Goal: Task Accomplishment & Management: Manage account settings

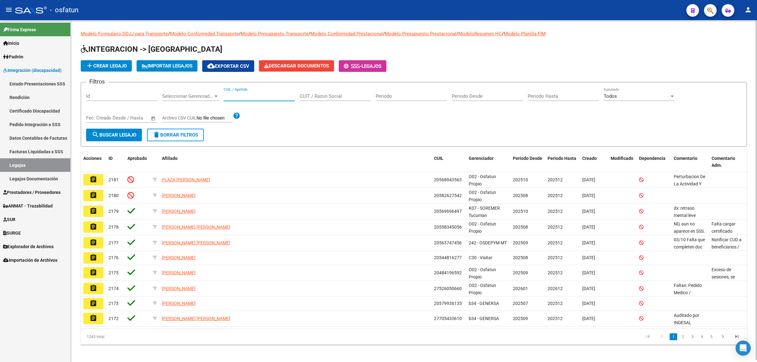
click at [253, 95] on input "CUIL / Apellido" at bounding box center [259, 96] width 71 height 6
paste input "97331"
type input "97331"
click at [128, 97] on input "Id" at bounding box center [121, 96] width 71 height 6
paste input "97331"
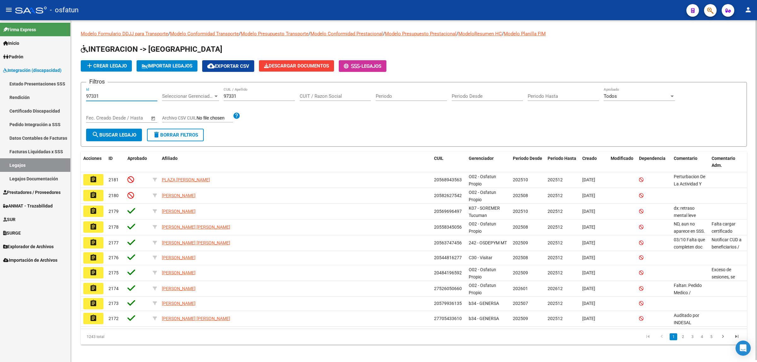
type input "97331"
click at [227, 97] on input "97331" at bounding box center [259, 96] width 71 height 6
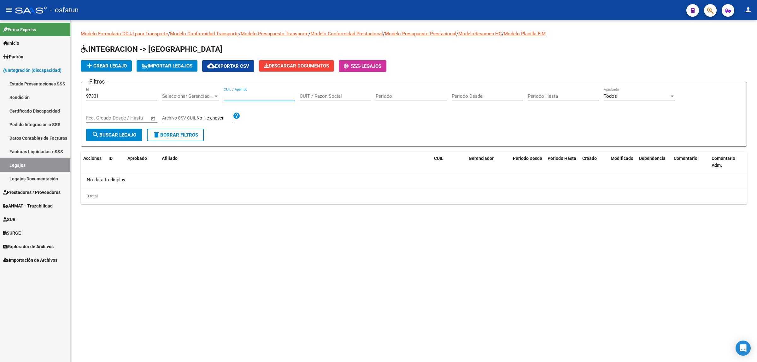
click at [24, 196] on span "Prestadores / Proveedores" at bounding box center [31, 192] width 57 height 7
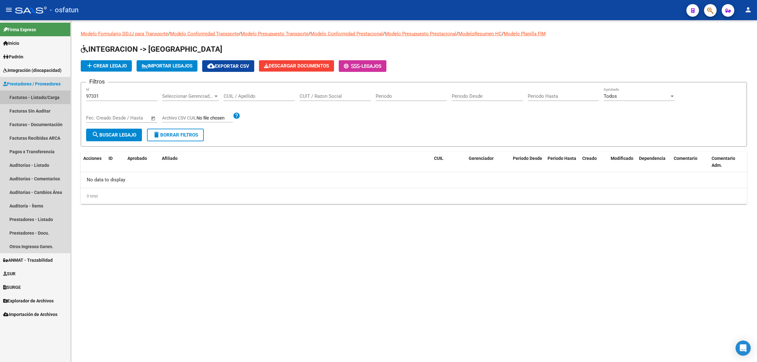
click at [42, 95] on link "Facturas - Listado/Carga" at bounding box center [35, 98] width 70 height 14
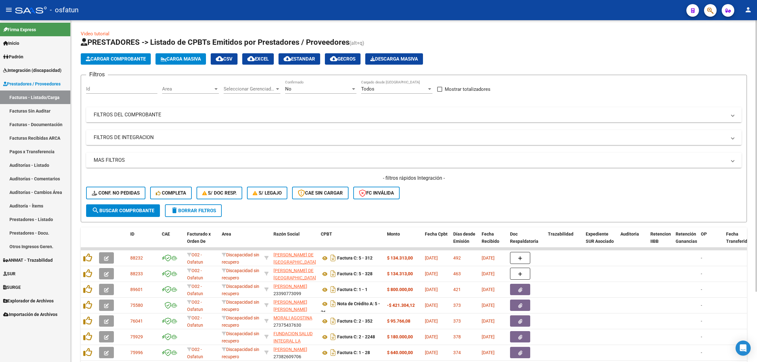
click at [114, 92] on div "Id" at bounding box center [121, 87] width 71 height 14
paste input "97331"
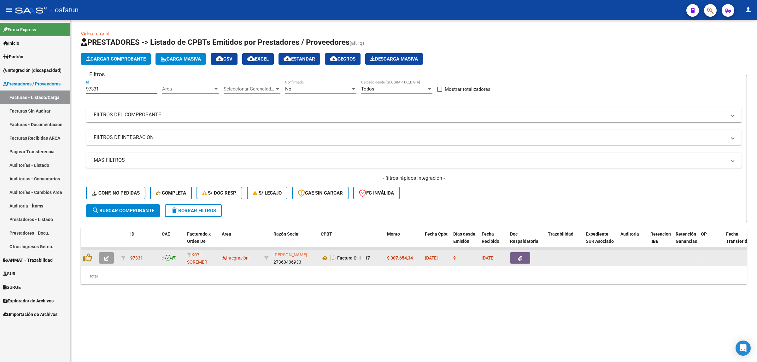
type input "97331"
click at [108, 260] on button "button" at bounding box center [106, 257] width 15 height 11
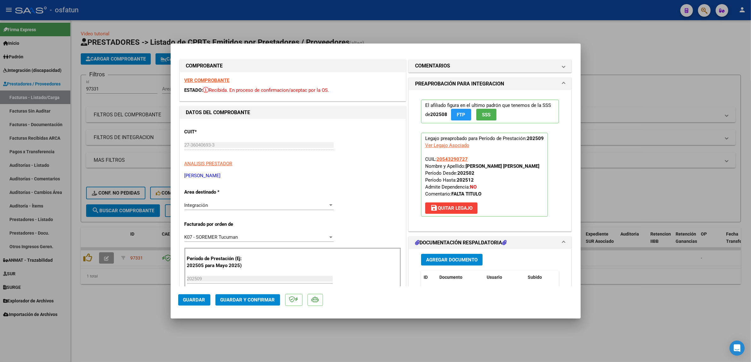
click at [219, 81] on strong "VER COMPROBANTE" at bounding box center [207, 81] width 45 height 6
click at [311, 93] on div "ESTADO: Recibida. En proceso de confirmacion/aceptac por la OS." at bounding box center [293, 90] width 216 height 7
click at [309, 92] on span "Recibida. En proceso de confirmacion/aceptac por la OS." at bounding box center [266, 90] width 126 height 6
drag, startPoint x: 84, startPoint y: 314, endPoint x: 87, endPoint y: 310, distance: 6.1
click at [84, 314] on div at bounding box center [375, 181] width 751 height 362
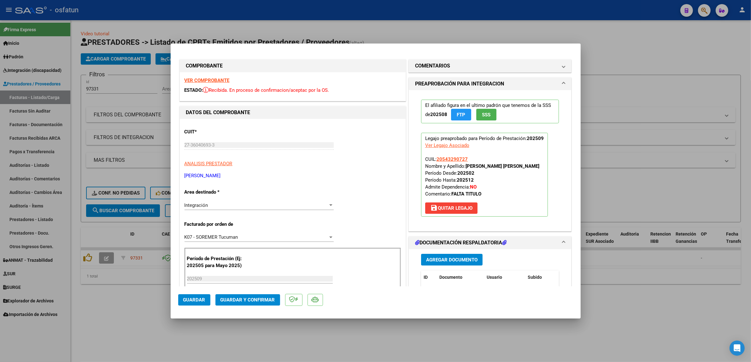
type input "$ 0,00"
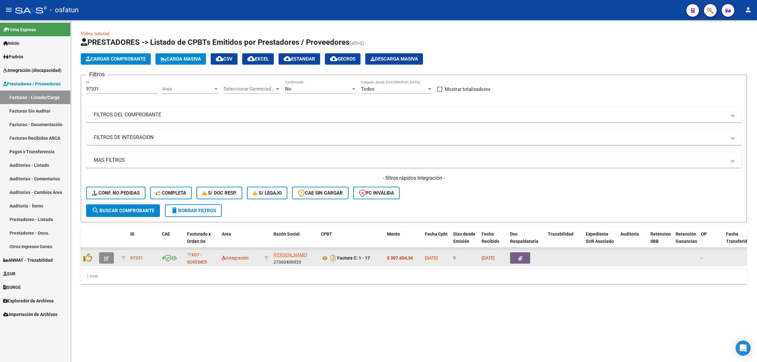
click at [107, 259] on icon "button" at bounding box center [106, 258] width 5 height 5
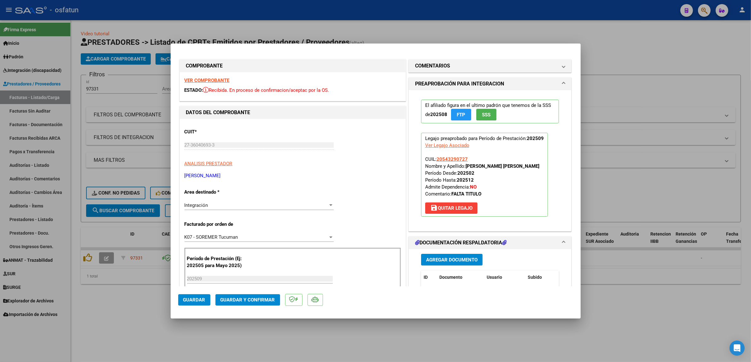
click at [210, 84] on div "VER COMPROBANTE ESTADO: Recibida. En proceso de confirmacion/aceptac por la OS." at bounding box center [293, 86] width 226 height 29
click at [214, 78] on strong "VER COMPROBANTE" at bounding box center [207, 81] width 45 height 6
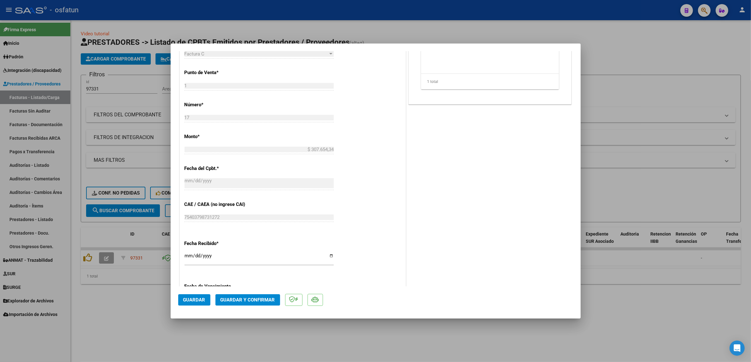
scroll to position [118, 0]
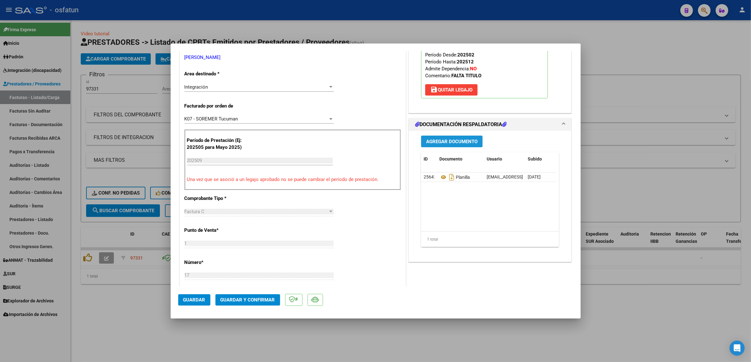
click at [444, 145] on button "Agregar Documento" at bounding box center [452, 142] width 62 height 12
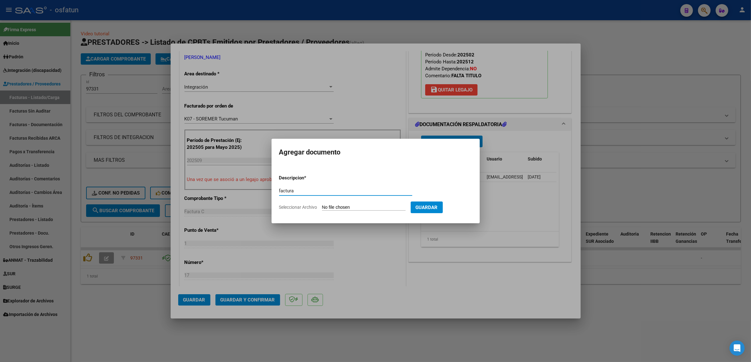
type input "factura"
drag, startPoint x: 283, startPoint y: 186, endPoint x: 281, endPoint y: 196, distance: 10.6
click at [283, 186] on form "Descripcion * factura Escriba aquí una descripcion Seleccionar Archivo Guardar" at bounding box center [375, 193] width 193 height 46
click at [281, 198] on div "factura Escriba aquí una descripcion" at bounding box center [345, 193] width 133 height 15
click at [286, 193] on input "factura" at bounding box center [345, 191] width 133 height 6
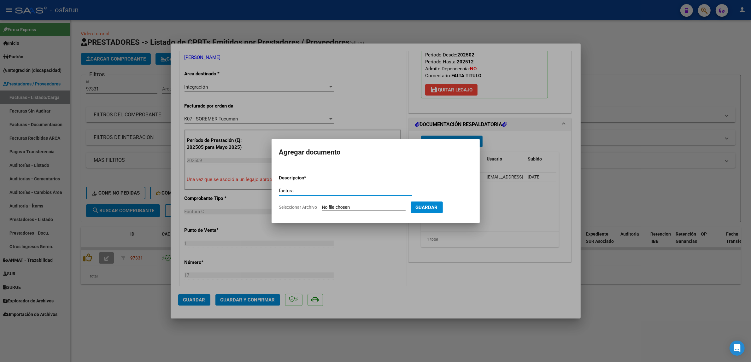
click at [286, 193] on input "factura" at bounding box center [345, 191] width 133 height 6
type input "f"
type input "factura legible"
click at [377, 210] on input "Seleccionar Archivo" at bounding box center [364, 208] width 84 height 6
type input "C:\fakepath\17.pdf"
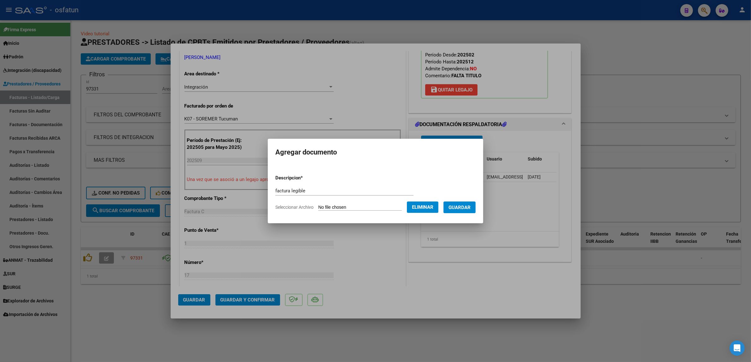
click at [471, 209] on span "Guardar" at bounding box center [460, 208] width 22 height 6
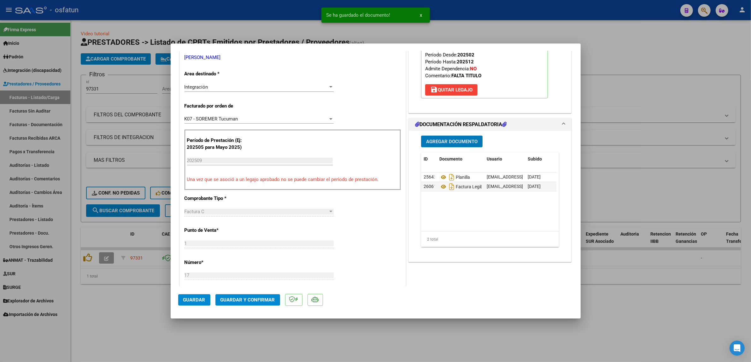
click at [695, 147] on div at bounding box center [375, 181] width 751 height 362
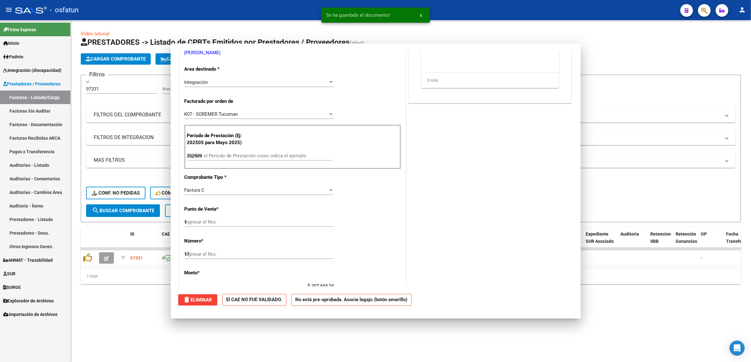
type input "$ 0,00"
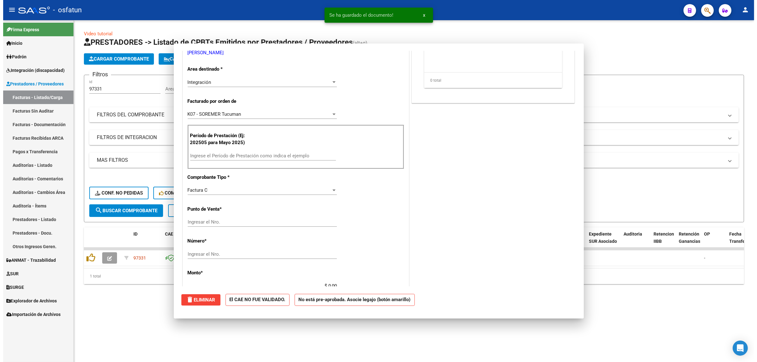
scroll to position [0, 0]
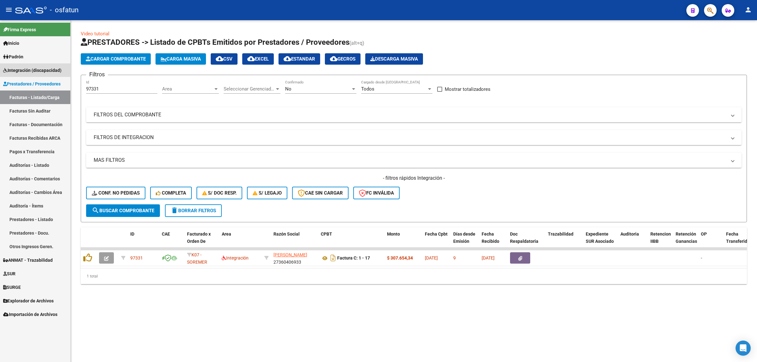
click at [36, 70] on span "Integración (discapacidad)" at bounding box center [32, 70] width 58 height 7
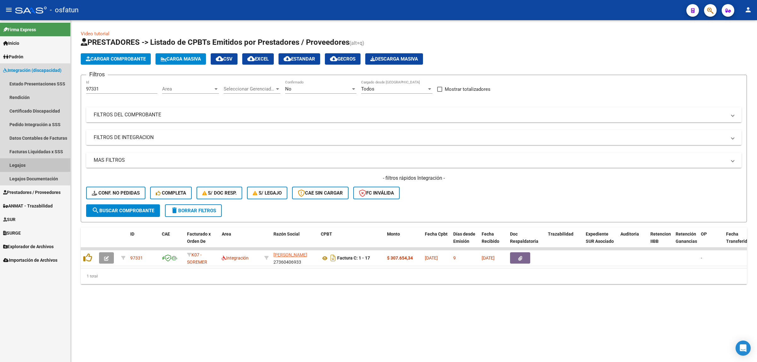
click at [20, 163] on link "Legajos" at bounding box center [35, 165] width 70 height 14
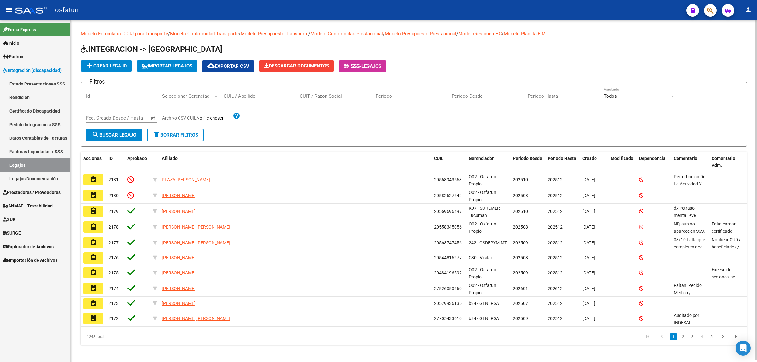
click at [253, 98] on input "CUIL / Apellido" at bounding box center [259, 96] width 71 height 6
paste input "56614721"
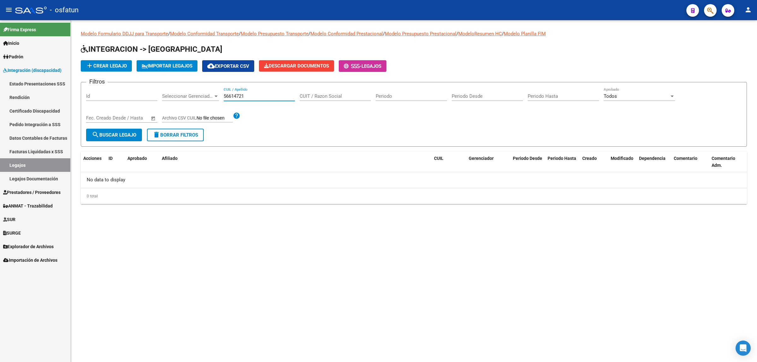
click at [232, 93] on input "56614721" at bounding box center [259, 96] width 71 height 6
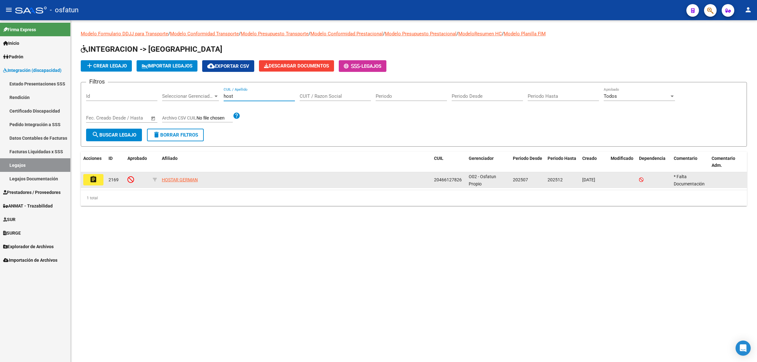
type input "host"
click at [92, 177] on mat-icon "assignment" at bounding box center [94, 180] width 8 height 8
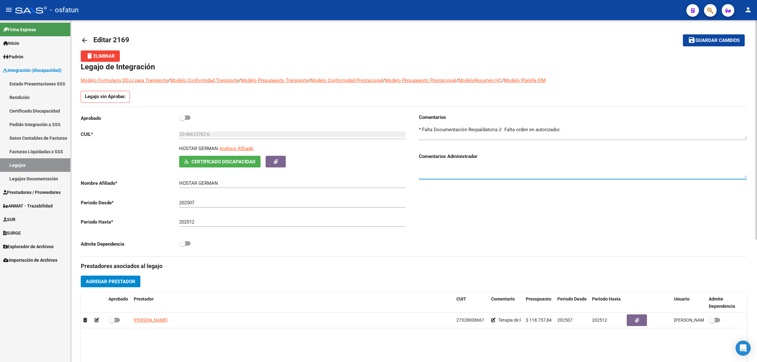
click at [437, 166] on textarea at bounding box center [583, 171] width 328 height 13
type textarea "i"
type textarea "Notificar cud a beneficiarios / Falta formulario de RHC / Alta desde 8/2025"
click at [701, 48] on mat-toolbar-row "save Guardar cambios" at bounding box center [676, 40] width 138 height 20
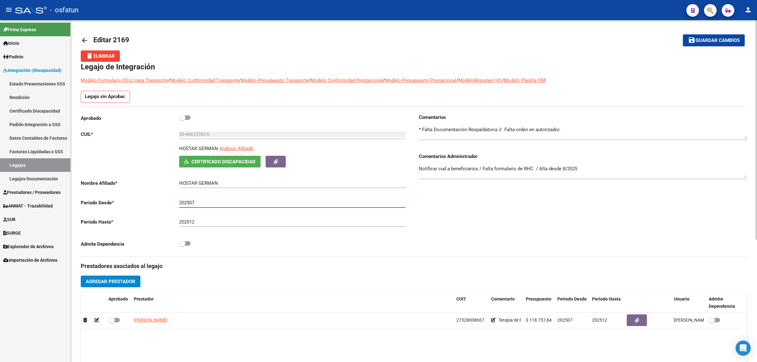
click at [229, 201] on input "202507" at bounding box center [292, 203] width 227 height 6
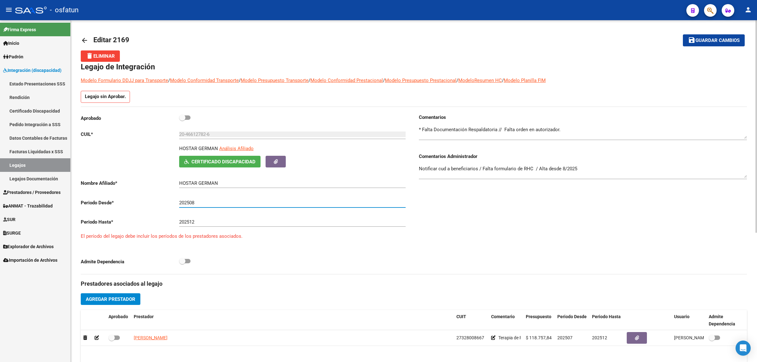
type input "202508"
click at [721, 38] on span "Guardar cambios" at bounding box center [718, 41] width 44 height 6
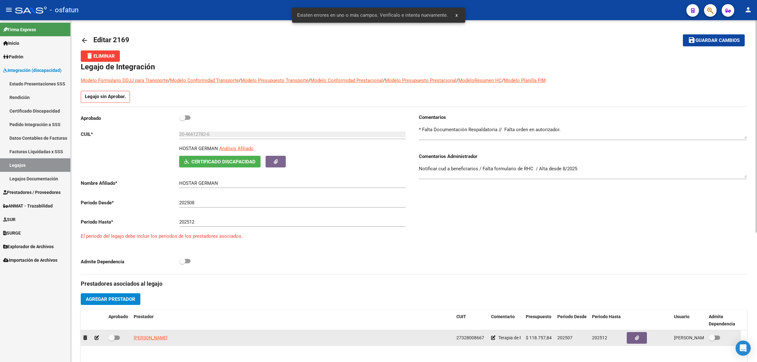
click at [97, 338] on icon at bounding box center [97, 338] width 4 height 4
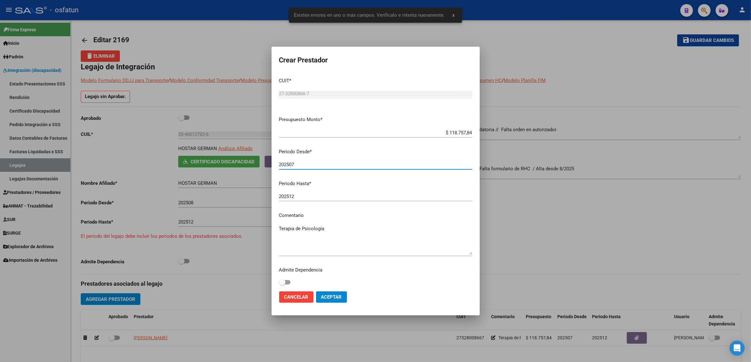
click at [316, 166] on input "202507" at bounding box center [375, 165] width 193 height 6
type input "202508"
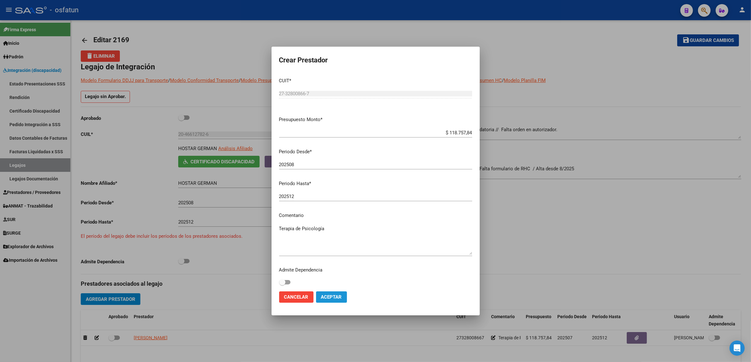
click at [327, 292] on button "Aceptar" at bounding box center [331, 297] width 31 height 11
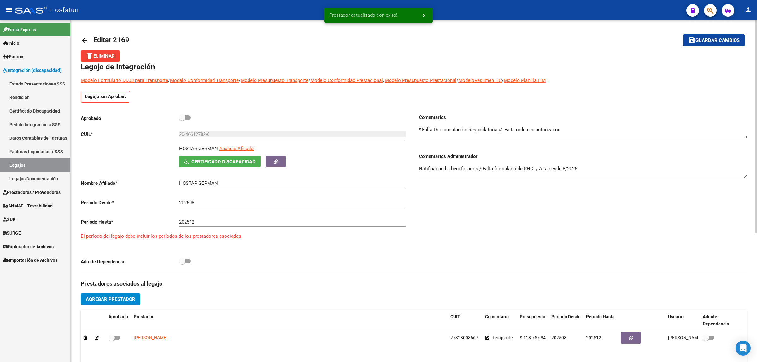
click at [694, 43] on mat-icon "save" at bounding box center [692, 40] width 8 height 8
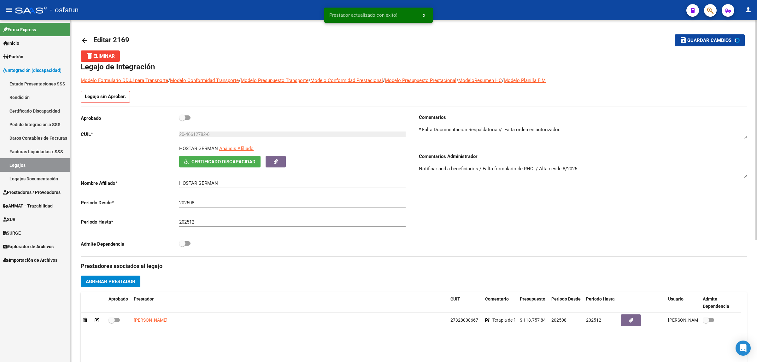
click at [694, 43] on span "save Guardar cambios" at bounding box center [706, 40] width 52 height 6
drag, startPoint x: 724, startPoint y: 42, endPoint x: 676, endPoint y: 40, distance: 48.3
click at [721, 41] on span "Guardar cambios" at bounding box center [718, 41] width 44 height 6
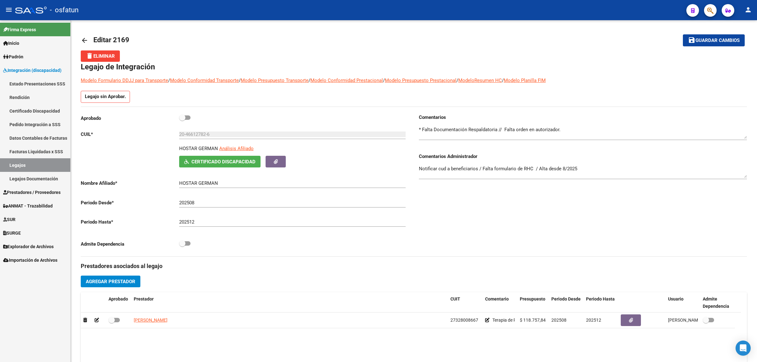
click at [35, 165] on link "Legajos" at bounding box center [35, 165] width 70 height 14
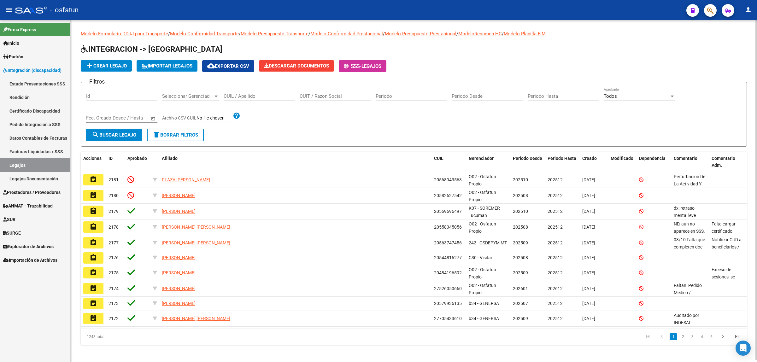
click at [259, 97] on input "CUIL / Apellido" at bounding box center [259, 96] width 71 height 6
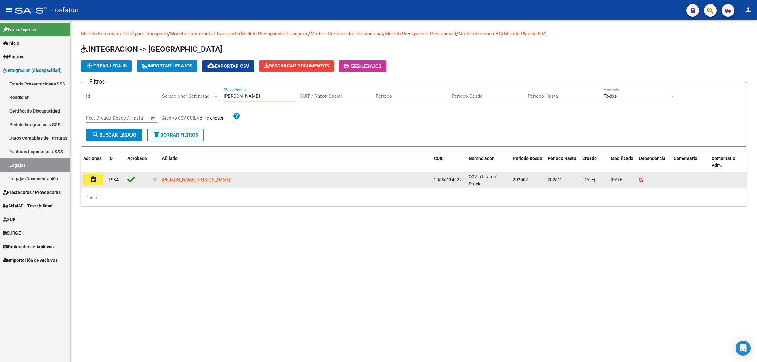
type input "[PERSON_NAME]"
click at [92, 179] on mat-icon "assignment" at bounding box center [94, 180] width 8 height 8
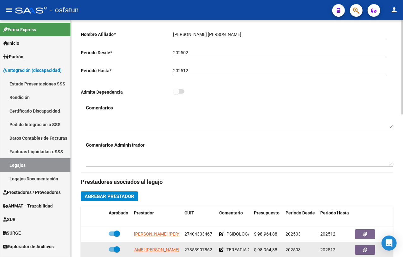
scroll to position [0, 35]
drag, startPoint x: 138, startPoint y: 252, endPoint x: 187, endPoint y: 255, distance: 48.7
click at [187, 255] on div "NIEVA LOURDES MARIANELA DEL VALLE 27353907862 TEREAPIA OCUPACIONAL $ 98.964,88 …" at bounding box center [275, 250] width 388 height 16
click at [187, 254] on div "27353907862" at bounding box center [199, 249] width 30 height 7
click at [133, 251] on datatable-body-cell "[PERSON_NAME] [PERSON_NAME]" at bounding box center [156, 249] width 50 height 15
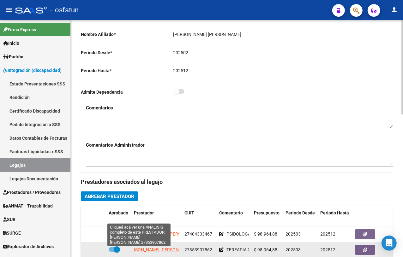
scroll to position [0, 0]
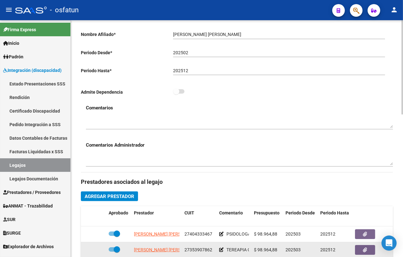
drag, startPoint x: 133, startPoint y: 251, endPoint x: 112, endPoint y: 253, distance: 20.6
click at [112, 253] on div "NIEVA LOURDES MARIANELA DEL VALLE 27353907862 TEREAPIA OCUPACIONAL $ 98.964,88 …" at bounding box center [275, 250] width 388 height 16
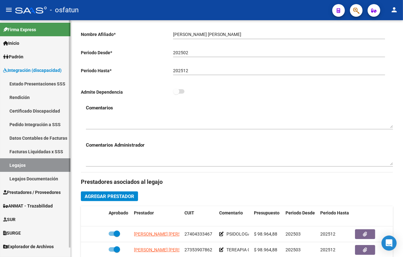
copy span "NIEVA LOURDES MARIANELA"
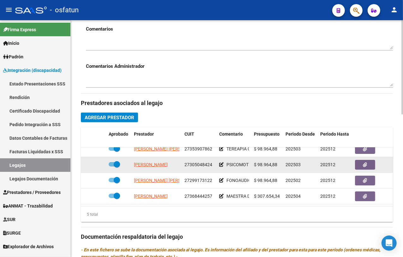
scroll to position [0, 17]
drag, startPoint x: 133, startPoint y: 160, endPoint x: 177, endPoint y: 165, distance: 45.1
click at [177, 165] on datatable-body-cell "[PERSON_NAME]" at bounding box center [156, 164] width 50 height 15
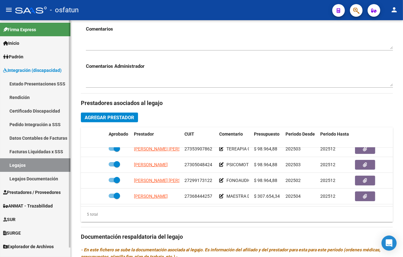
copy span "[PERSON_NAME]"
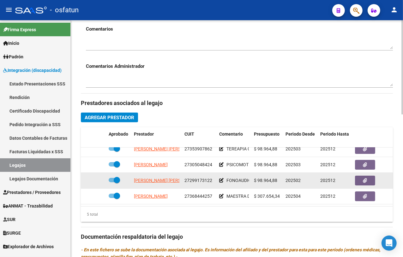
scroll to position [0, 35]
drag, startPoint x: 133, startPoint y: 177, endPoint x: 188, endPoint y: 177, distance: 55.5
click at [188, 177] on div "CARABAJAL HEREDIA CINTHIA NATALIA 27299173122 FONOAUDIOLOGA $ 98.964,88 202502 …" at bounding box center [275, 181] width 388 height 16
copy div "CARABAJAL HEREDIA CINTHIA NATALIA 27"
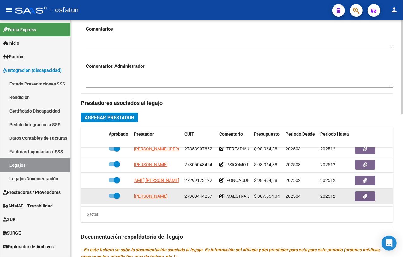
scroll to position [0, 0]
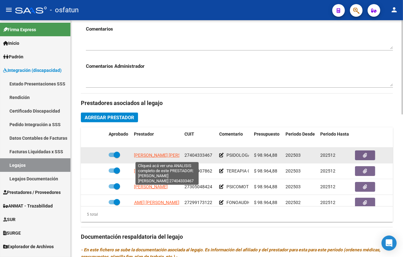
drag, startPoint x: 130, startPoint y: 155, endPoint x: 171, endPoint y: 155, distance: 40.4
click at [171, 155] on div "NIEVA MARTIN MARIA MORAIMA 27404333467 PSIDOLOGA $ 98.964,88 202503 202512 Kari…" at bounding box center [275, 156] width 388 height 16
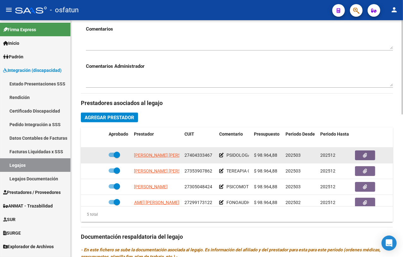
drag, startPoint x: 170, startPoint y: 155, endPoint x: 122, endPoint y: 158, distance: 48.4
click at [122, 158] on div "NIEVA MARTIN MARIA MORAIMA 27404333467 PSIDOLOGA $ 98.964,88 202503 202512 Kari…" at bounding box center [275, 156] width 388 height 16
click at [128, 157] on div at bounding box center [119, 155] width 20 height 8
drag, startPoint x: 133, startPoint y: 157, endPoint x: 185, endPoint y: 160, distance: 51.8
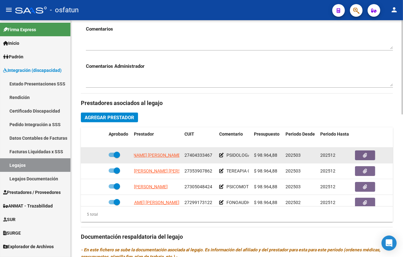
click at [185, 160] on div "NIEVA MARTIN MARIA MORAIMA 27404333467 PSIDOLOGA $ 98.964,88 202503 202512 Kari…" at bounding box center [275, 156] width 388 height 16
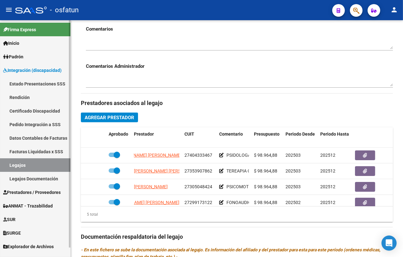
copy span "[PERSON_NAME] [PERSON_NAME]"
click at [27, 189] on span "Prestadores / Proveedores" at bounding box center [31, 192] width 57 height 7
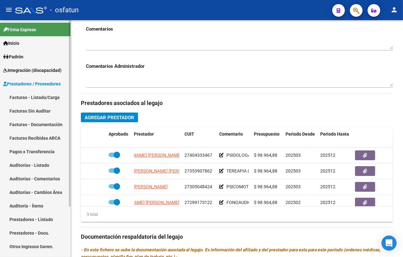
click at [48, 94] on link "Facturas - Listado/Carga" at bounding box center [35, 98] width 70 height 14
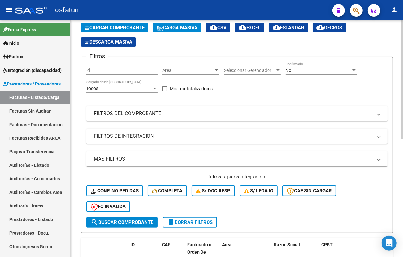
scroll to position [22, 0]
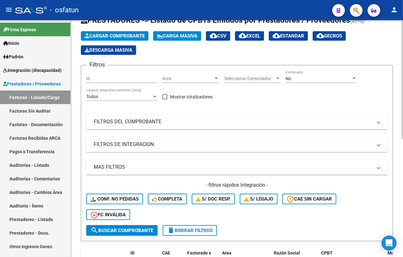
click at [178, 129] on mat-expansion-panel-header "FILTROS DEL COMPROBANTE" at bounding box center [236, 121] width 301 height 15
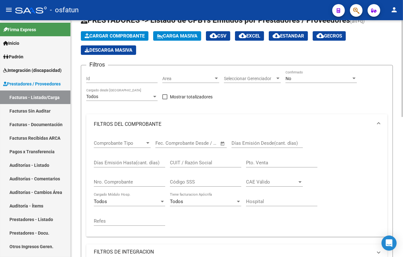
click at [128, 182] on input "Nro. Comprobante" at bounding box center [129, 182] width 71 height 6
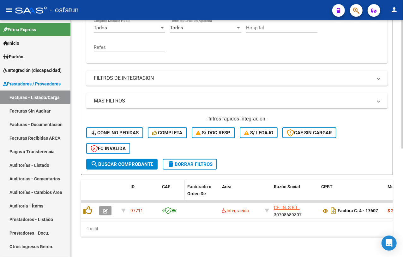
scroll to position [200, 0]
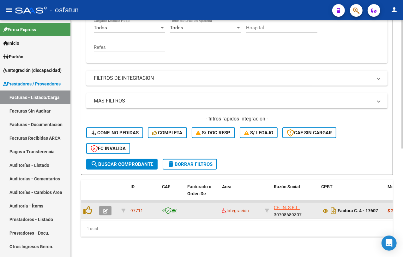
type input "17607"
click at [104, 209] on icon "button" at bounding box center [105, 211] width 5 height 5
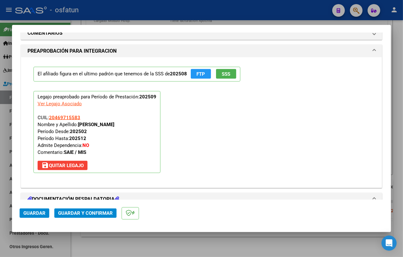
scroll to position [561, 0]
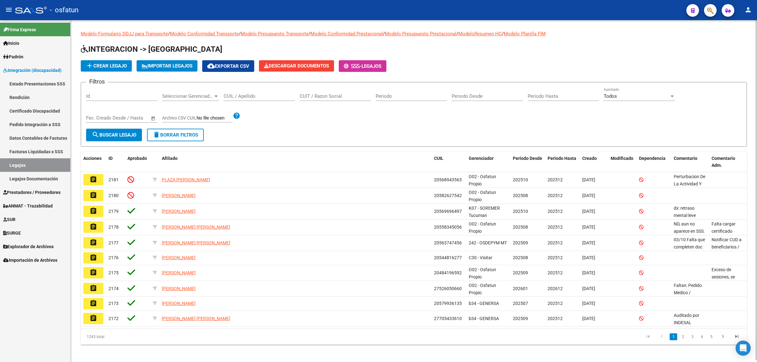
click at [228, 98] on input "CUIL / Apellido" at bounding box center [259, 96] width 71 height 6
paste input "20568943563"
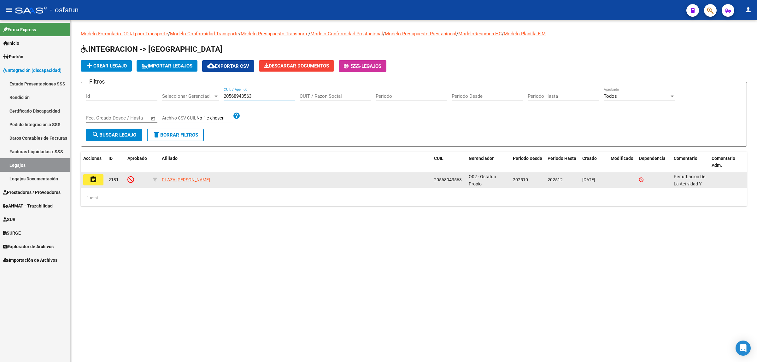
type input "20568943563"
click at [97, 180] on mat-icon "assignment" at bounding box center [94, 180] width 8 height 8
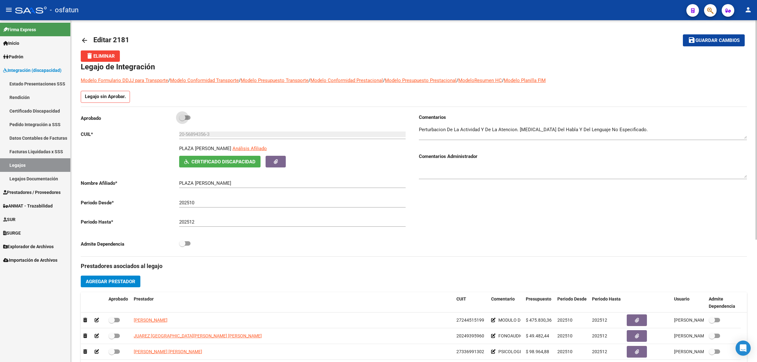
click at [190, 119] on span at bounding box center [184, 117] width 11 height 4
click at [182, 120] on input "checkbox" at bounding box center [182, 120] width 0 height 0
checkbox input "true"
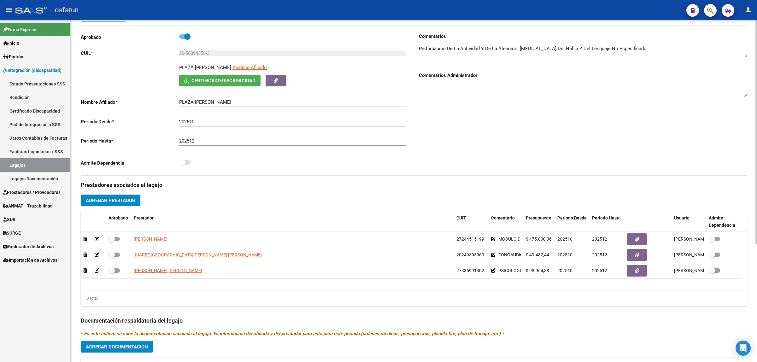
scroll to position [79, 0]
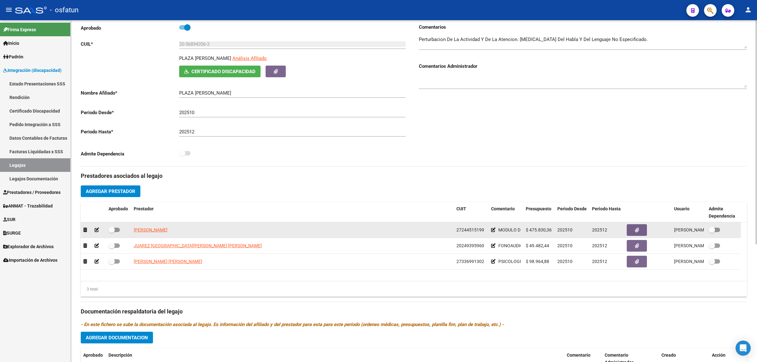
click at [477, 229] on span "27244515199" at bounding box center [471, 230] width 28 height 5
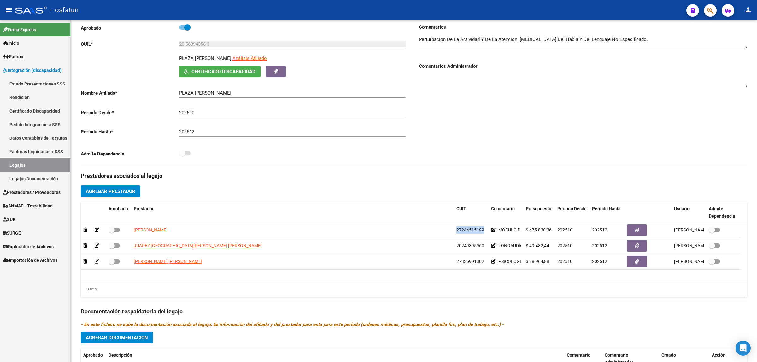
copy span "27244515199"
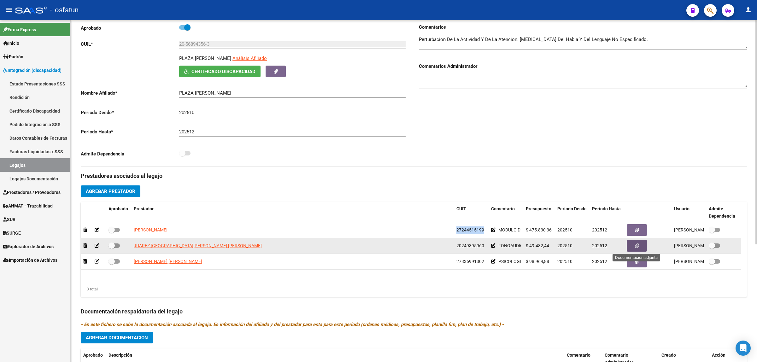
click at [636, 245] on icon "button" at bounding box center [637, 246] width 4 height 5
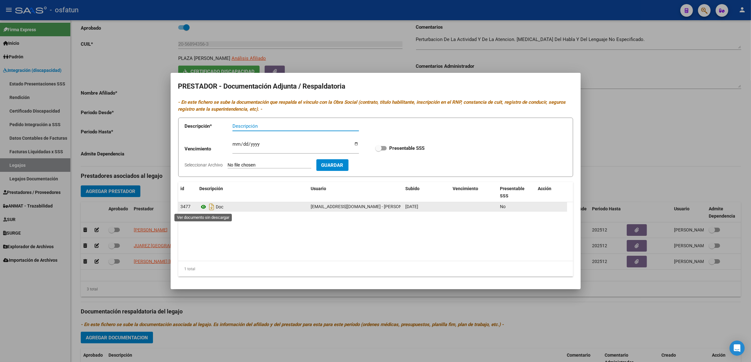
click at [202, 207] on icon at bounding box center [204, 207] width 8 height 8
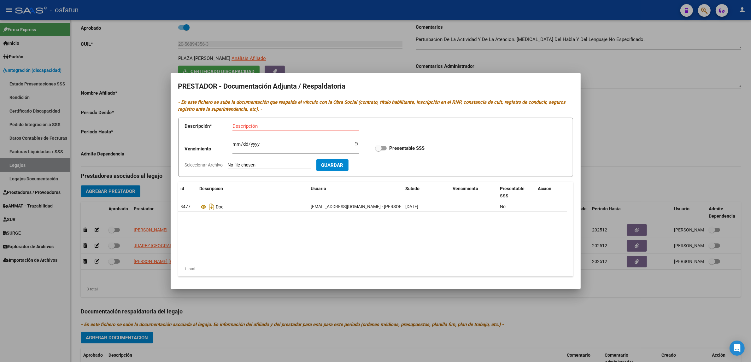
click at [596, 152] on div at bounding box center [375, 181] width 751 height 362
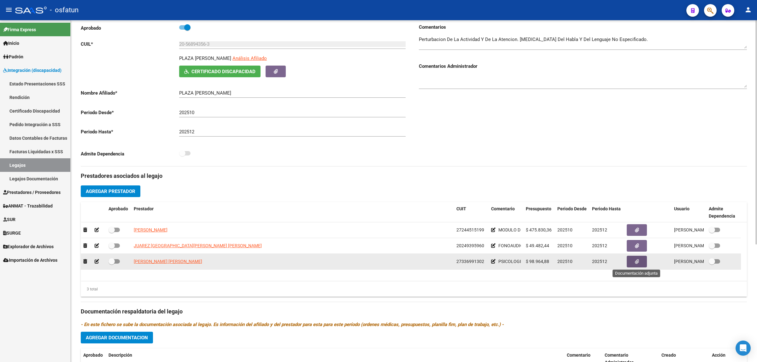
click at [636, 259] on icon "button" at bounding box center [637, 261] width 4 height 5
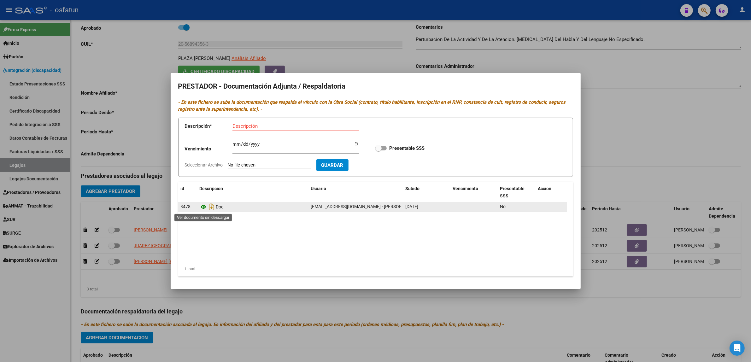
click at [204, 205] on icon at bounding box center [204, 207] width 8 height 8
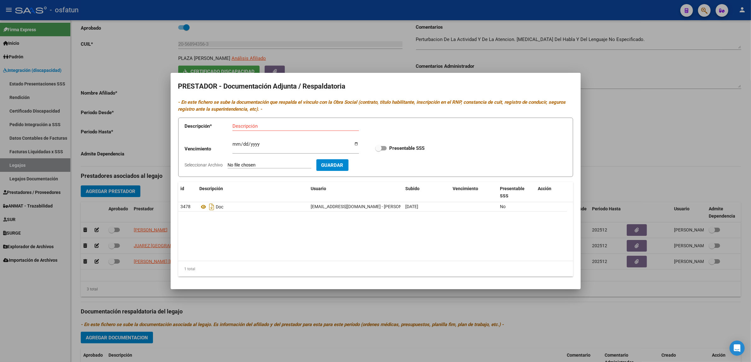
click at [113, 103] on div at bounding box center [375, 181] width 751 height 362
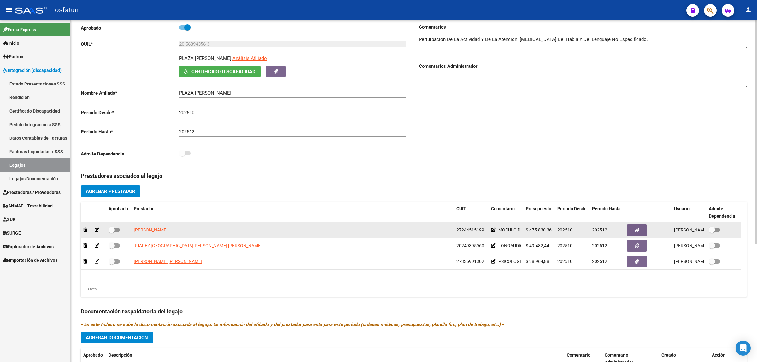
click at [119, 226] on label at bounding box center [114, 230] width 11 height 8
click at [112, 232] on input "checkbox" at bounding box center [111, 232] width 0 height 0
checkbox input "true"
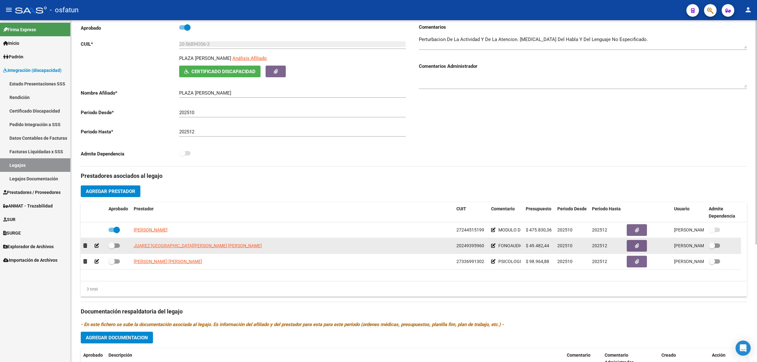
drag, startPoint x: 114, startPoint y: 245, endPoint x: 117, endPoint y: 248, distance: 3.8
click at [115, 245] on span at bounding box center [114, 246] width 11 height 4
click at [112, 248] on input "checkbox" at bounding box center [111, 248] width 0 height 0
checkbox input "true"
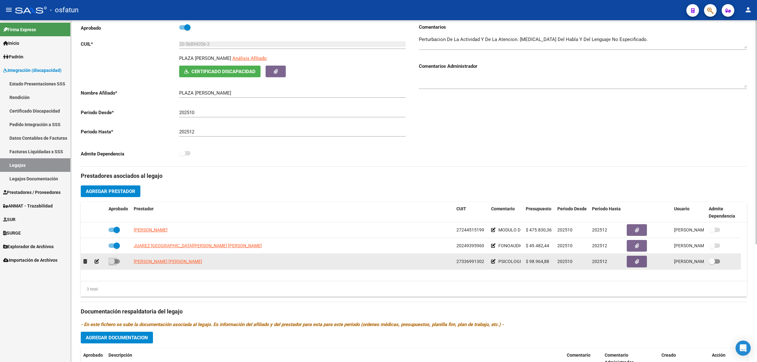
click at [115, 261] on span at bounding box center [114, 261] width 11 height 4
click at [112, 264] on input "checkbox" at bounding box center [111, 264] width 0 height 0
checkbox input "true"
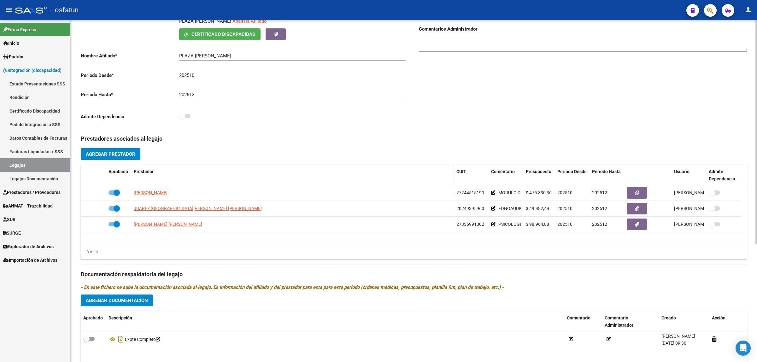
scroll to position [180, 0]
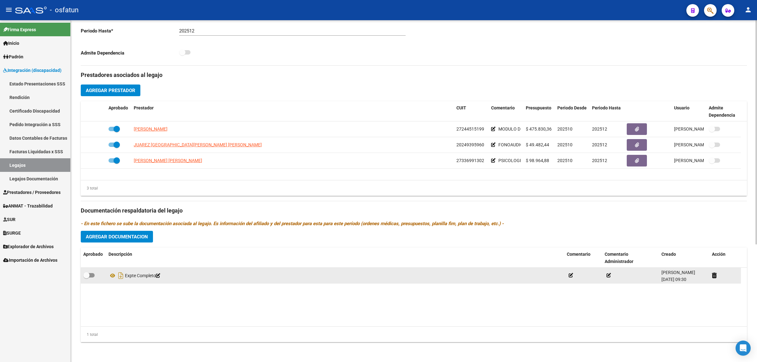
click at [92, 275] on span at bounding box center [88, 275] width 11 height 4
click at [86, 278] on input "checkbox" at bounding box center [86, 278] width 0 height 0
checkbox input "true"
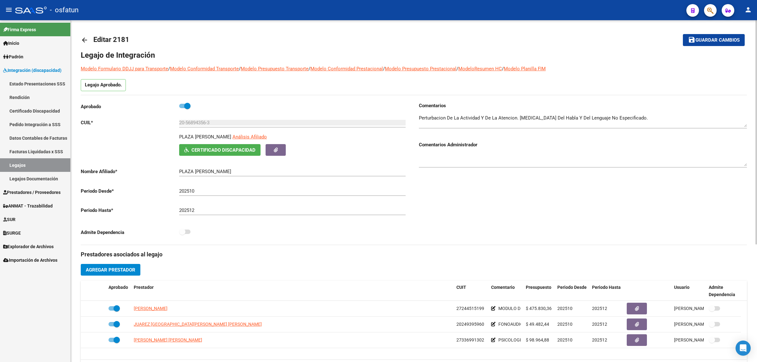
scroll to position [0, 0]
click at [723, 39] on span "Guardar cambios" at bounding box center [718, 41] width 44 height 6
click at [723, 39] on span "Guardar cambios" at bounding box center [710, 41] width 44 height 6
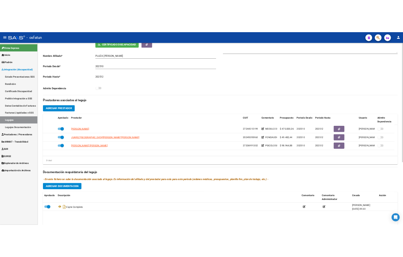
scroll to position [180, 0]
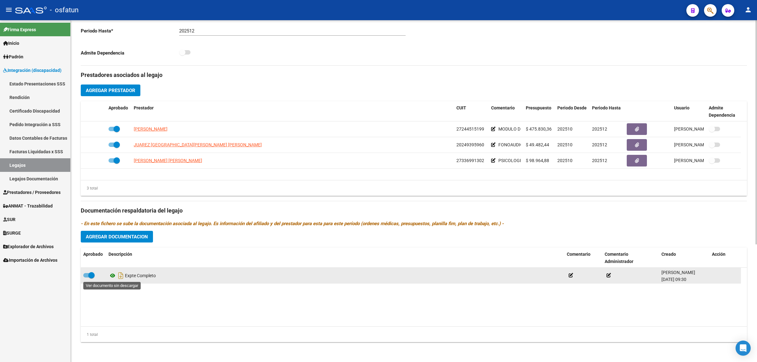
click at [109, 276] on icon at bounding box center [113, 276] width 8 height 8
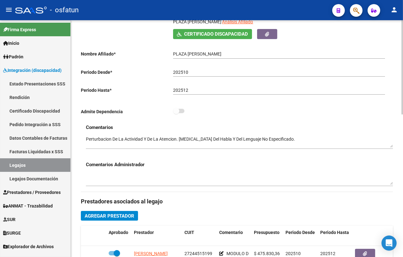
scroll to position [0, 0]
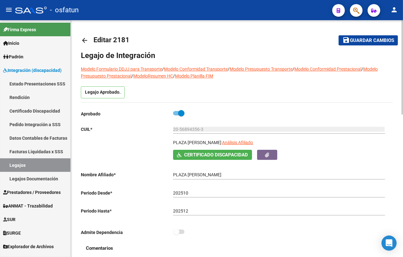
drag, startPoint x: 354, startPoint y: 40, endPoint x: 287, endPoint y: 63, distance: 70.3
click at [349, 41] on span "save Guardar cambios" at bounding box center [368, 40] width 52 height 6
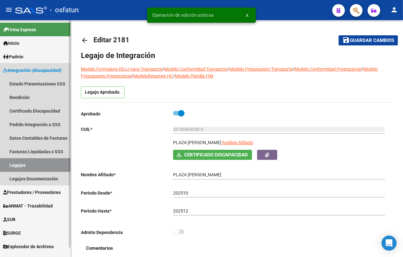
click at [24, 163] on link "Legajos" at bounding box center [35, 165] width 70 height 14
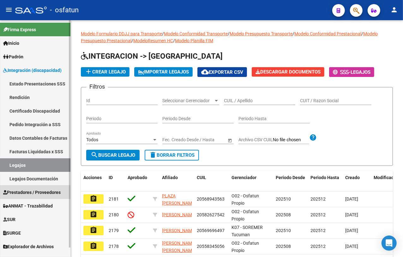
click at [33, 191] on span "Prestadores / Proveedores" at bounding box center [31, 192] width 57 height 7
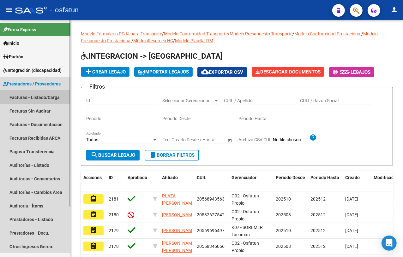
click at [53, 98] on link "Facturas - Listado/Carga" at bounding box center [35, 98] width 70 height 14
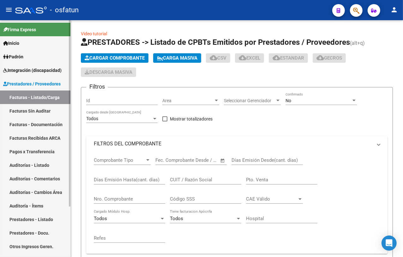
click at [46, 92] on link "Facturas - Listado/Carga" at bounding box center [35, 98] width 70 height 14
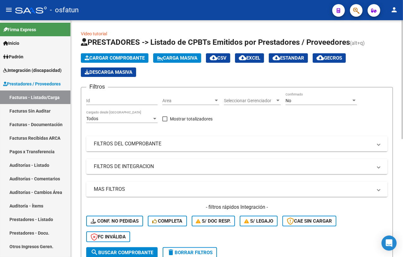
click at [142, 141] on mat-panel-title "FILTROS DEL COMPROBANTE" at bounding box center [233, 143] width 278 height 7
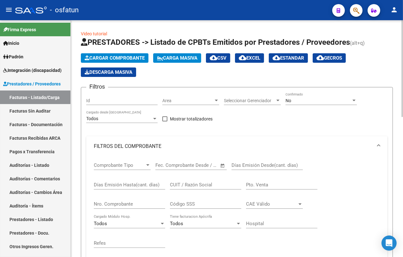
click at [178, 180] on div "CUIT / Razón Social" at bounding box center [205, 183] width 71 height 14
paste input "SUJETO A NORMATIVAS EN PROCEDIMIENTO ADMINISTRATIVO DE DISCAPACIDAD POR MECANIS…"
click at [197, 184] on input "SUJETO A NORMATIVAS EN PROCEDIMIENTO ADMINISTRATIVO DE DISCAPACIDAD POR MECANIS…" at bounding box center [205, 185] width 71 height 6
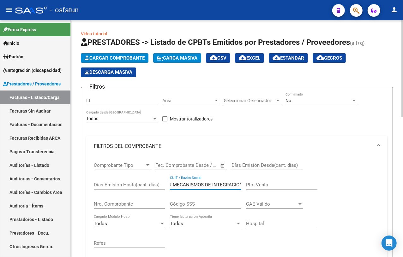
click at [197, 184] on input "SUJETO A NORMATIVAS EN PROCEDIMIENTO ADMINISTRATIVO DE DISCAPACIDAD POR MECANIS…" at bounding box center [205, 185] width 71 height 6
type input "SUJETO A NORMATIVAS EN PROCEDIMIENTO ADMINISTRATIVO DE DISCAPACIDAD POR MECANIS…"
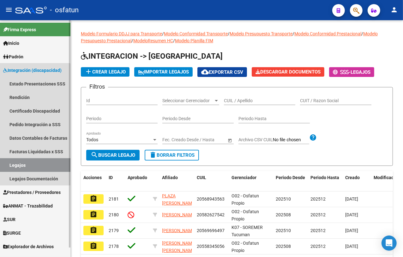
click at [23, 165] on link "Legajos" at bounding box center [35, 165] width 70 height 14
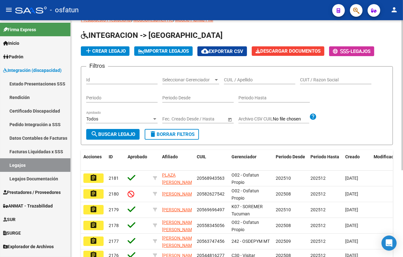
scroll to position [39, 0]
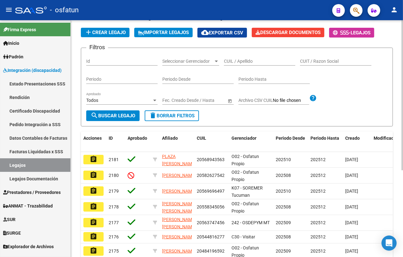
click at [367, 76] on div "Filtros Id Seleccionar Gerenciador Seleccionar Gerenciador CUIL / Apellido CUIT…" at bounding box center [236, 81] width 301 height 57
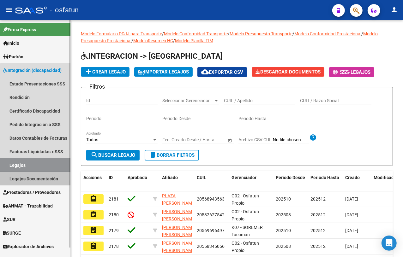
click at [43, 179] on link "Legajos Documentación" at bounding box center [35, 179] width 70 height 14
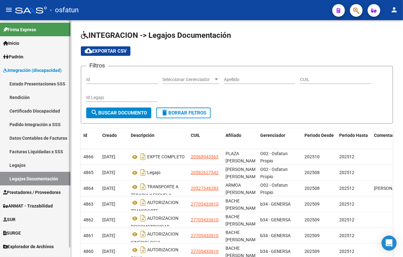
click at [27, 183] on link "Legajos Documentación" at bounding box center [35, 179] width 70 height 14
click at [30, 190] on span "Prestadores / Proveedores" at bounding box center [31, 192] width 57 height 7
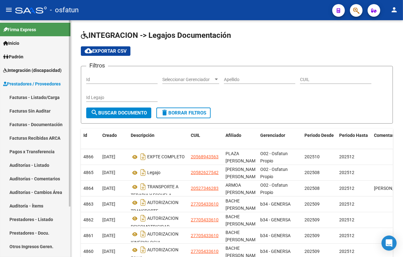
click at [32, 92] on link "Facturas - Listado/Carga" at bounding box center [35, 98] width 70 height 14
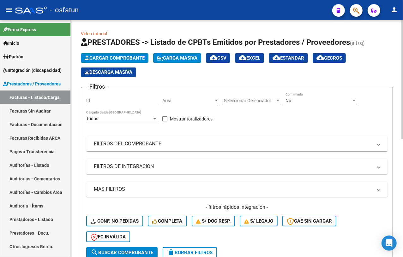
click at [149, 148] on mat-expansion-panel-header "FILTROS DEL COMPROBANTE" at bounding box center [236, 143] width 301 height 15
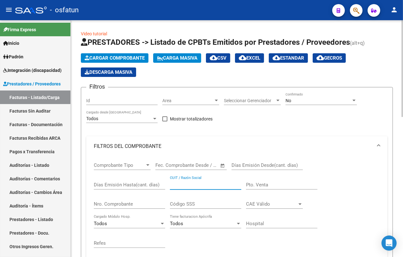
click at [201, 184] on input "CUIT / Razón Social" at bounding box center [205, 185] width 71 height 6
paste input "70974922"
type input "30709749222"
click at [313, 90] on form "Filtros Id Area Area Seleccionar Gerenciador Seleccionar Gerenciador No Confirm…" at bounding box center [237, 229] width 312 height 284
click at [308, 97] on div "No Confirmado" at bounding box center [320, 98] width 71 height 13
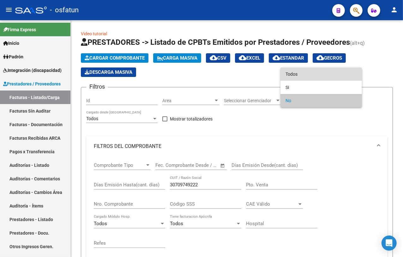
click at [289, 74] on span "Todos" at bounding box center [320, 74] width 71 height 13
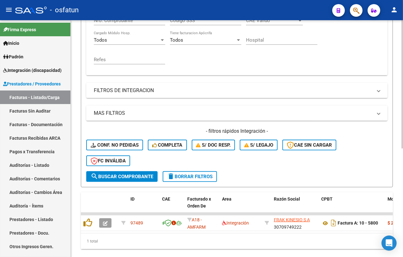
scroll to position [197, 0]
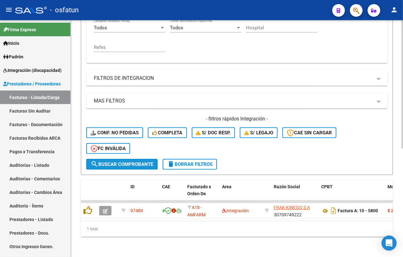
click at [127, 162] on span "search Buscar Comprobante" at bounding box center [122, 165] width 62 height 6
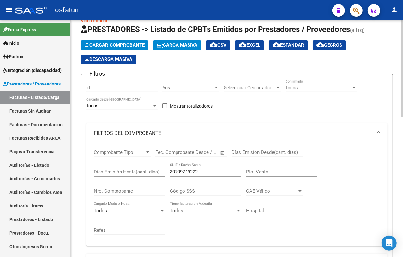
scroll to position [0, 0]
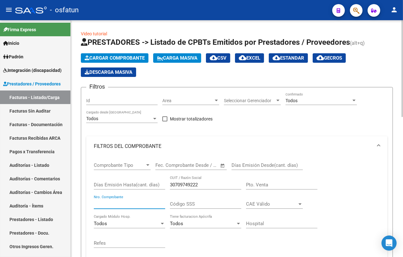
click at [142, 204] on input "Nro. Comprobante" at bounding box center [129, 204] width 71 height 6
click at [104, 100] on input "Id" at bounding box center [121, 100] width 71 height 5
paste input "89063"
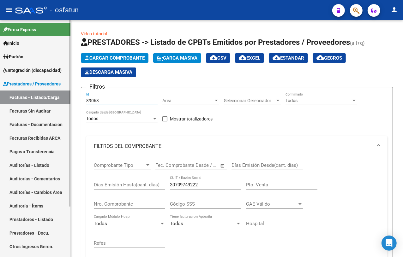
type input "89063"
click at [34, 111] on link "Facturas Sin Auditar" at bounding box center [35, 111] width 70 height 14
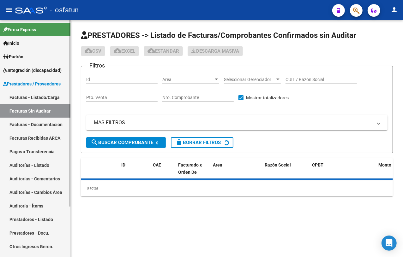
click at [45, 97] on link "Facturas - Listado/Carga" at bounding box center [35, 98] width 70 height 14
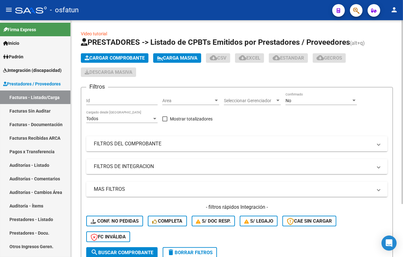
click at [109, 102] on input "Id" at bounding box center [121, 100] width 71 height 5
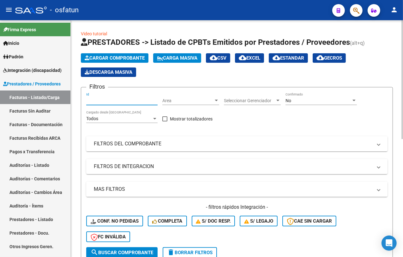
paste input "89063"
type input "89063"
click at [305, 101] on div "No" at bounding box center [318, 100] width 66 height 5
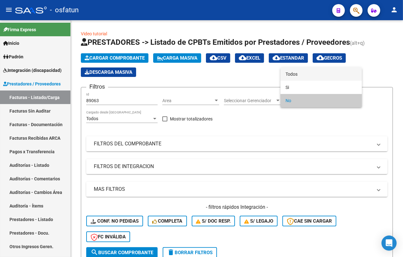
click at [287, 74] on span "Todos" at bounding box center [320, 74] width 71 height 13
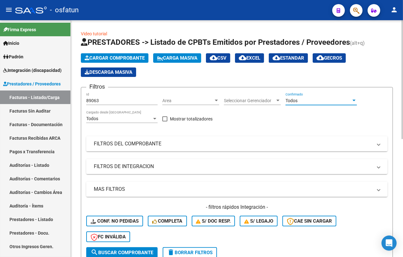
click at [121, 250] on span "search Buscar Comprobante" at bounding box center [122, 253] width 62 height 6
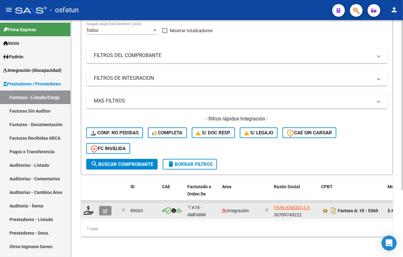
click at [106, 206] on button "button" at bounding box center [105, 210] width 12 height 9
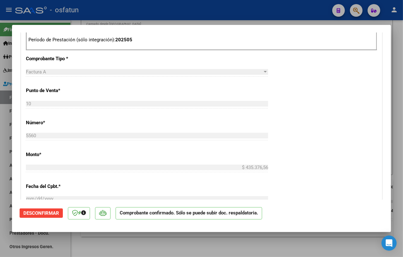
scroll to position [473, 0]
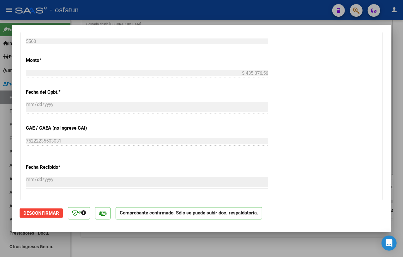
click at [137, 243] on div at bounding box center [201, 128] width 403 height 257
type input "$ 0,00"
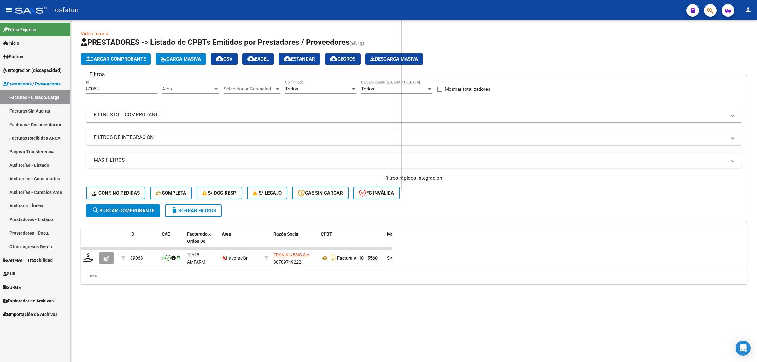
scroll to position [0, 0]
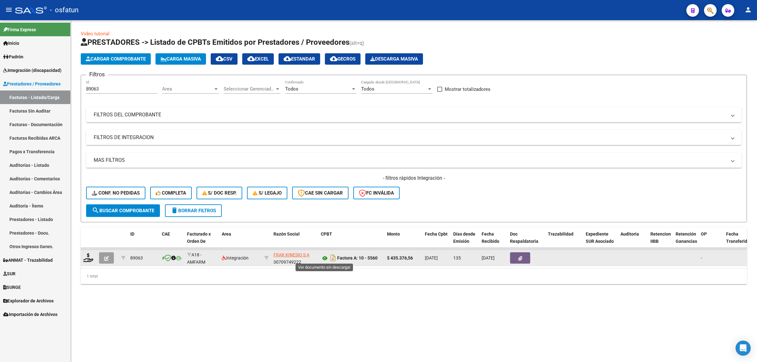
click at [321, 255] on icon at bounding box center [325, 259] width 8 height 8
click at [327, 256] on icon at bounding box center [325, 259] width 8 height 8
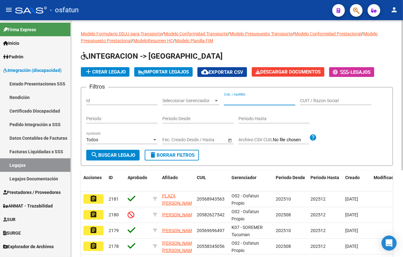
click at [225, 102] on input "CUIL / Apellido" at bounding box center [259, 100] width 71 height 5
paste input "[PERSON_NAME]"
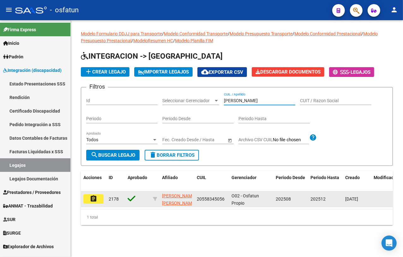
type input "[PERSON_NAME]"
click at [92, 197] on mat-icon "assignment" at bounding box center [94, 199] width 8 height 8
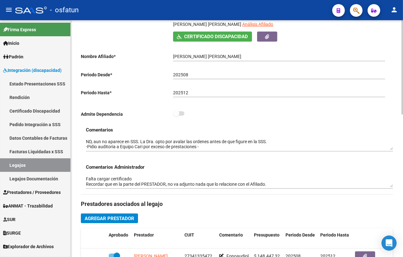
scroll to position [39, 0]
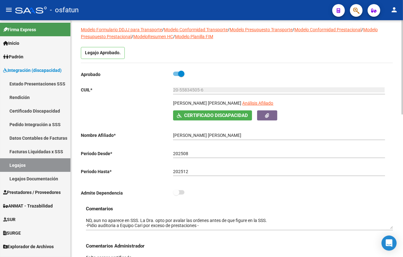
click at [182, 88] on input "20-55834505-6" at bounding box center [279, 89] width 212 height 5
click at [117, 11] on div "- osfatun" at bounding box center [171, 10] width 312 height 14
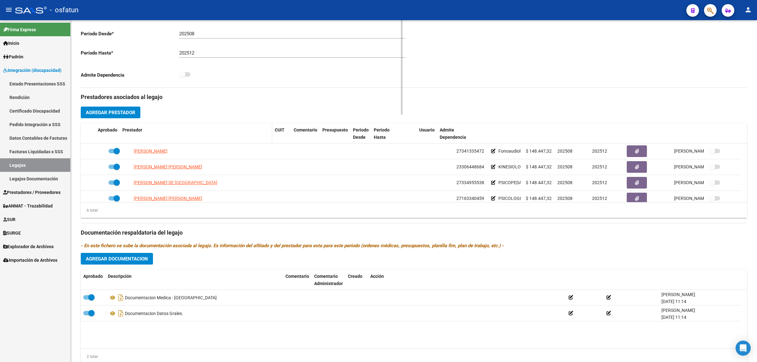
scroll to position [154, 0]
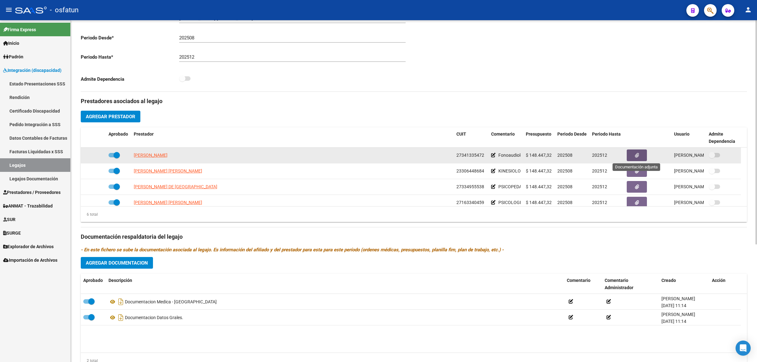
click at [402, 157] on button "button" at bounding box center [637, 156] width 20 height 12
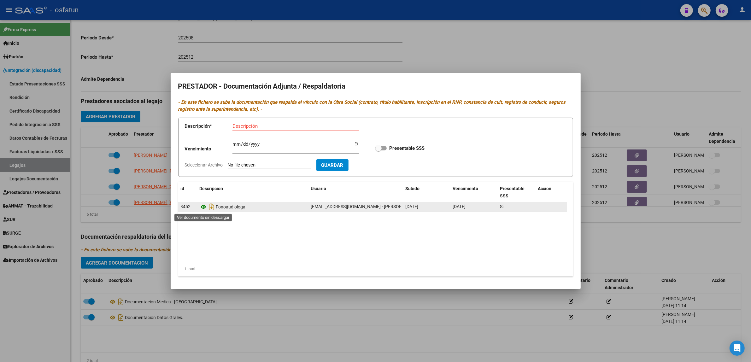
click at [204, 206] on icon at bounding box center [204, 207] width 8 height 8
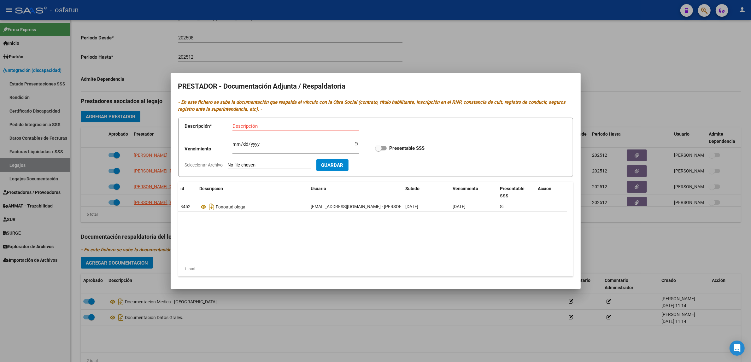
click at [207, 257] on div at bounding box center [375, 181] width 751 height 362
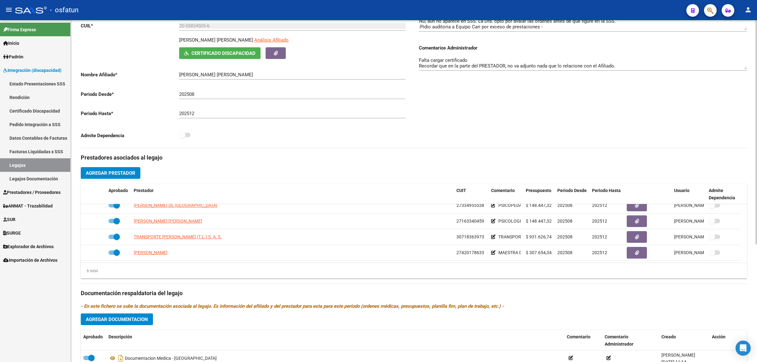
scroll to position [180, 0]
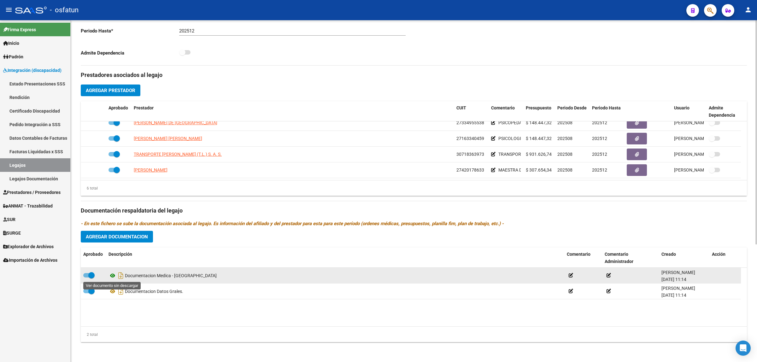
click at [111, 257] on icon at bounding box center [113, 276] width 8 height 8
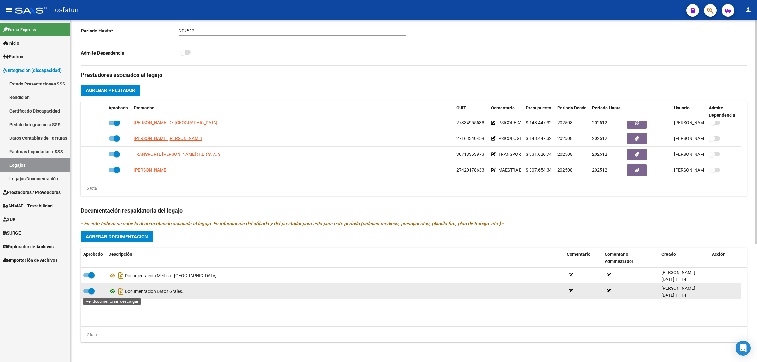
click at [111, 257] on icon at bounding box center [113, 292] width 8 height 8
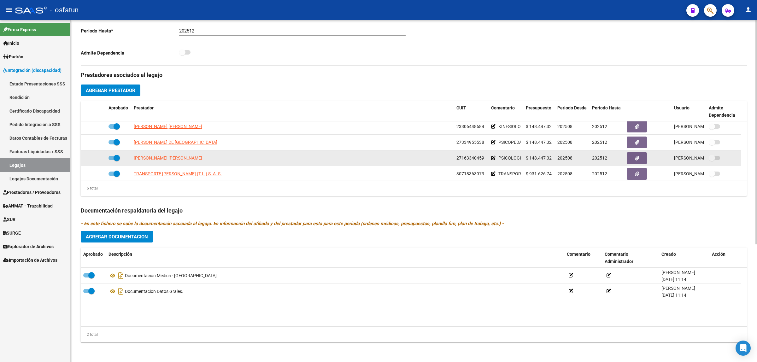
scroll to position [0, 0]
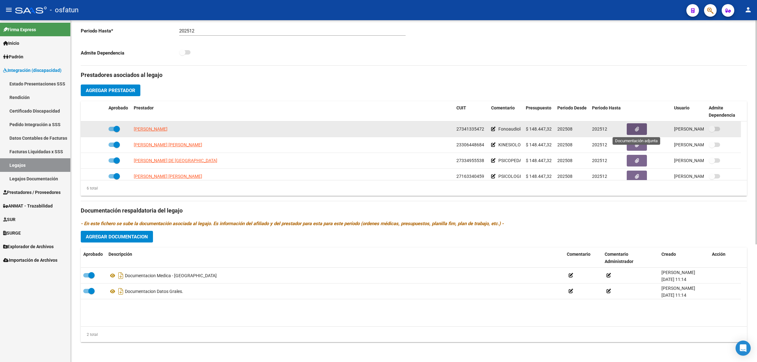
click at [402, 126] on button "button" at bounding box center [637, 129] width 20 height 12
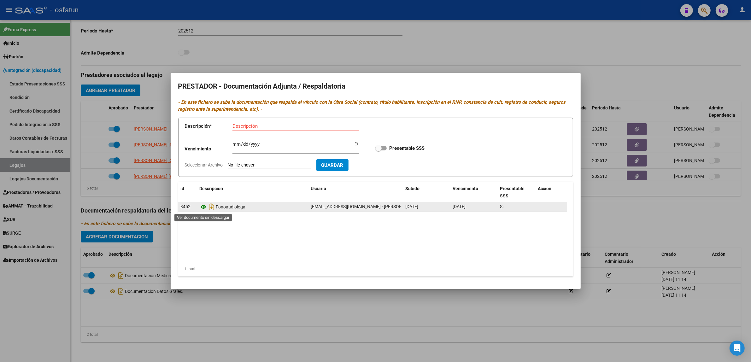
click at [204, 207] on icon at bounding box center [204, 207] width 8 height 8
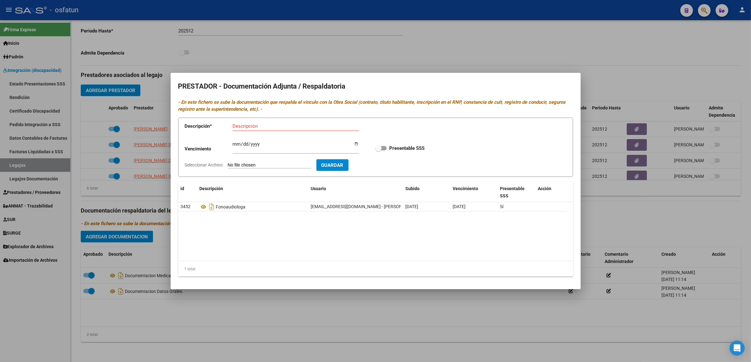
click at [337, 257] on div at bounding box center [375, 181] width 751 height 362
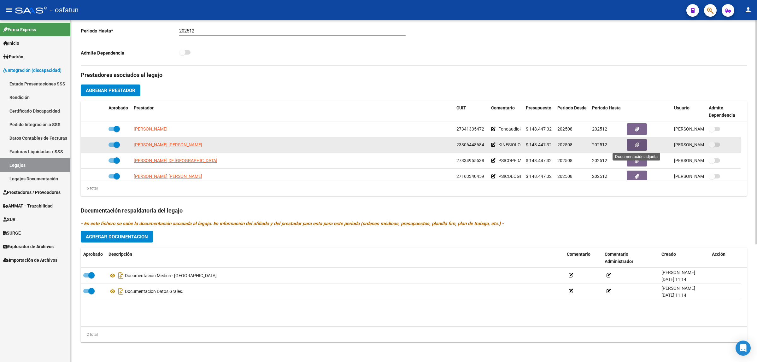
click at [402, 146] on icon "button" at bounding box center [637, 145] width 4 height 5
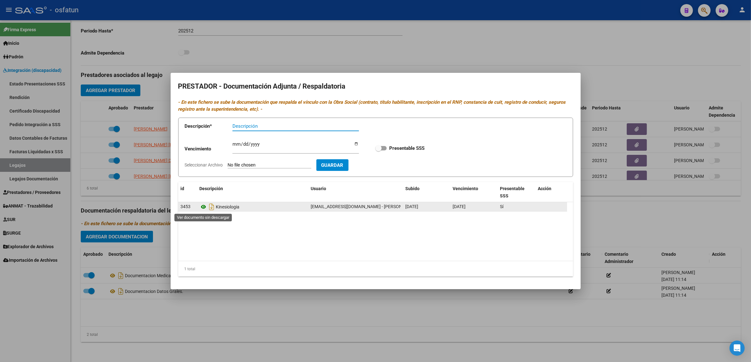
click at [205, 209] on icon at bounding box center [204, 207] width 8 height 8
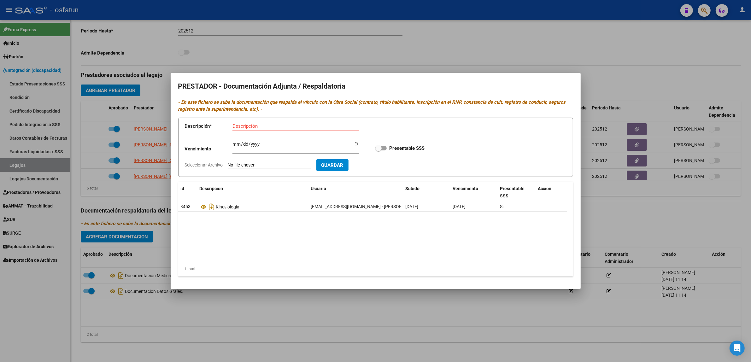
click at [402, 217] on div at bounding box center [375, 181] width 751 height 362
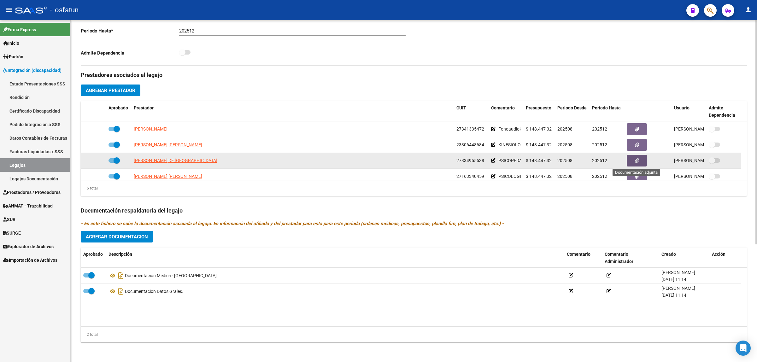
click at [402, 158] on icon "button" at bounding box center [637, 160] width 4 height 5
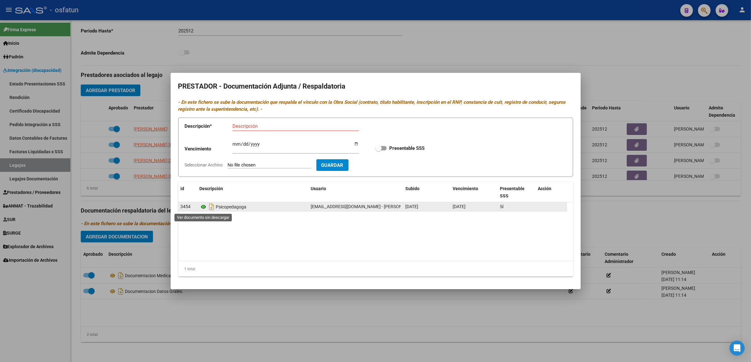
click at [205, 207] on icon at bounding box center [204, 207] width 8 height 8
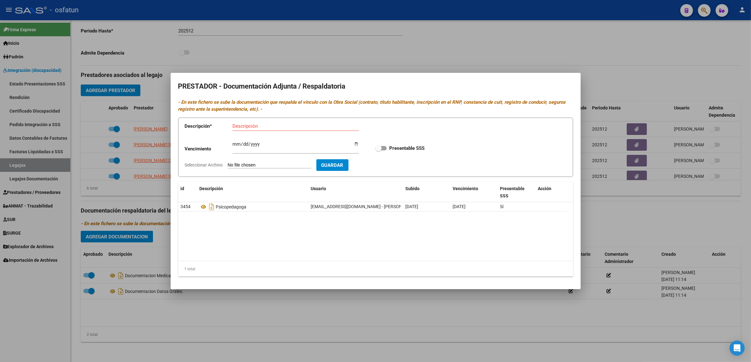
click at [267, 257] on div at bounding box center [375, 181] width 751 height 362
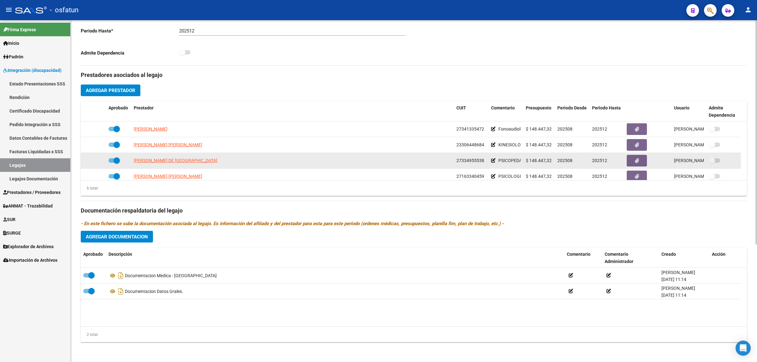
scroll to position [38, 0]
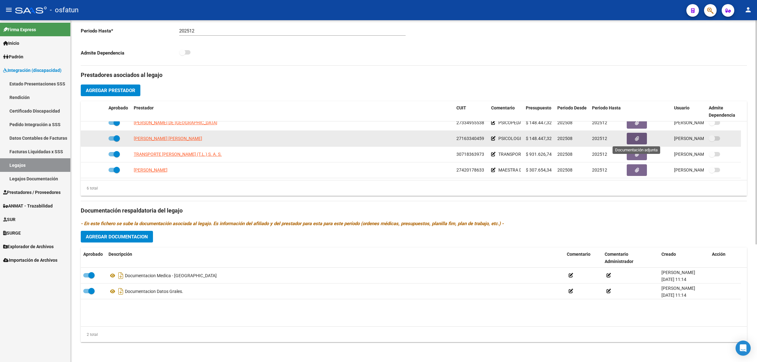
click at [402, 141] on button "button" at bounding box center [637, 139] width 20 height 12
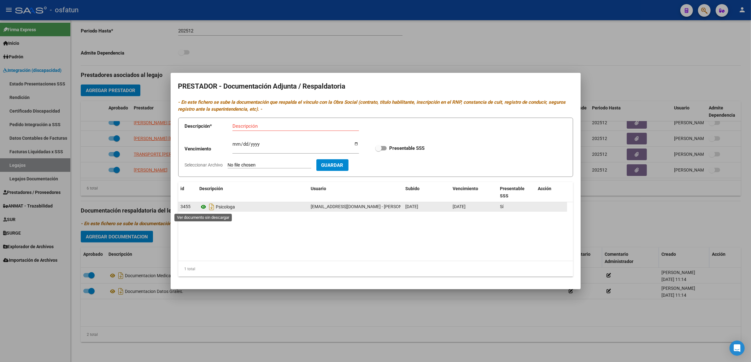
click at [204, 207] on icon at bounding box center [204, 207] width 8 height 8
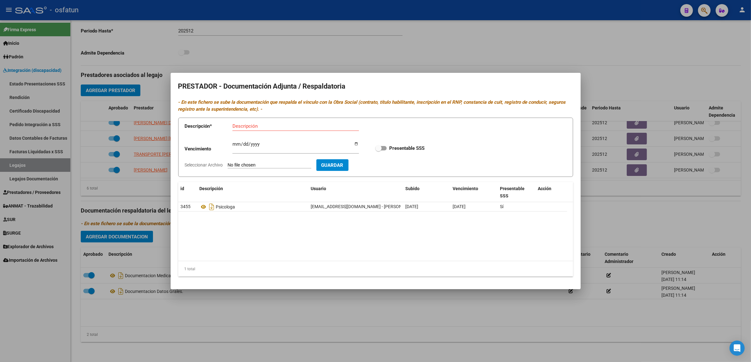
click at [341, 257] on div at bounding box center [375, 181] width 751 height 362
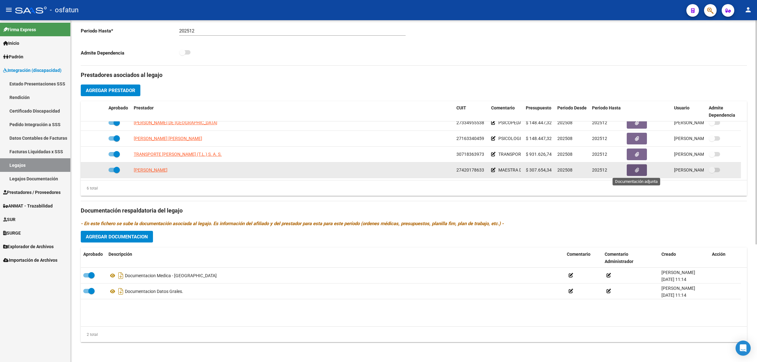
click at [402, 168] on icon "button" at bounding box center [637, 170] width 4 height 5
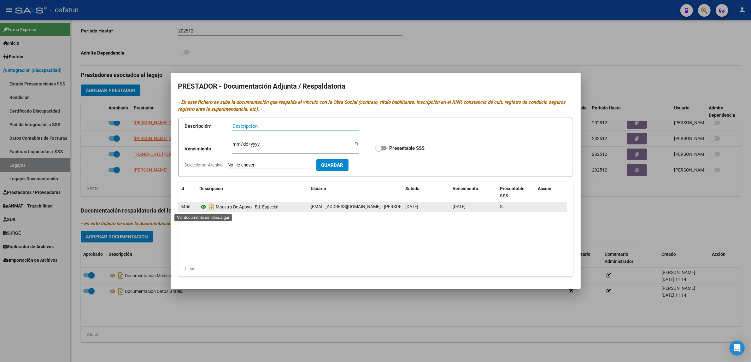
click at [205, 206] on icon at bounding box center [204, 207] width 8 height 8
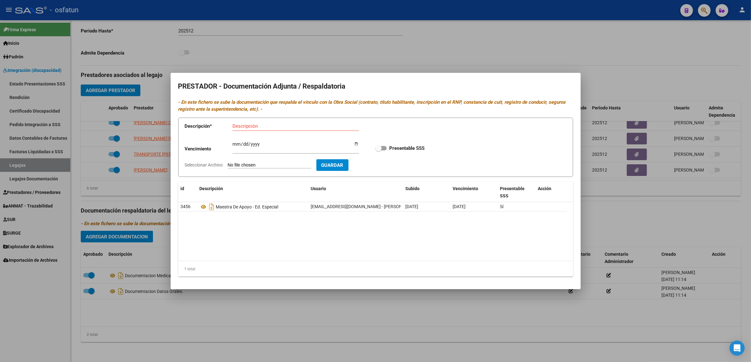
click at [382, 257] on div at bounding box center [375, 181] width 751 height 362
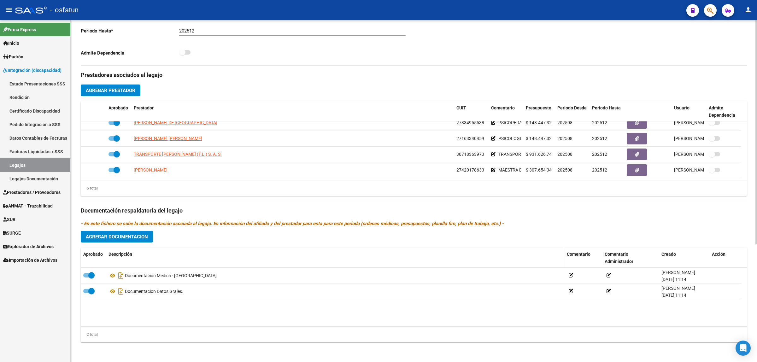
scroll to position [101, 0]
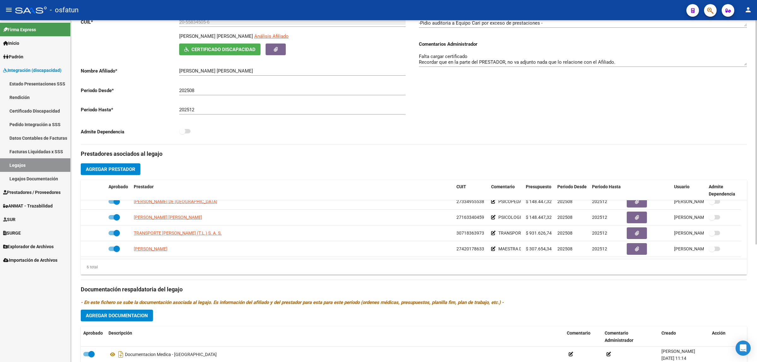
click at [402, 105] on div "Comentarios Comentarios Administrador Falta cargar certificado Recordar que en …" at bounding box center [580, 73] width 333 height 143
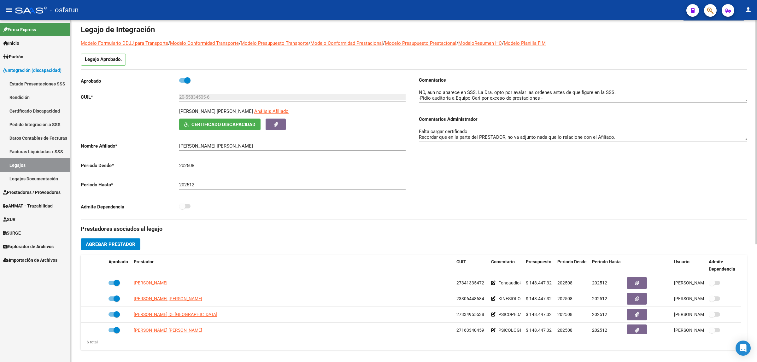
scroll to position [0, 0]
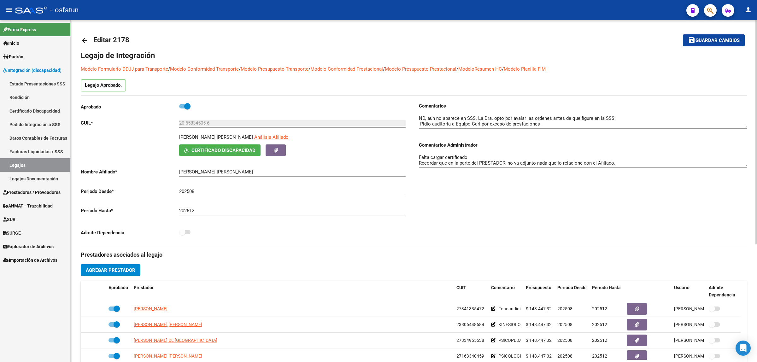
click at [402, 158] on textarea "Falta cargar certificado Recordar que en la parte del PRESTADOR, no va adjunto …" at bounding box center [583, 160] width 328 height 13
drag, startPoint x: 637, startPoint y: 147, endPoint x: 507, endPoint y: 158, distance: 130.5
click at [402, 158] on textarea "Falta cargar certificado / Recordar que en la parte del PRESTADOR, no va adjunt…" at bounding box center [583, 160] width 328 height 13
type textarea "Falta cargar certificado / En autorizador cargar presupuesto Recordar que en la…"
click at [402, 40] on span "Guardar cambios" at bounding box center [718, 41] width 44 height 6
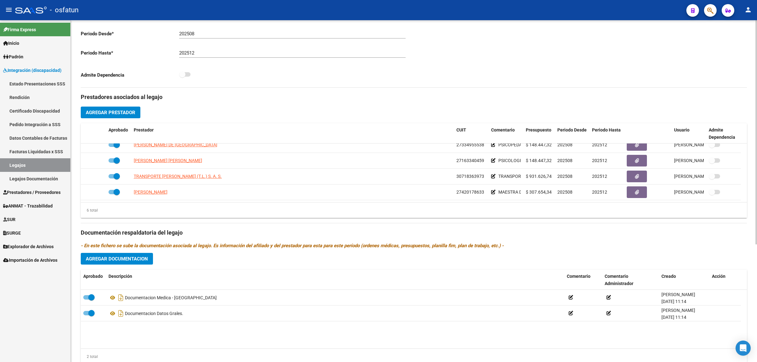
scroll to position [180, 0]
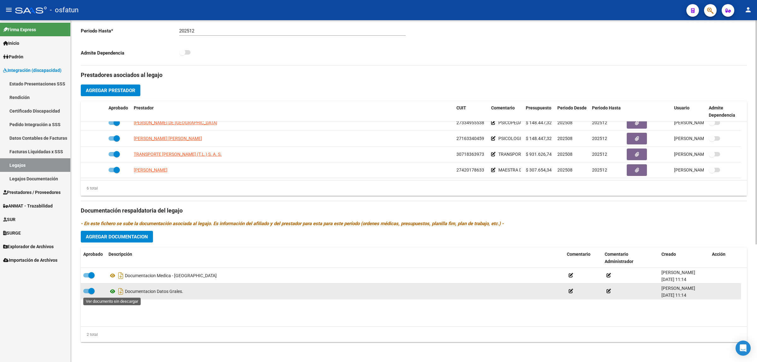
click at [112, 257] on icon at bounding box center [113, 292] width 8 height 8
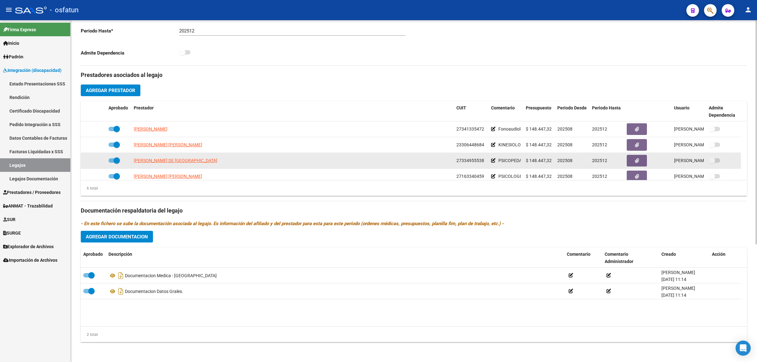
scroll to position [38, 0]
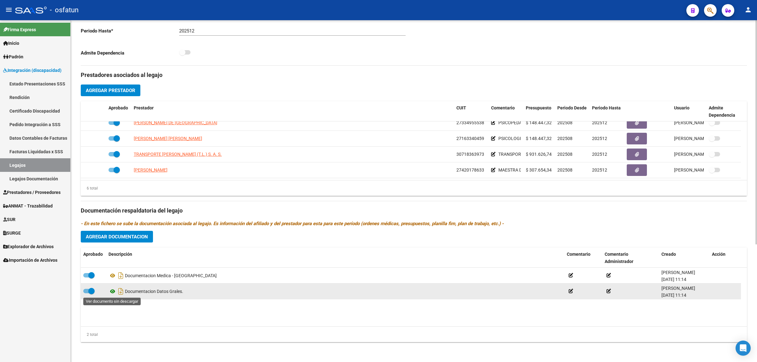
click at [111, 257] on icon at bounding box center [113, 292] width 8 height 8
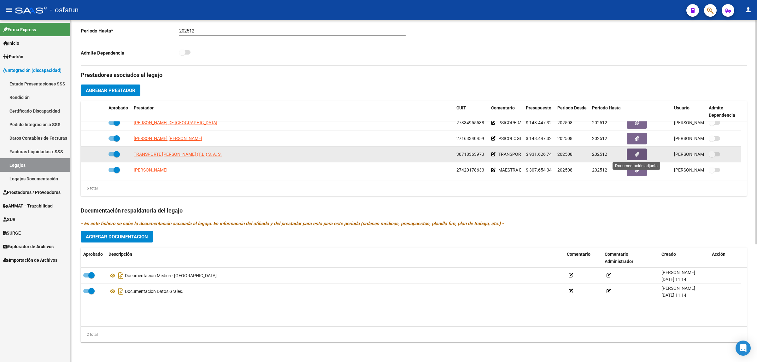
click at [402, 158] on button "button" at bounding box center [637, 155] width 20 height 12
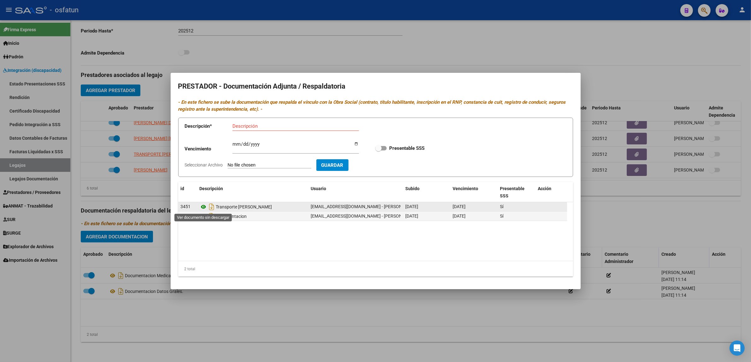
click at [204, 208] on icon at bounding box center [204, 207] width 8 height 8
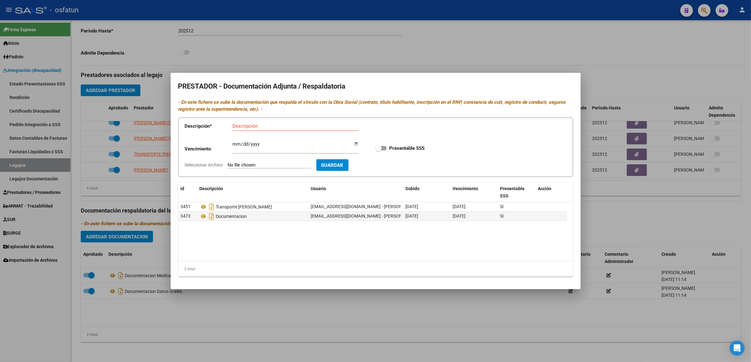
click at [267, 257] on div at bounding box center [375, 181] width 751 height 362
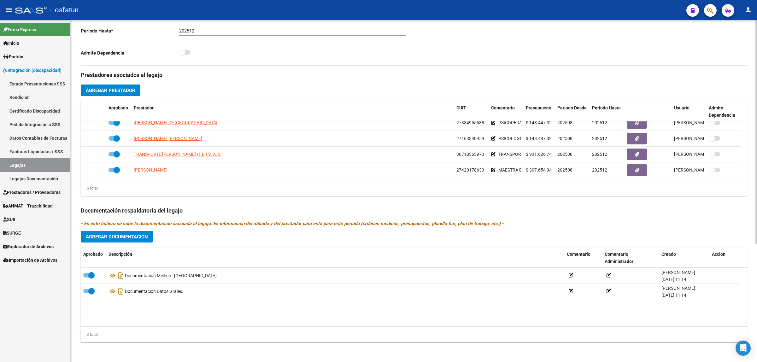
scroll to position [22, 0]
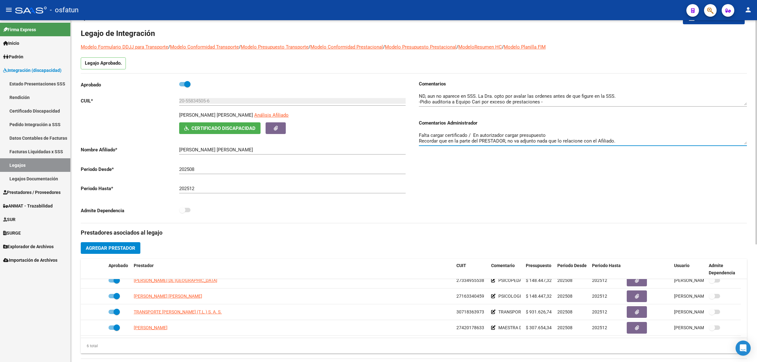
click at [402, 135] on textarea "Falta cargar certificado / En autorizador cargar presupuesto Recordar que en la…" at bounding box center [583, 138] width 328 height 13
click at [197, 222] on div "Aprobado CUIL * 20-55834505-6 Ingresar CUIL VEIZAGA MONTENEGRO NOAH GONZALO GAB…" at bounding box center [247, 151] width 333 height 143
drag, startPoint x: 242, startPoint y: 86, endPoint x: 186, endPoint y: 125, distance: 67.9
click at [242, 86] on div "Aprobado" at bounding box center [245, 86] width 328 height 12
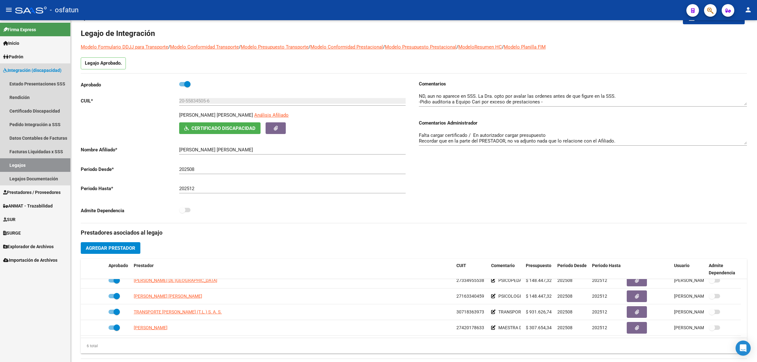
click at [37, 168] on link "Legajos" at bounding box center [35, 165] width 70 height 14
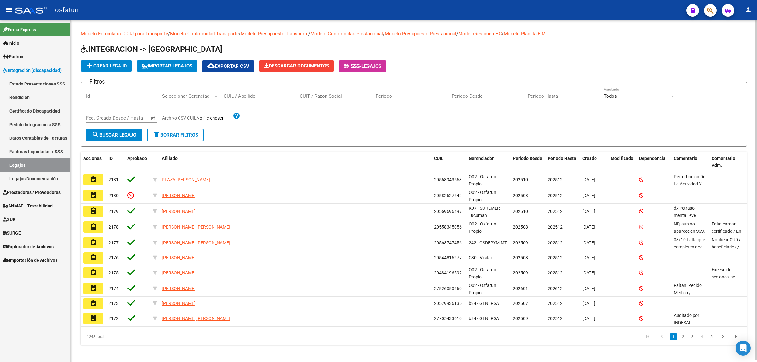
click at [245, 101] on div "CUIL / Apellido" at bounding box center [259, 97] width 71 height 20
click at [250, 97] on input "CUIL / Apellido" at bounding box center [259, 96] width 71 height 6
paste input "27274336027"
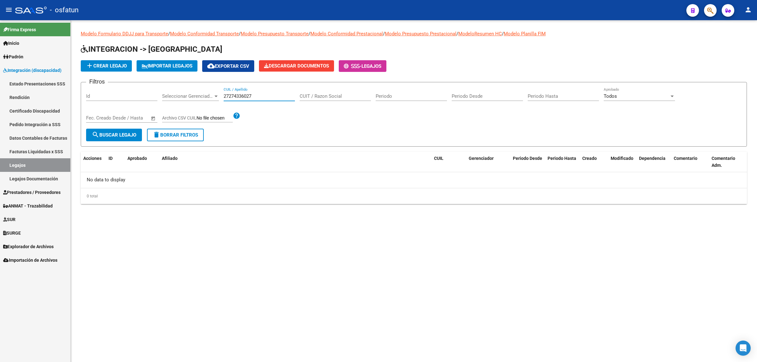
type input "27274336027"
click at [311, 93] on input "CUIT / Razon Social" at bounding box center [335, 96] width 71 height 6
paste input "27274336027"
type input "27274336027"
click at [240, 97] on input "27274336027" at bounding box center [259, 96] width 71 height 6
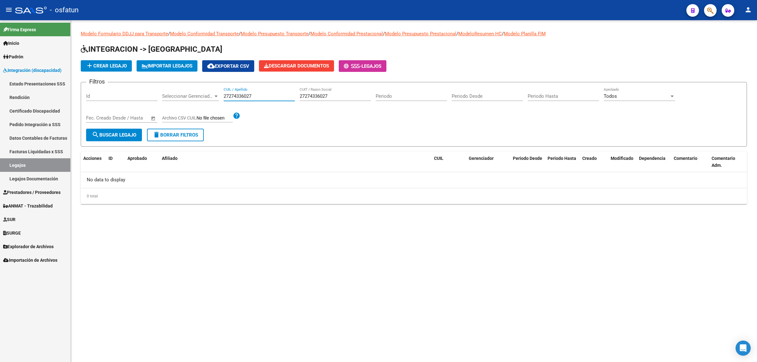
click at [240, 97] on input "27274336027" at bounding box center [259, 96] width 71 height 6
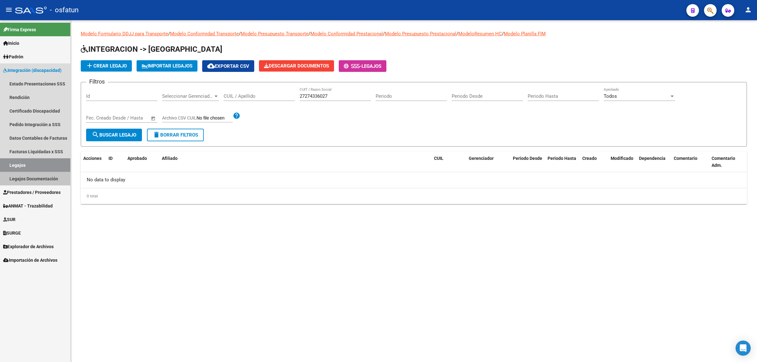
click at [21, 180] on link "Legajos Documentación" at bounding box center [35, 179] width 70 height 14
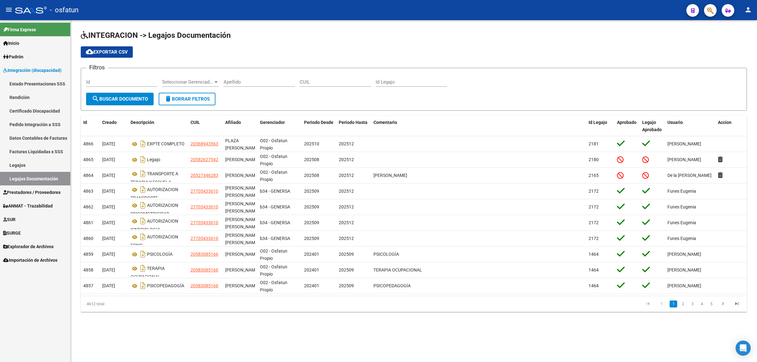
click at [24, 190] on span "Prestadores / Proveedores" at bounding box center [31, 192] width 57 height 7
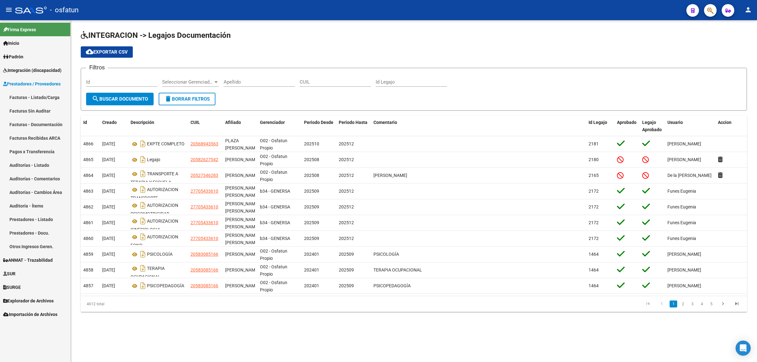
click at [30, 98] on link "Facturas - Listado/Carga" at bounding box center [35, 98] width 70 height 14
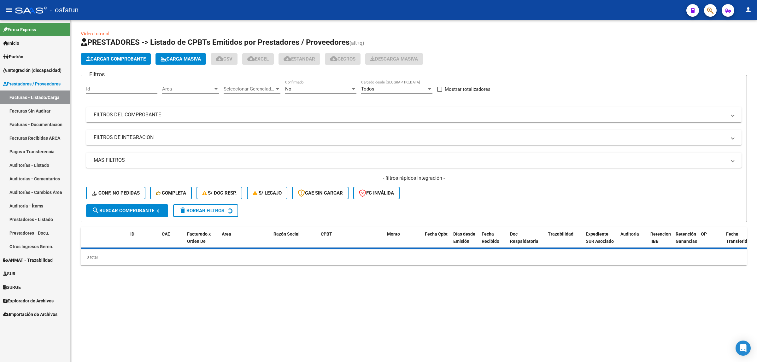
click at [45, 86] on span "Prestadores / Proveedores" at bounding box center [31, 83] width 57 height 7
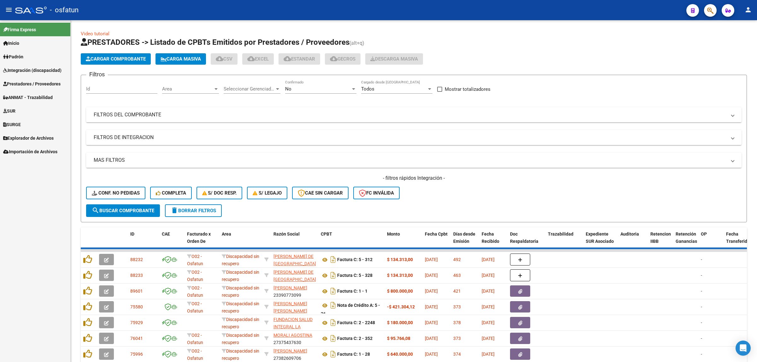
click at [42, 73] on span "Integración (discapacidad)" at bounding box center [32, 70] width 58 height 7
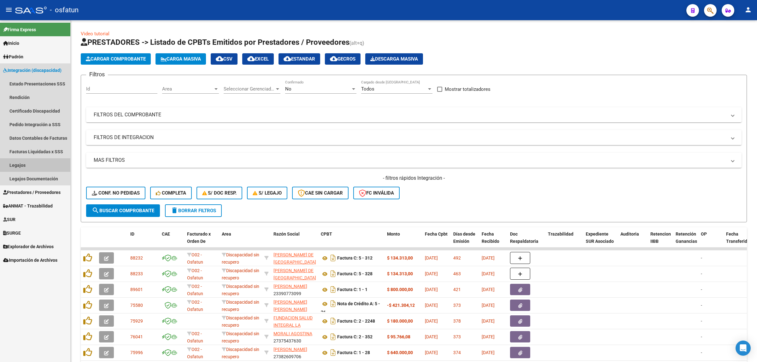
click at [24, 166] on link "Legajos" at bounding box center [35, 165] width 70 height 14
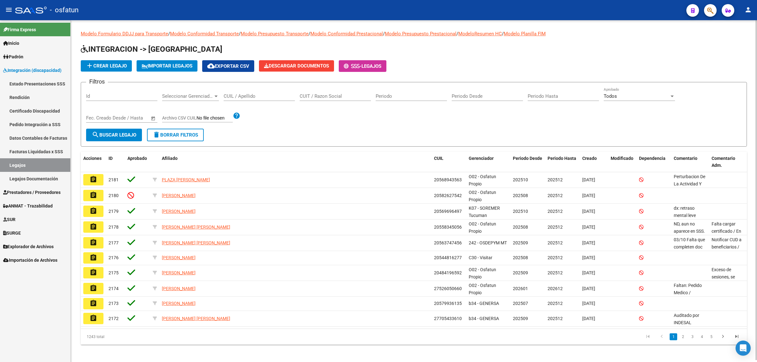
click at [269, 97] on input "CUIL / Apellido" at bounding box center [259, 96] width 71 height 6
paste input "27274336027"
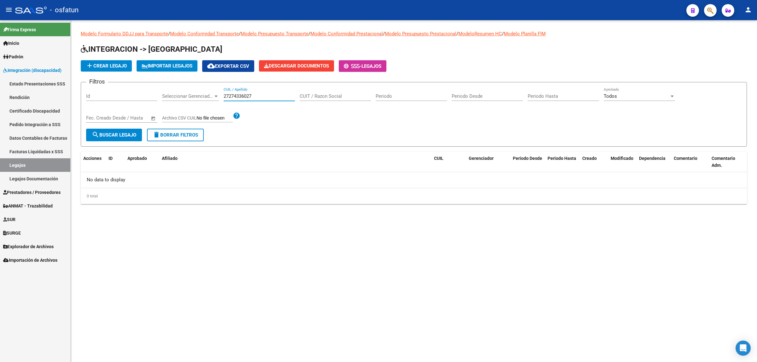
type input "27274336027"
click at [25, 193] on span "Prestadores / Proveedores" at bounding box center [31, 192] width 57 height 7
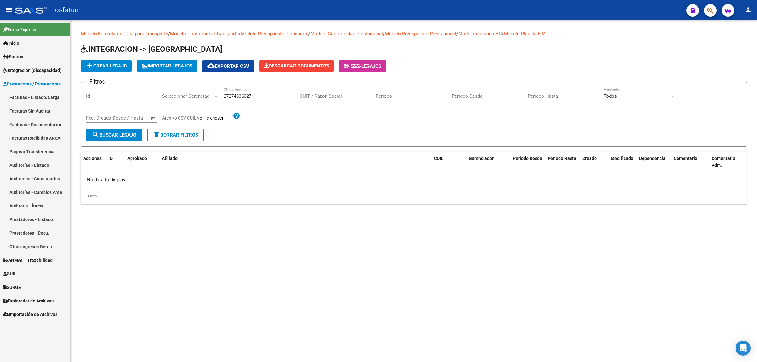
click at [40, 98] on link "Facturas - Listado/Carga" at bounding box center [35, 98] width 70 height 14
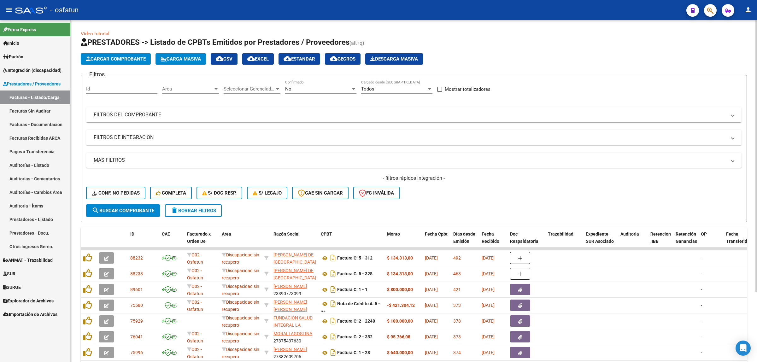
click at [169, 121] on mat-expansion-panel-header "FILTROS DEL COMPROBANTE" at bounding box center [414, 114] width 656 height 15
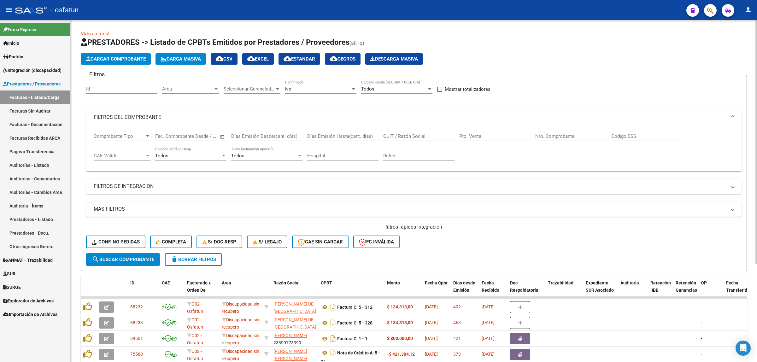
click at [394, 138] on input "CUIT / Razón Social" at bounding box center [418, 136] width 71 height 6
paste input "27274336027"
click at [311, 89] on div "No" at bounding box center [318, 89] width 66 height 6
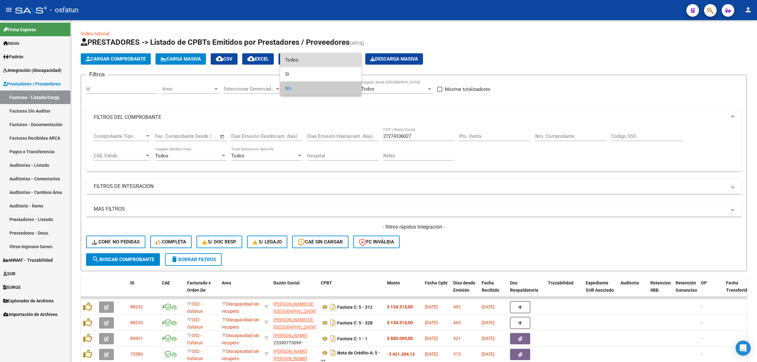
click at [304, 62] on span "Todos" at bounding box center [320, 60] width 71 height 14
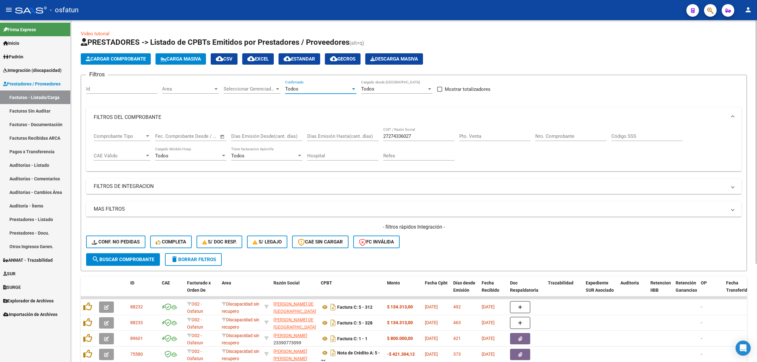
click at [141, 257] on span "search Buscar Comprobante" at bounding box center [123, 260] width 62 height 6
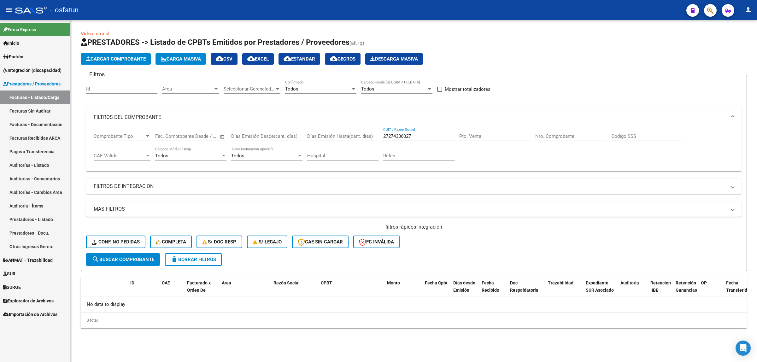
click at [402, 138] on input "27274336027" at bounding box center [418, 136] width 71 height 6
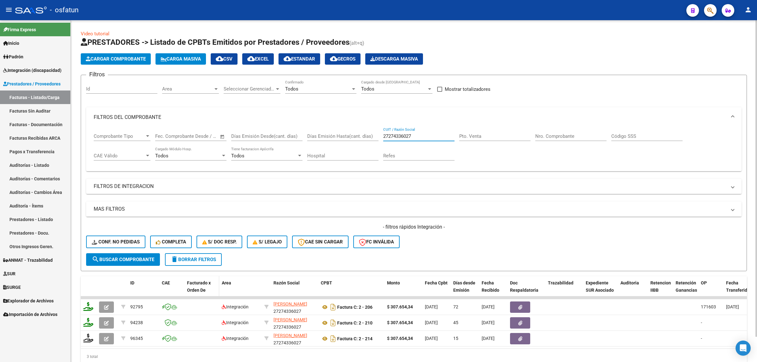
scroll to position [27, 0]
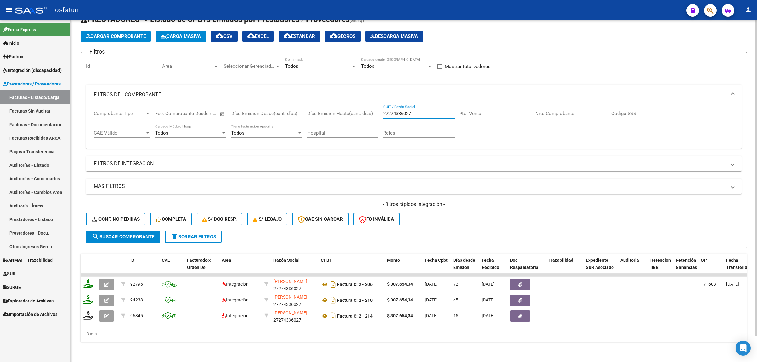
type input "27274336027"
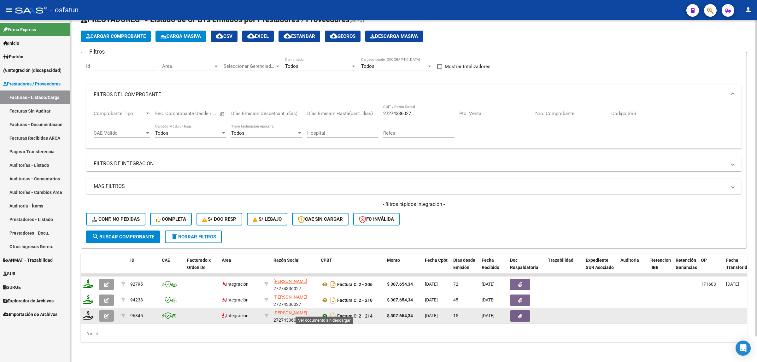
click at [324, 257] on icon at bounding box center [325, 316] width 8 height 8
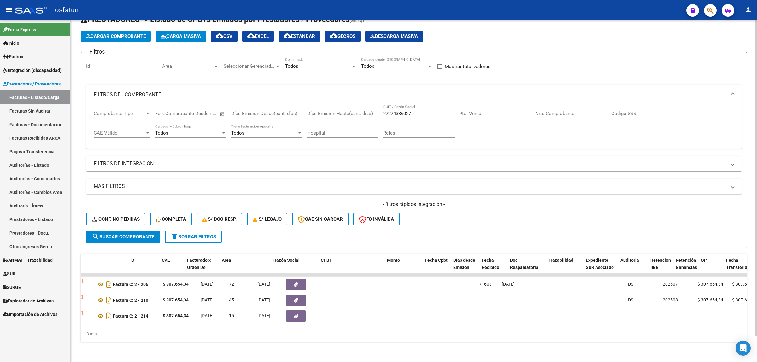
scroll to position [0, 0]
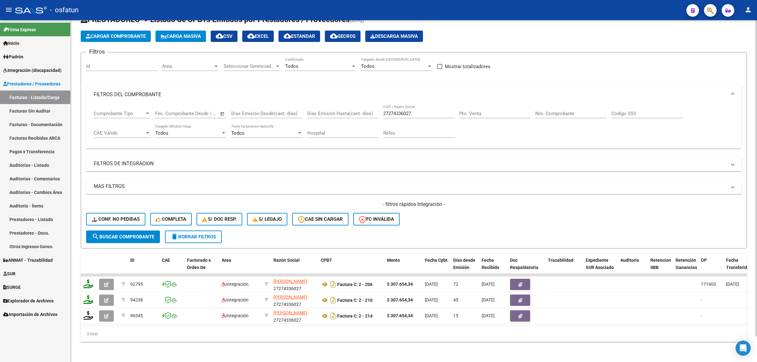
drag, startPoint x: 319, startPoint y: 327, endPoint x: 353, endPoint y: 325, distance: 34.4
click at [370, 257] on div "ID CAE Facturado x Orden De Area Razón Social CPBT Monto Fecha Cpbt Días desde …" at bounding box center [414, 298] width 666 height 88
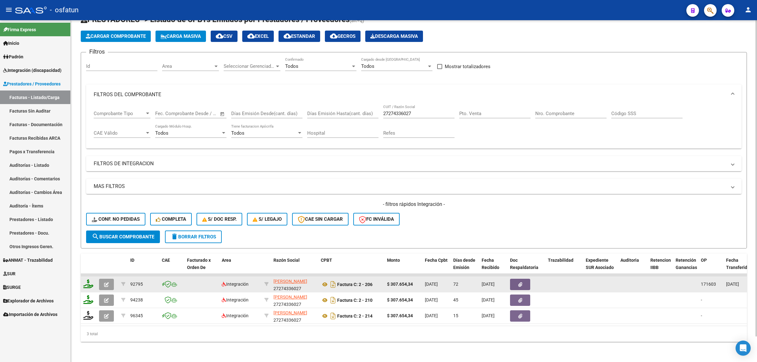
click at [105, 257] on button "button" at bounding box center [106, 284] width 15 height 11
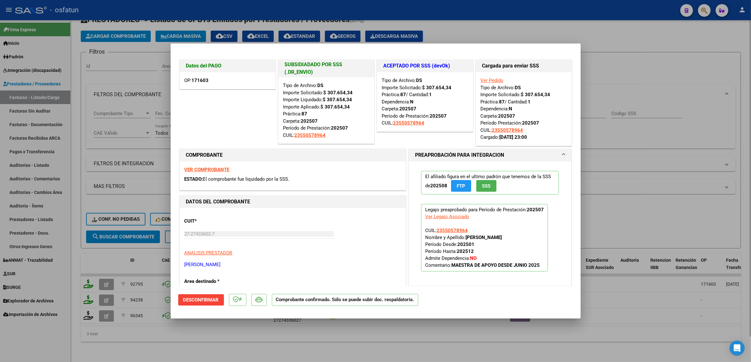
drag, startPoint x: 217, startPoint y: 346, endPoint x: 209, endPoint y: 350, distance: 8.2
click at [217, 257] on div at bounding box center [375, 181] width 751 height 362
type input "$ 0,00"
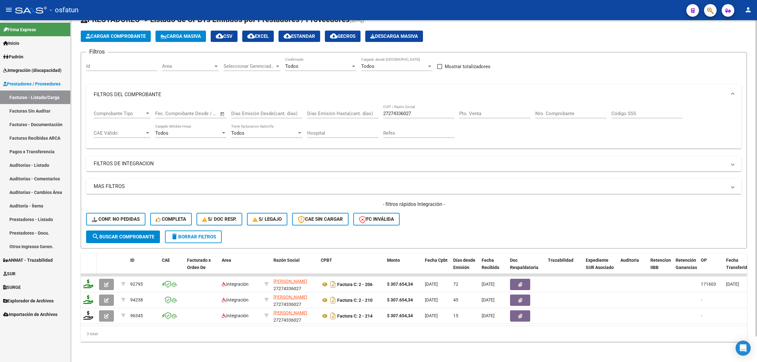
drag, startPoint x: 79, startPoint y: 247, endPoint x: 84, endPoint y: 251, distance: 6.2
click at [79, 247] on div "Video tutorial PRESTADORES -> Listado de CPBTs Emitidos por Prestadores / Prove…" at bounding box center [414, 179] width 687 height 365
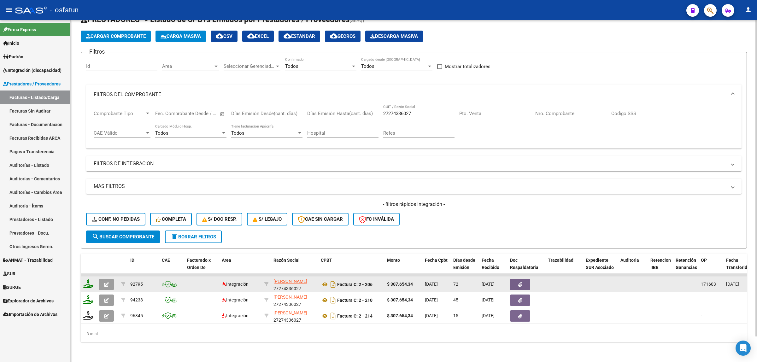
click at [108, 257] on button "button" at bounding box center [106, 284] width 15 height 11
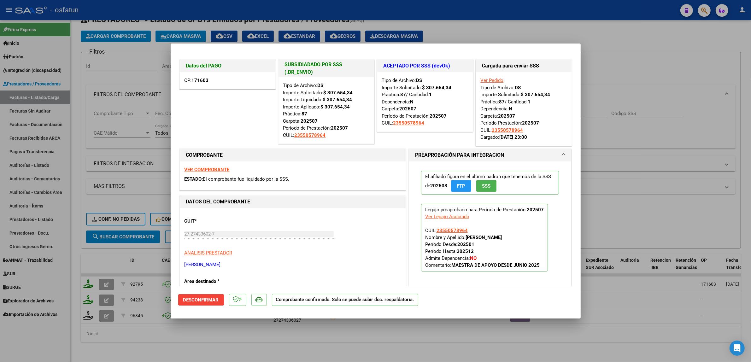
click at [402, 184] on div at bounding box center [375, 181] width 751 height 362
type input "$ 0,00"
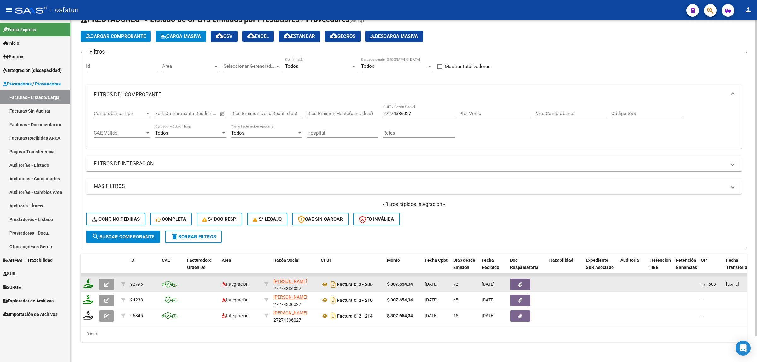
click at [137, 257] on span "92795" at bounding box center [136, 284] width 13 height 5
copy span "92795"
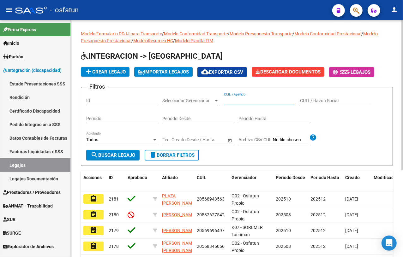
click at [242, 99] on input "CUIL / Apellido" at bounding box center [259, 100] width 71 height 5
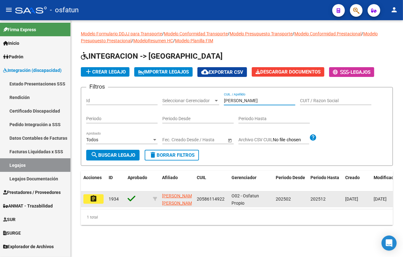
type input "[PERSON_NAME]"
click at [91, 199] on mat-icon "assignment" at bounding box center [94, 199] width 8 height 8
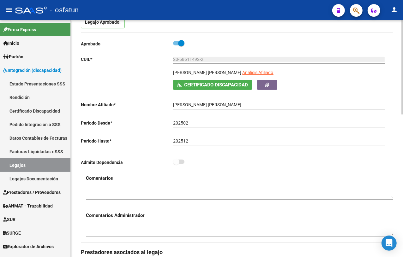
scroll to position [237, 0]
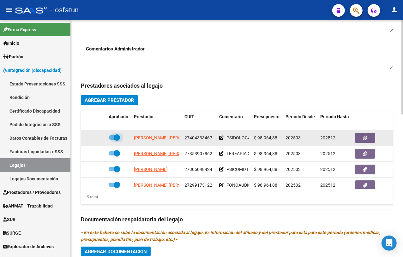
click at [110, 140] on span at bounding box center [114, 137] width 11 height 4
click at [111, 140] on input "checkbox" at bounding box center [111, 140] width 0 height 0
checkbox input "false"
click at [96, 140] on icon at bounding box center [97, 138] width 4 height 4
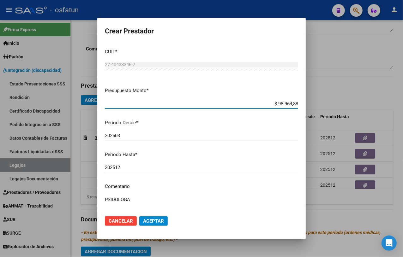
click at [138, 166] on input "202512" at bounding box center [201, 168] width 193 height 6
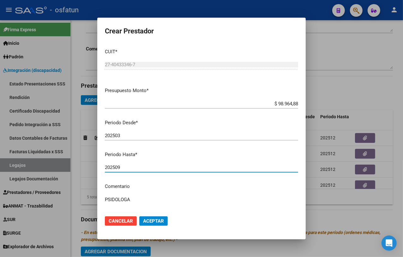
type input "202509"
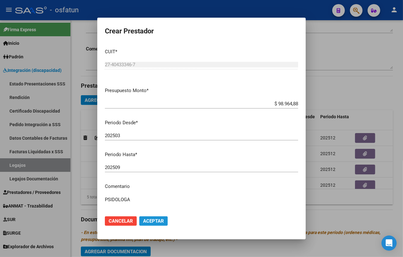
click at [158, 222] on span "Aceptar" at bounding box center [153, 221] width 21 height 6
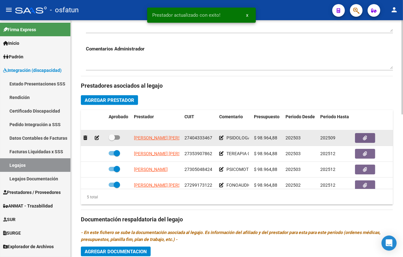
click at [117, 139] on span at bounding box center [114, 137] width 11 height 4
click at [112, 140] on input "checkbox" at bounding box center [111, 140] width 0 height 0
checkbox input "true"
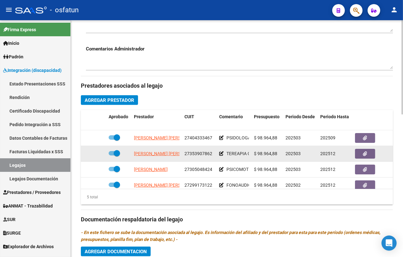
click at [114, 153] on span at bounding box center [117, 153] width 6 height 6
click at [112, 156] on input "checkbox" at bounding box center [111, 156] width 0 height 0
checkbox input "false"
click at [96, 156] on icon at bounding box center [97, 153] width 4 height 4
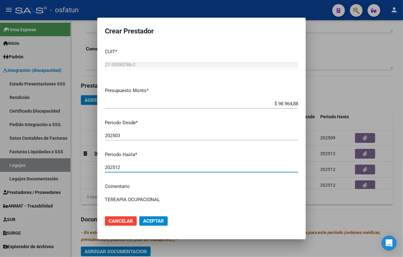
click at [144, 166] on input "202512" at bounding box center [201, 168] width 193 height 6
type input "202509"
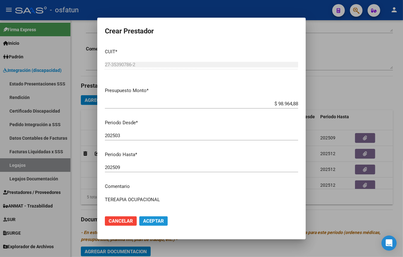
drag, startPoint x: 157, startPoint y: 218, endPoint x: 156, endPoint y: 221, distance: 3.2
click at [156, 221] on span "Aceptar" at bounding box center [153, 221] width 21 height 6
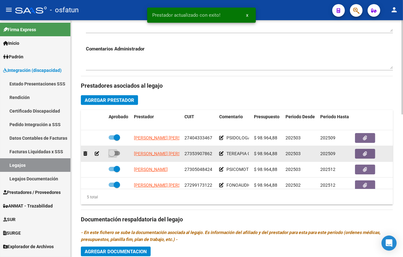
click at [117, 154] on span at bounding box center [114, 153] width 11 height 4
click at [112, 156] on input "checkbox" at bounding box center [111, 156] width 0 height 0
checkbox input "true"
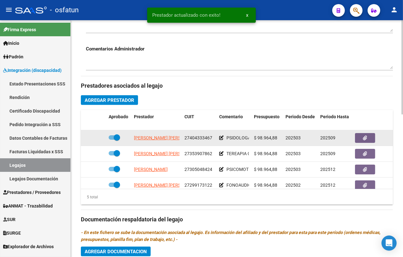
click at [220, 138] on icon at bounding box center [221, 138] width 4 height 4
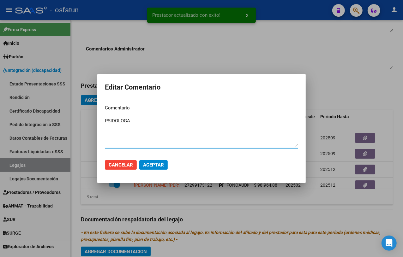
click at [139, 124] on textarea "PSIDOLOGA" at bounding box center [201, 132] width 193 height 30
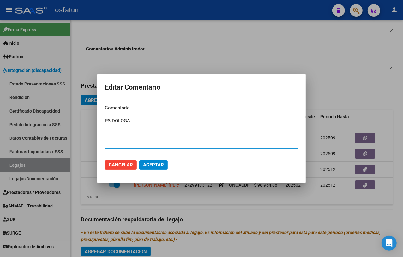
drag, startPoint x: 138, startPoint y: 123, endPoint x: 83, endPoint y: 123, distance: 54.6
click at [83, 123] on div "Editar Comentario Comentario PSIDOLOGA Ingresar el comentario Cancelar Aceptar" at bounding box center [201, 128] width 403 height 257
type textarea "PSIC B"
click at [150, 158] on mat-dialog-actions "Cancelar Aceptar" at bounding box center [201, 164] width 193 height 21
click at [153, 166] on span "Aceptar" at bounding box center [153, 165] width 21 height 6
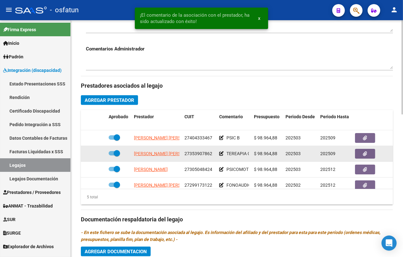
click at [219, 156] on icon at bounding box center [221, 153] width 4 height 4
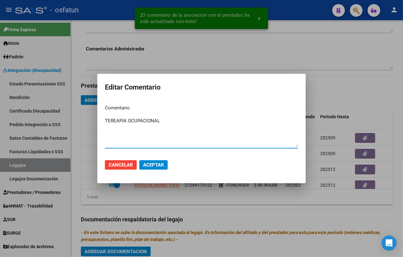
drag, startPoint x: 177, startPoint y: 129, endPoint x: 77, endPoint y: 117, distance: 100.2
click at [77, 117] on div "¡El comentario de la asociación con el prestador, ha sido actualizado con éxito…" at bounding box center [201, 128] width 403 height 257
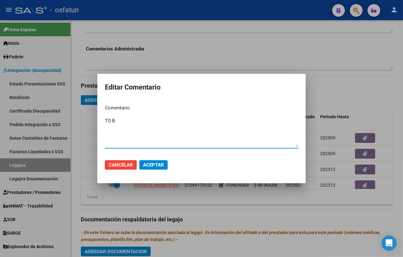
type textarea "TO B"
click at [158, 168] on span "Aceptar" at bounding box center [153, 165] width 21 height 6
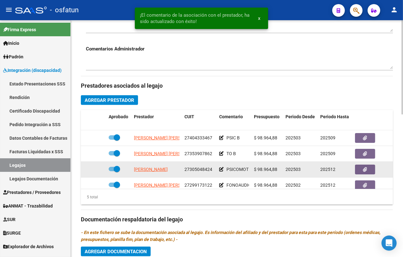
click at [111, 171] on span at bounding box center [114, 169] width 11 height 4
click at [111, 172] on input "checkbox" at bounding box center [111, 171] width 0 height 0
checkbox input "false"
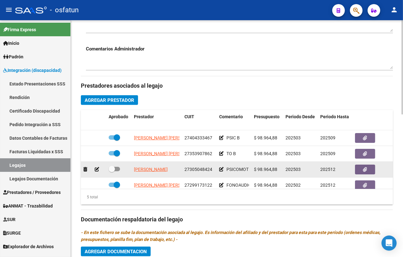
click at [98, 171] on icon at bounding box center [97, 169] width 4 height 4
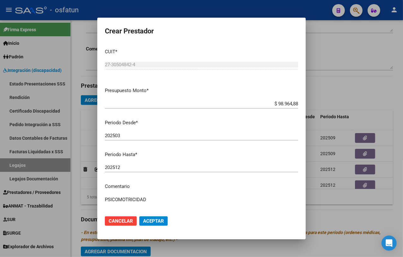
click at [147, 163] on div "202512 Ingresar el periodo" at bounding box center [201, 167] width 193 height 9
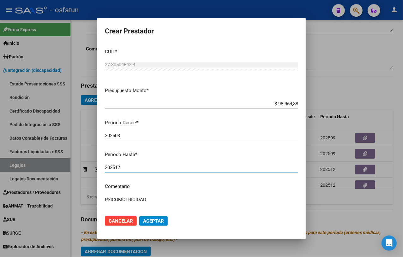
click at [149, 165] on input "202512" at bounding box center [201, 168] width 193 height 6
type input "202509"
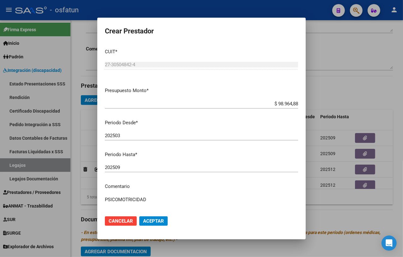
click at [169, 222] on mat-dialog-actions "Cancelar Aceptar" at bounding box center [201, 220] width 193 height 21
click at [160, 224] on button "Aceptar" at bounding box center [153, 220] width 28 height 9
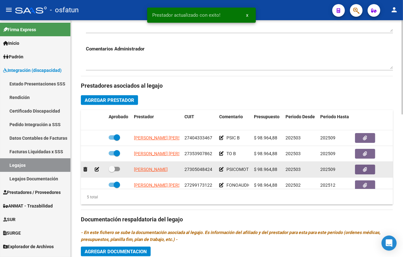
click at [216, 174] on datatable-body-cell "27305048424" at bounding box center [199, 169] width 35 height 15
click at [219, 172] on icon at bounding box center [221, 169] width 4 height 4
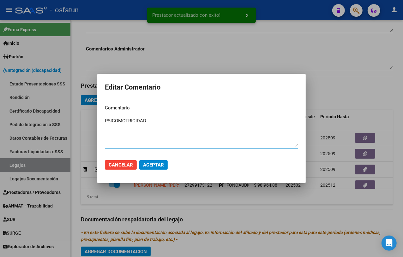
click at [118, 125] on textarea "PSICOMOTRICIDAD" at bounding box center [201, 132] width 193 height 30
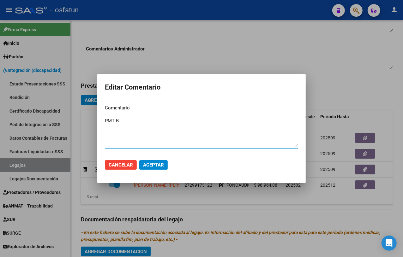
type textarea "PMT B"
click at [160, 165] on span "Aceptar" at bounding box center [153, 165] width 21 height 6
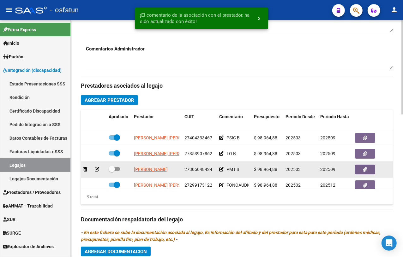
click at [117, 170] on span at bounding box center [114, 169] width 11 height 4
click at [112, 171] on input "checkbox" at bounding box center [111, 171] width 0 height 0
checkbox input "true"
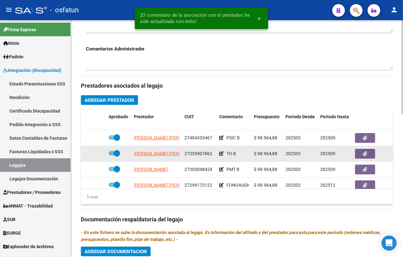
scroll to position [28, 0]
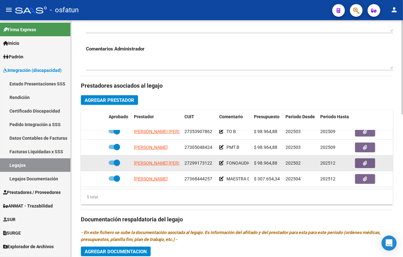
click at [111, 161] on span at bounding box center [114, 163] width 11 height 4
click at [111, 165] on input "checkbox" at bounding box center [111, 165] width 0 height 0
checkbox input "false"
click at [95, 161] on icon at bounding box center [97, 163] width 4 height 4
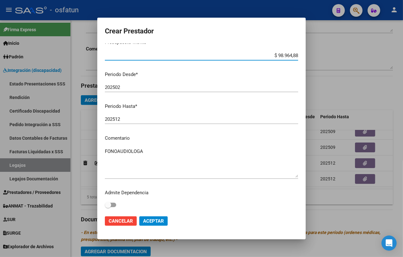
scroll to position [49, 0]
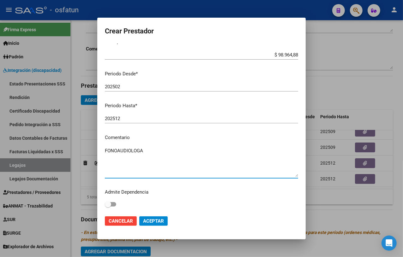
drag, startPoint x: 118, startPoint y: 150, endPoint x: 222, endPoint y: 165, distance: 104.8
click at [222, 165] on textarea "FONOAUDIOLOGA" at bounding box center [201, 162] width 193 height 30
type textarea "FONO B"
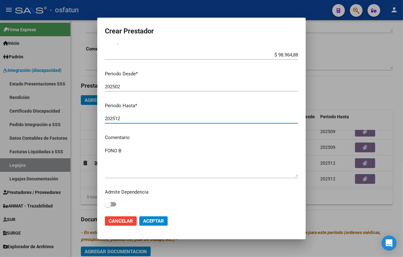
click at [149, 118] on input "202512" at bounding box center [201, 119] width 193 height 6
type input "202509"
drag, startPoint x: 163, startPoint y: 163, endPoint x: 160, endPoint y: 169, distance: 6.8
click at [161, 169] on mat-dialog-content "CUIT * 27-29917312-2 Ingresar CUIT ARCA Padrón Presupuesto Monto * $ 98.964,88 …" at bounding box center [201, 127] width 208 height 167
click at [163, 224] on span "Aceptar" at bounding box center [153, 221] width 21 height 6
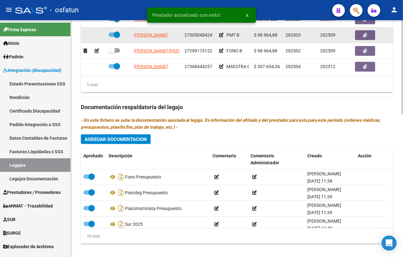
scroll to position [358, 0]
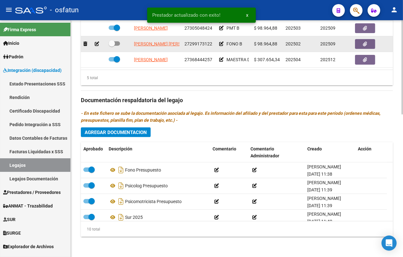
click at [119, 40] on div at bounding box center [119, 44] width 20 height 8
click at [116, 40] on label at bounding box center [114, 44] width 11 height 8
click at [112, 46] on input "checkbox" at bounding box center [111, 46] width 0 height 0
checkbox input "true"
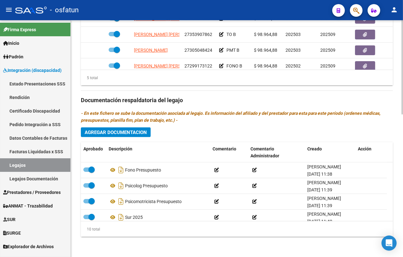
scroll to position [169, 0]
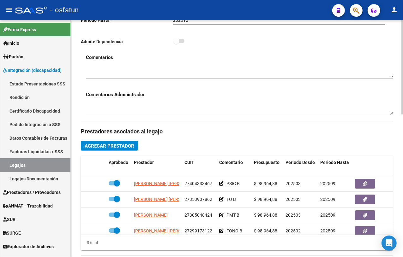
drag, startPoint x: 343, startPoint y: 87, endPoint x: 364, endPoint y: 75, distance: 23.3
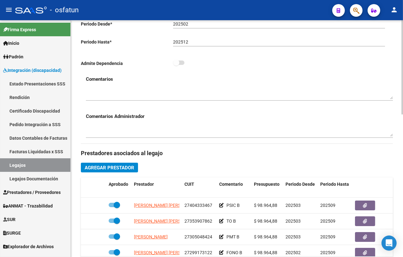
scroll to position [0, 0]
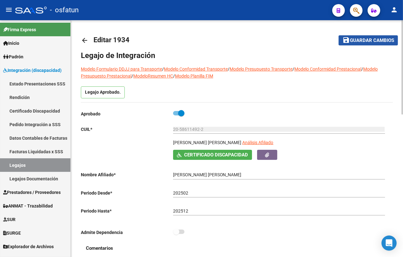
click at [360, 38] on span "Guardar cambios" at bounding box center [372, 41] width 44 height 6
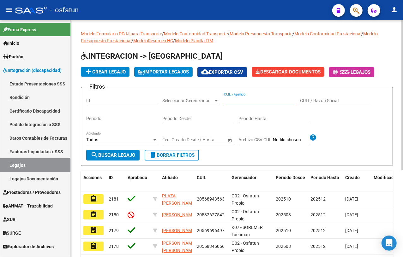
click at [237, 101] on input "CUIL / Apellido" at bounding box center [259, 100] width 71 height 5
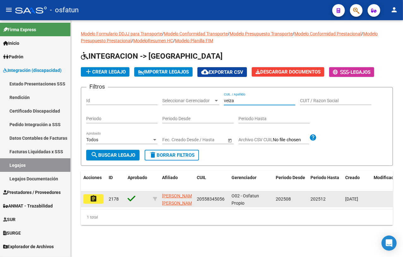
type input "veiza"
click at [97, 201] on mat-icon "assignment" at bounding box center [94, 199] width 8 height 8
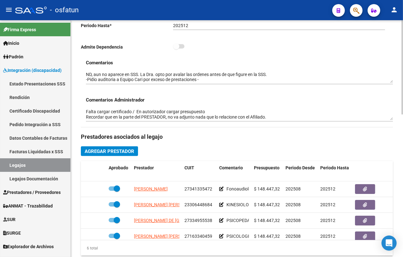
scroll to position [118, 0]
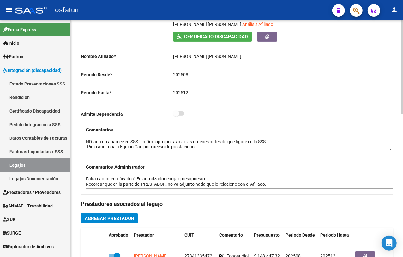
click at [180, 58] on input "[PERSON_NAME] [PERSON_NAME]" at bounding box center [279, 56] width 212 height 5
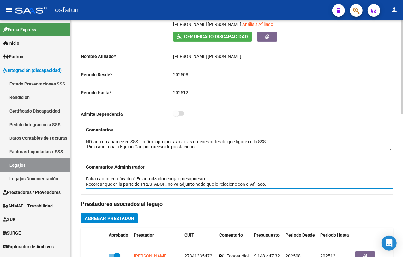
drag, startPoint x: 86, startPoint y: 181, endPoint x: 263, endPoint y: 183, distance: 177.7
click at [263, 183] on textarea "Falta cargar certificado / En autorizador cargar presupuesto Recordar que en la…" at bounding box center [239, 182] width 307 height 12
click at [263, 179] on textarea "Falta cargar certificado / En autorizador cargar presupuesto Recordar que en la…" at bounding box center [239, 182] width 307 height 12
drag, startPoint x: 136, startPoint y: 178, endPoint x: 61, endPoint y: 174, distance: 75.6
click at [61, 174] on mat-sidenav-container "Firma Express Inicio Calendario SSS Instructivos Contacto OS Padrón Análisis Af…" at bounding box center [201, 138] width 403 height 237
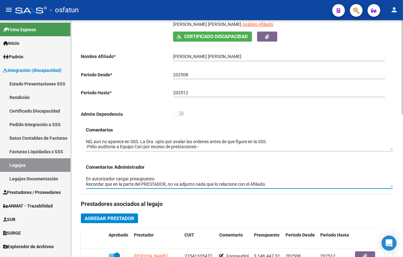
drag, startPoint x: 86, startPoint y: 179, endPoint x: 305, endPoint y: 200, distance: 220.0
click at [305, 200] on div "Legajo de Integración Modelo Formulario DDJJ para Transporte / Modelo Conformid…" at bounding box center [237, 205] width 312 height 547
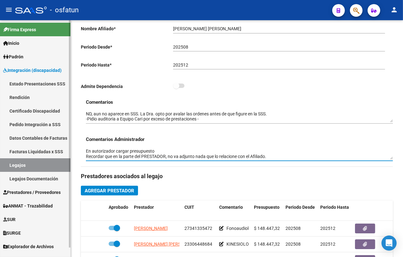
scroll to position [158, 0]
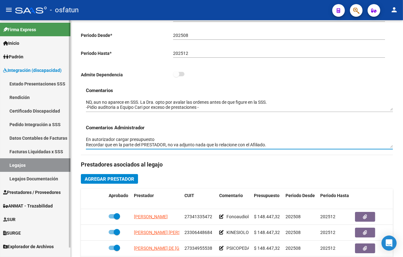
type textarea "En autorizador cargar presupuesto Recordar que en la parte del PRESTADOR, no va…"
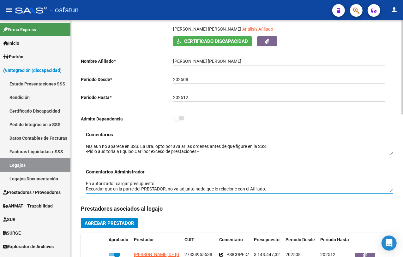
scroll to position [0, 0]
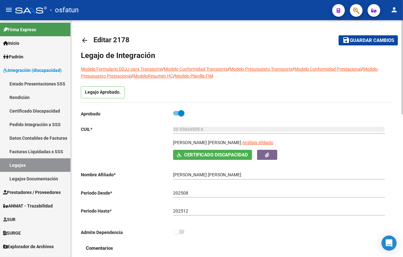
click at [363, 43] on span "Guardar cambios" at bounding box center [372, 41] width 44 height 6
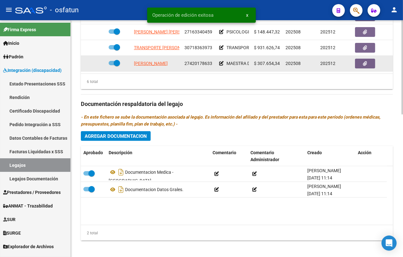
scroll to position [355, 0]
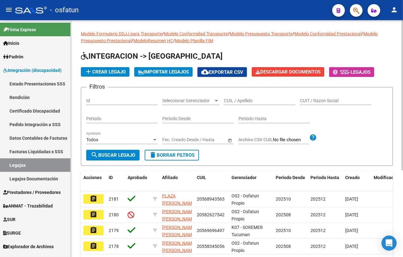
scroll to position [39, 0]
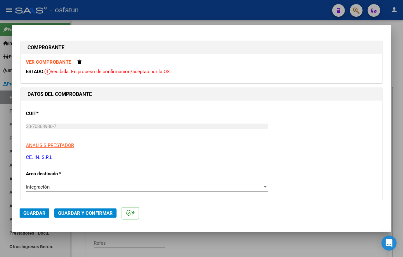
scroll to position [561, 0]
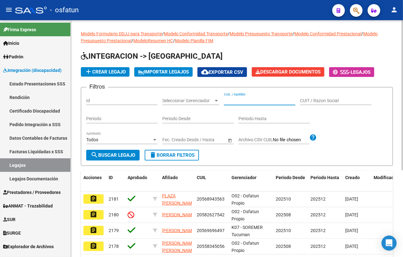
click at [245, 100] on input "CUIL / Apellido" at bounding box center [259, 100] width 71 height 5
paste input "24705695"
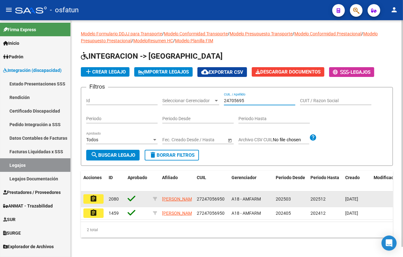
type input "24705695"
click at [102, 199] on button "assignment" at bounding box center [93, 198] width 20 height 9
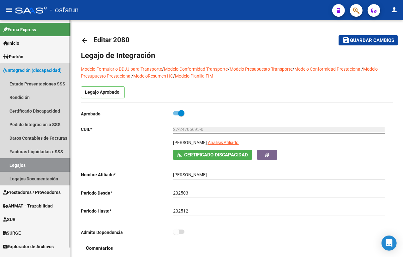
click at [37, 176] on link "Legajos Documentación" at bounding box center [35, 179] width 70 height 14
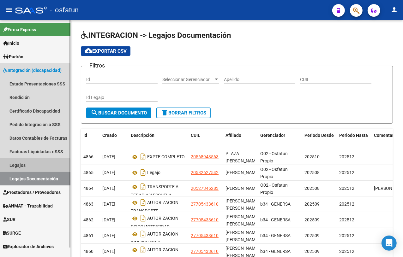
click at [21, 165] on link "Legajos" at bounding box center [35, 165] width 70 height 14
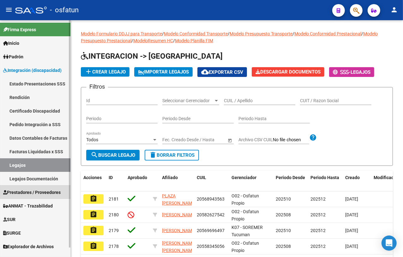
click at [29, 192] on span "Prestadores / Proveedores" at bounding box center [31, 192] width 57 height 7
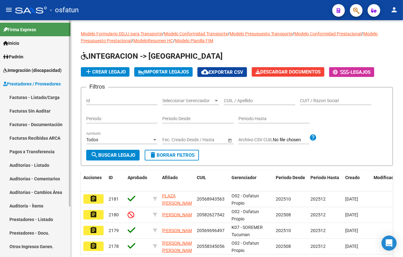
click at [54, 91] on link "Facturas - Listado/Carga" at bounding box center [35, 98] width 70 height 14
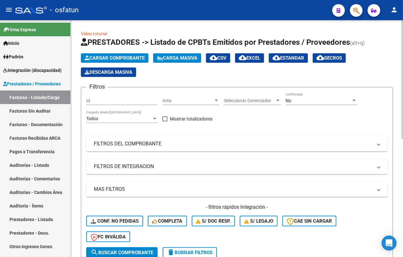
click at [161, 163] on mat-panel-title "FILTROS DE INTEGRACION" at bounding box center [233, 166] width 278 height 7
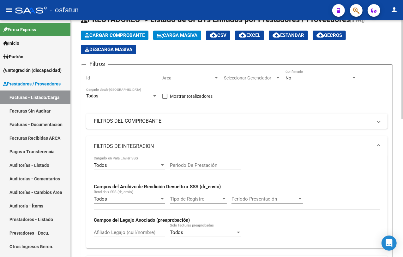
scroll to position [39, 0]
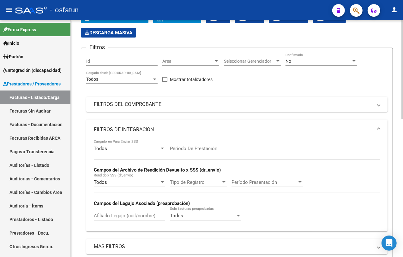
click at [112, 218] on input "Afiliado Legajo (cuil/nombre)" at bounding box center [129, 216] width 71 height 6
paste input "24705695"
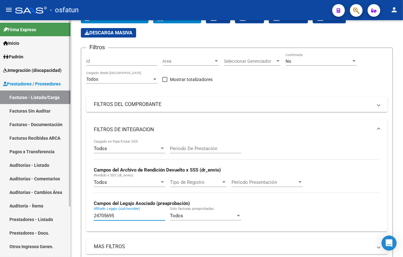
scroll to position [64, 0]
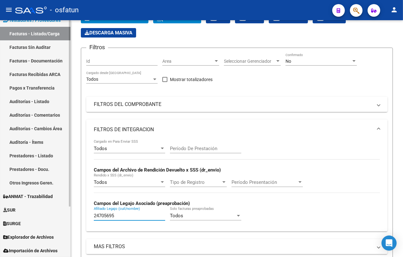
type input "24705695"
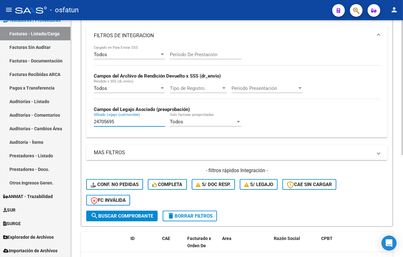
scroll to position [179, 0]
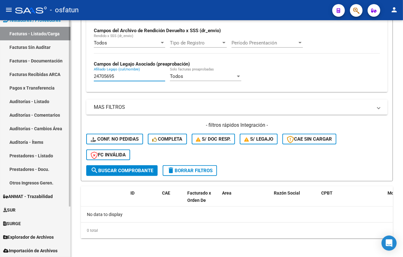
click at [34, 45] on link "Facturas Sin Auditar" at bounding box center [35, 47] width 70 height 14
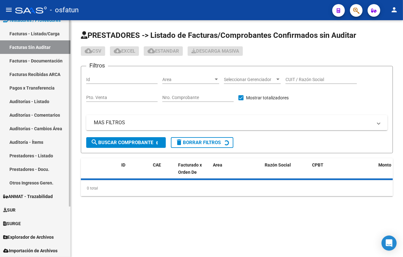
click at [35, 36] on link "Facturas - Listado/Carga" at bounding box center [35, 34] width 70 height 14
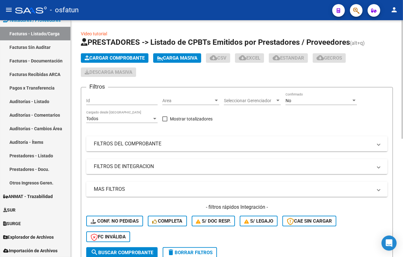
click at [102, 98] on input "Id" at bounding box center [121, 100] width 71 height 5
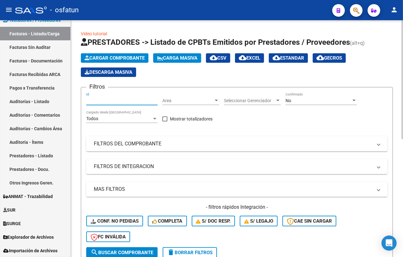
paste input "89063"
type input "89063"
click at [295, 98] on div "No" at bounding box center [318, 100] width 66 height 5
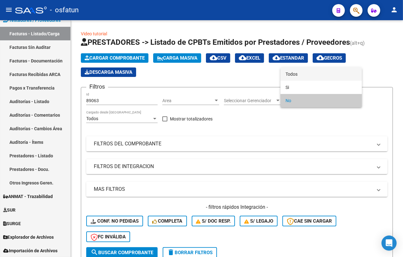
click at [296, 78] on span "Todos" at bounding box center [320, 74] width 71 height 13
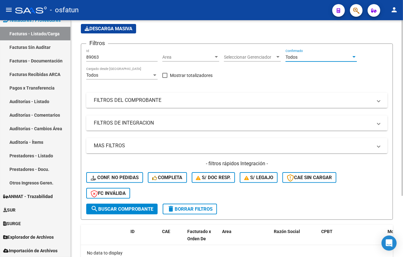
scroll to position [43, 0]
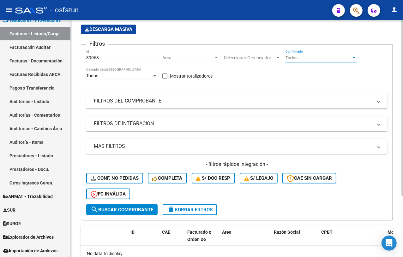
click at [127, 212] on button "search Buscar Comprobante" at bounding box center [121, 209] width 71 height 11
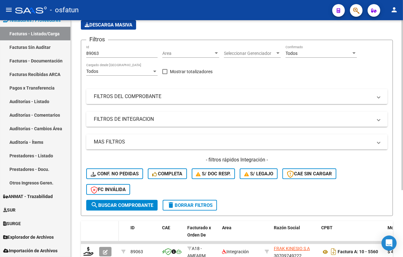
scroll to position [93, 0]
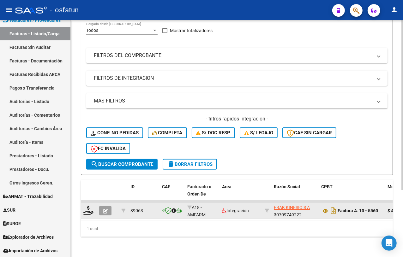
click at [105, 209] on icon "button" at bounding box center [105, 211] width 5 height 5
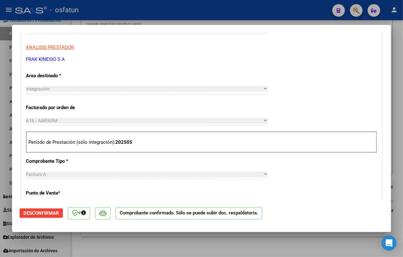
scroll to position [276, 0]
click at [56, 214] on span "Desconfirmar" at bounding box center [41, 213] width 36 height 6
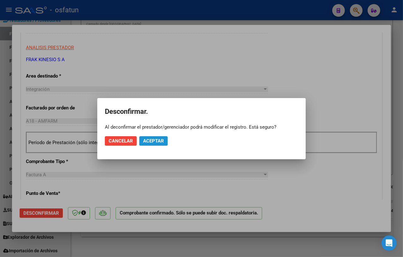
click at [160, 145] on button "Aceptar" at bounding box center [153, 140] width 28 height 9
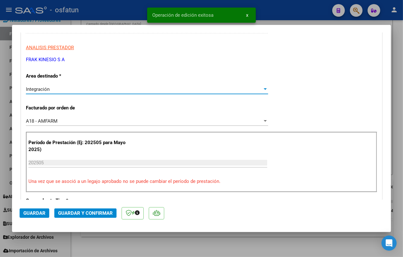
click at [57, 90] on div "Integración" at bounding box center [144, 89] width 236 height 6
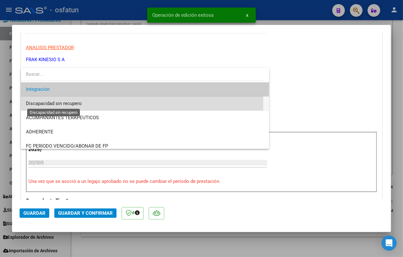
click at [59, 103] on span "Discapacidad sin recupero" at bounding box center [54, 104] width 56 height 6
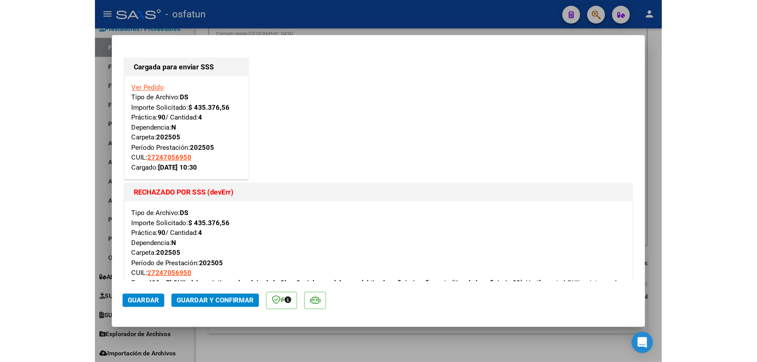
scroll to position [0, 0]
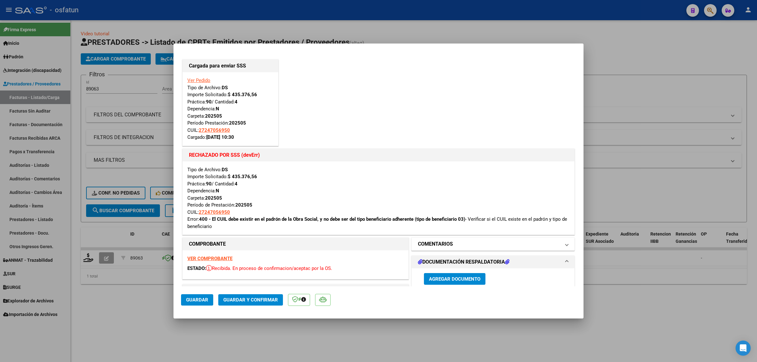
click at [402, 246] on mat-panel-title "COMENTARIOS" at bounding box center [489, 244] width 143 height 8
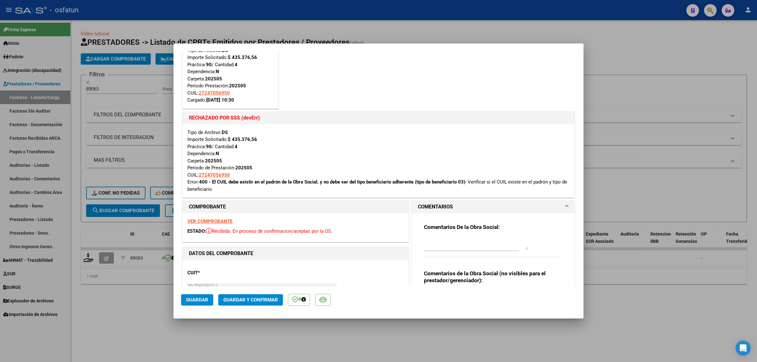
scroll to position [79, 0]
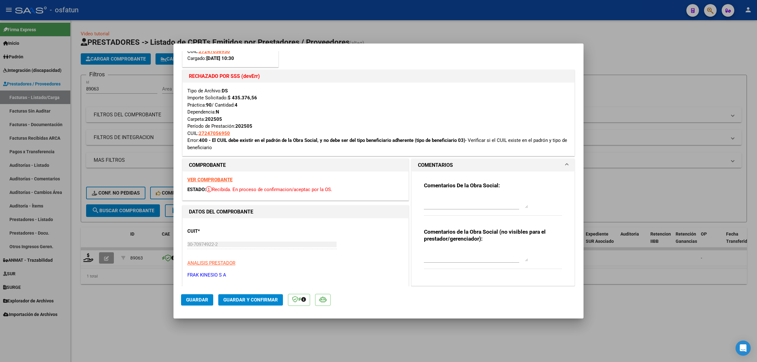
click at [402, 201] on textarea at bounding box center [476, 202] width 104 height 13
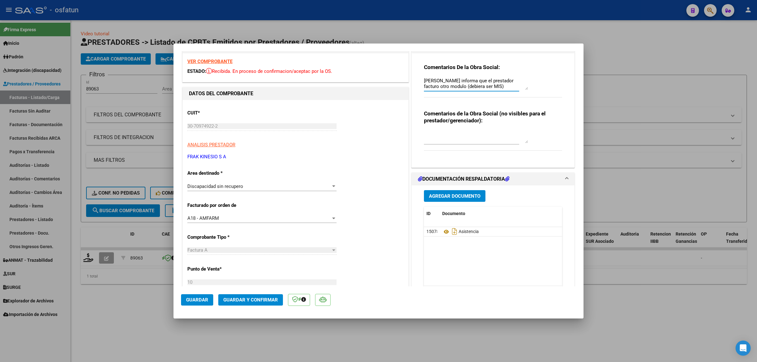
scroll to position [0, 0]
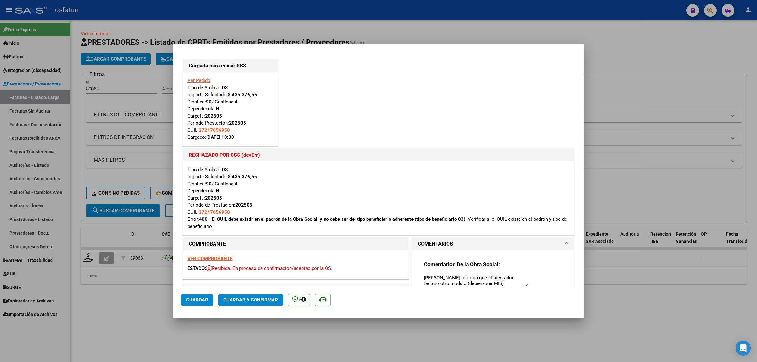
drag, startPoint x: 470, startPoint y: 87, endPoint x: 275, endPoint y: 22, distance: 204.7
click at [275, 22] on div "Cargada para enviar SSS Ver Pedido Tipo de Archivo: DS Importe Solicitado: $ 43…" at bounding box center [378, 181] width 757 height 362
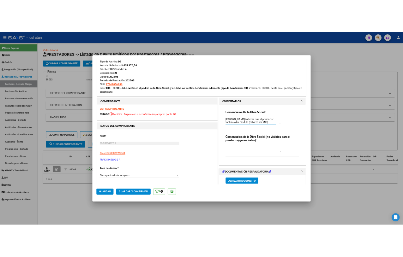
scroll to position [197, 0]
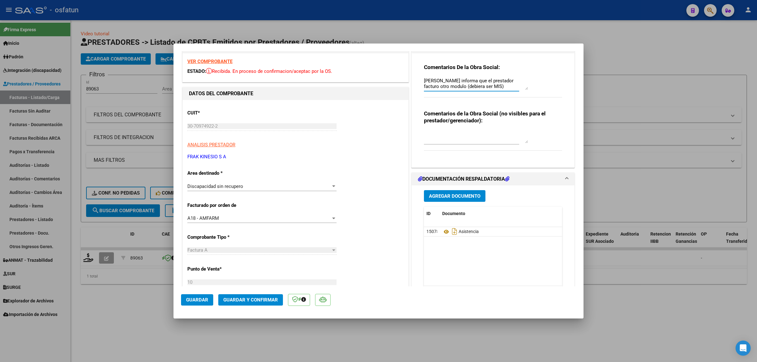
type textarea "Patricia informa que el prestador facturo otro modulo (debiera ser MIS) Igualme…"
click at [201, 257] on span "Guardar" at bounding box center [197, 300] width 22 height 6
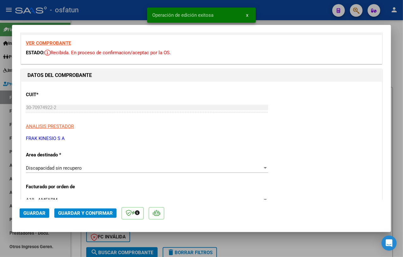
scroll to position [316, 0]
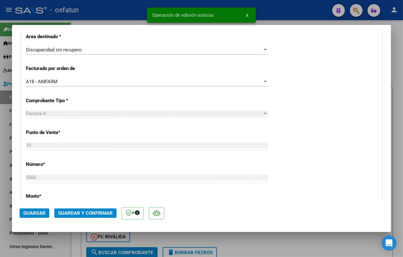
click at [229, 240] on div at bounding box center [201, 128] width 403 height 257
type input "$ 0,00"
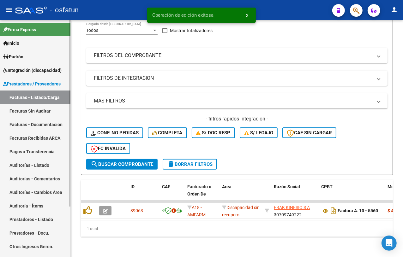
scroll to position [93, 0]
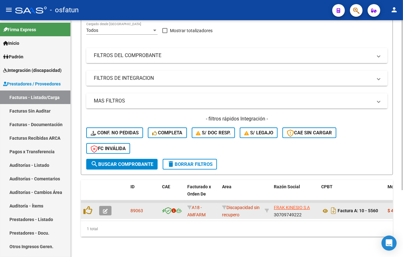
click at [106, 209] on icon "button" at bounding box center [105, 211] width 5 height 5
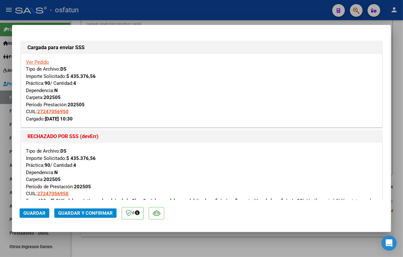
drag, startPoint x: 38, startPoint y: 214, endPoint x: 76, endPoint y: 213, distance: 37.6
click at [76, 213] on mat-dialog-actions "Guardar Guardar y Confirmar" at bounding box center [202, 212] width 364 height 25
click at [76, 213] on span "Guardar y Confirmar" at bounding box center [85, 213] width 55 height 6
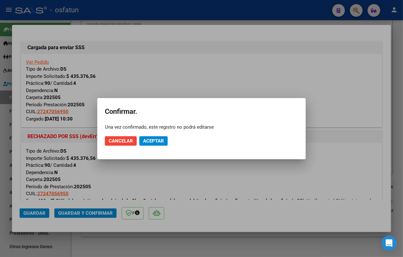
drag, startPoint x: 168, startPoint y: 138, endPoint x: 163, endPoint y: 140, distance: 4.9
click at [165, 139] on mat-dialog-actions "Cancelar Aceptar" at bounding box center [201, 140] width 193 height 21
click at [163, 140] on span "Aceptar" at bounding box center [153, 141] width 21 height 6
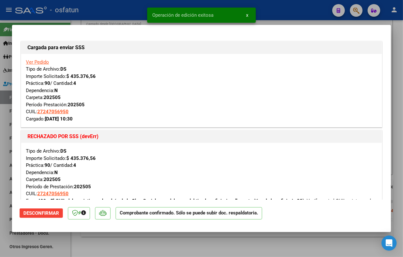
click at [150, 23] on div "Operación de edición exitosa x" at bounding box center [201, 15] width 124 height 30
click at [99, 15] on div at bounding box center [201, 128] width 403 height 257
type input "$ 0,00"
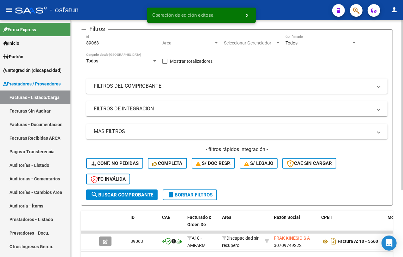
scroll to position [15, 0]
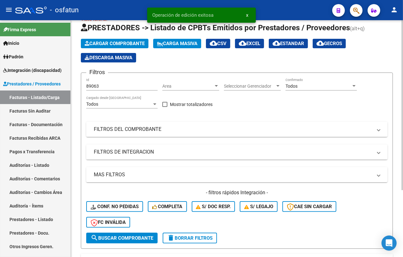
click at [98, 86] on input "89063" at bounding box center [121, 86] width 71 height 5
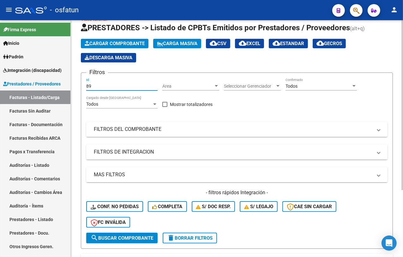
type input "8"
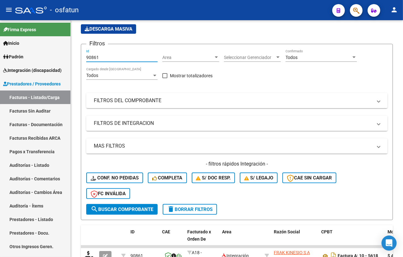
scroll to position [93, 0]
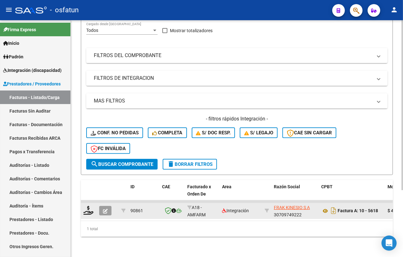
type input "90861"
click at [109, 206] on button "button" at bounding box center [105, 210] width 12 height 9
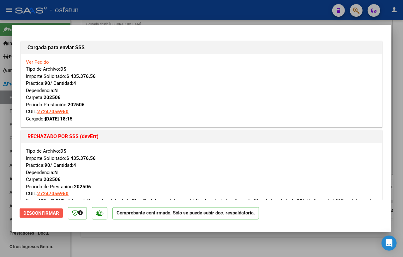
click at [49, 214] on span "Desconfirmar" at bounding box center [41, 213] width 36 height 6
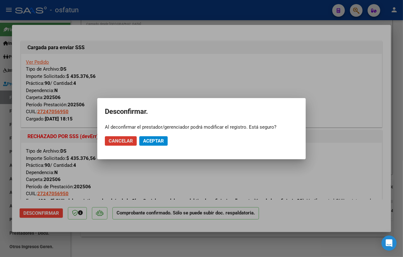
click at [150, 139] on span "Aceptar" at bounding box center [153, 141] width 21 height 6
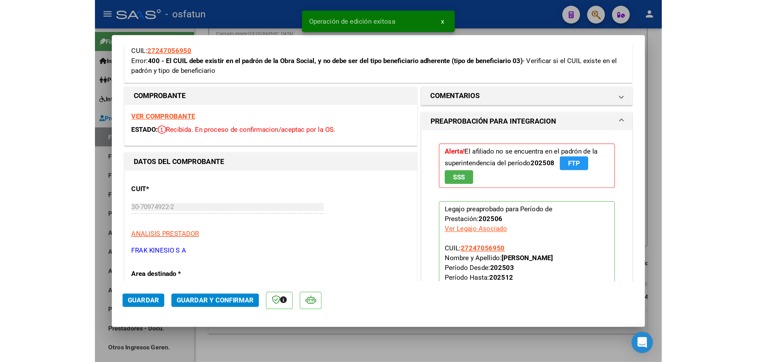
scroll to position [0, 0]
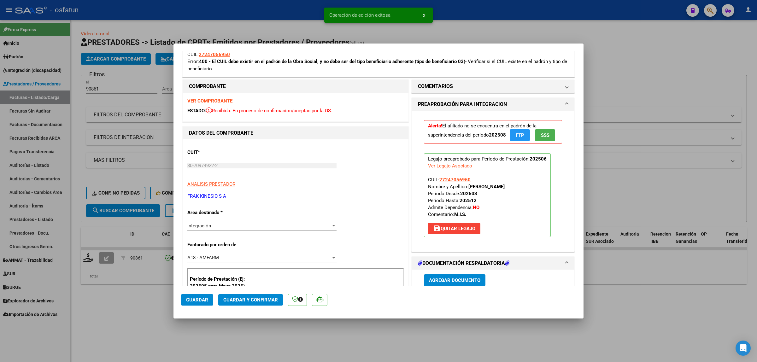
click at [210, 226] on span "Integración" at bounding box center [199, 226] width 24 height 6
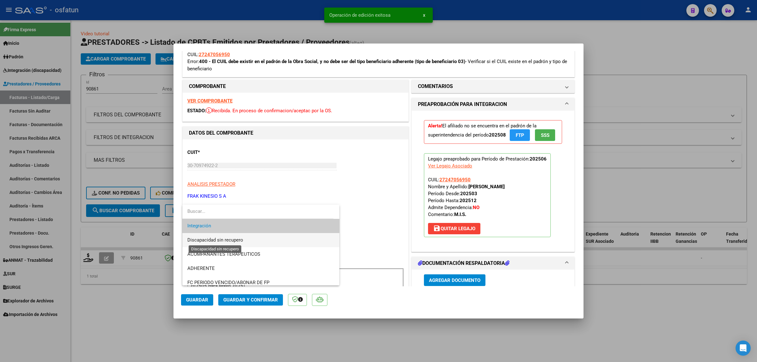
click at [220, 242] on span "Discapacidad sin recupero" at bounding box center [215, 240] width 56 height 6
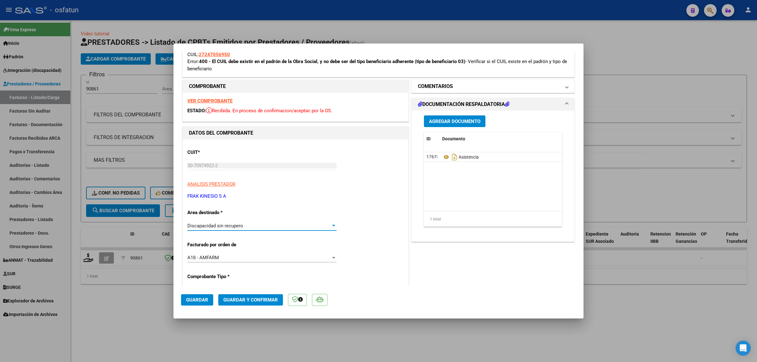
click at [402, 85] on h1 "COMENTARIOS" at bounding box center [435, 87] width 35 height 8
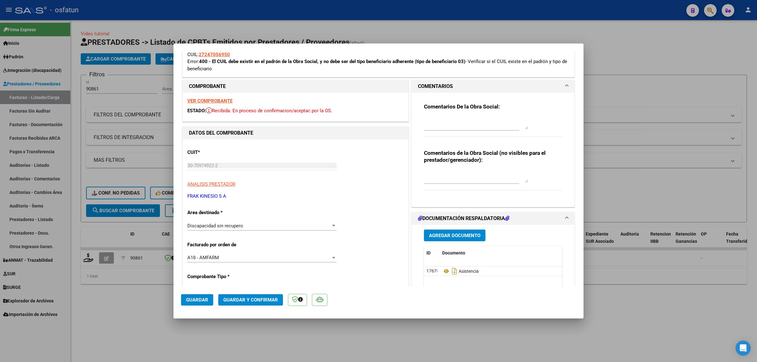
click at [402, 122] on textarea at bounding box center [476, 123] width 104 height 13
paste textarea "Patricia informa que el prestador facturo otro modulo (debiera ser MIS) Igualme…"
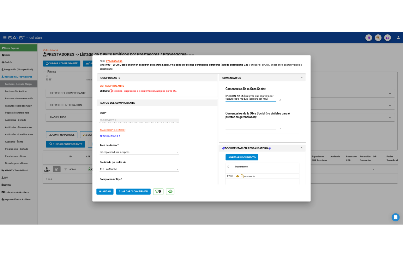
scroll to position [5, 0]
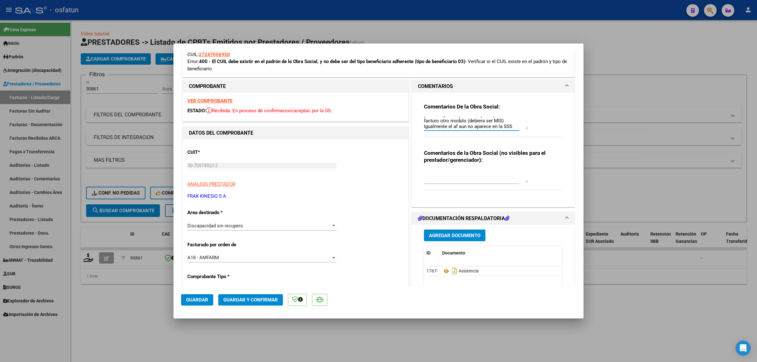
type textarea "Patricia informa que el prestador facturo otro modulo (debiera ser MIS) Igualme…"
click at [205, 257] on span "Guardar" at bounding box center [197, 300] width 22 height 6
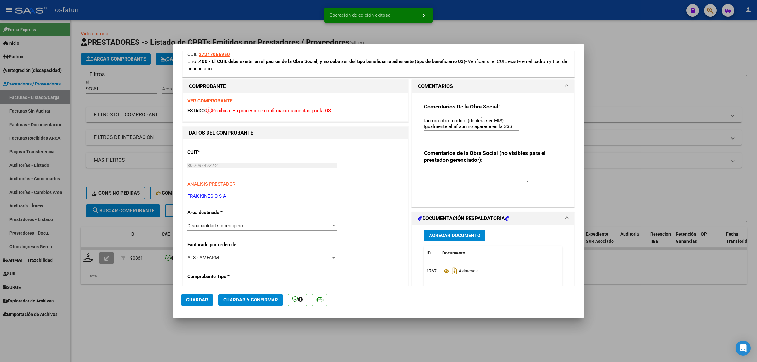
click at [245, 257] on span "Guardar y Confirmar" at bounding box center [250, 300] width 55 height 6
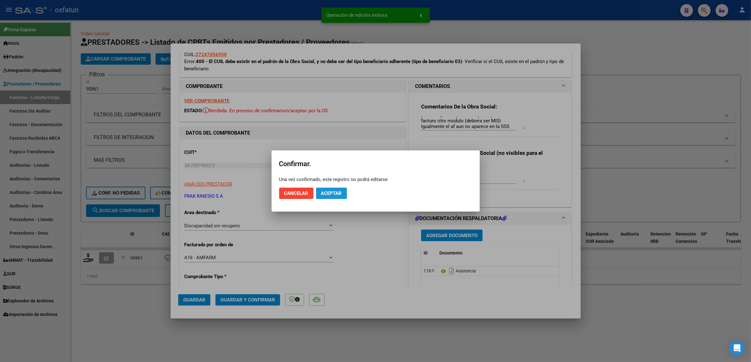
click at [332, 194] on span "Aceptar" at bounding box center [331, 194] width 21 height 6
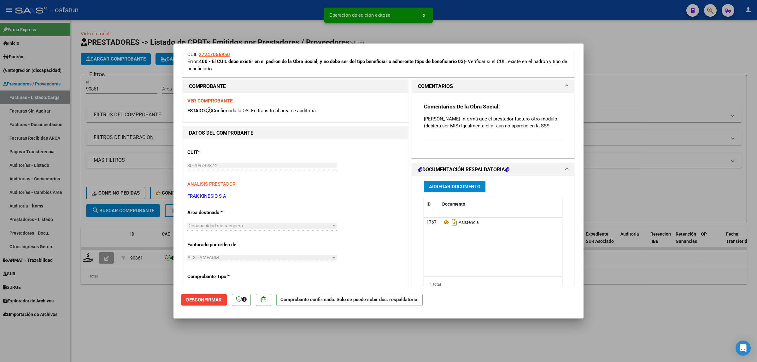
click at [147, 257] on div at bounding box center [378, 181] width 757 height 362
type input "$ 0,00"
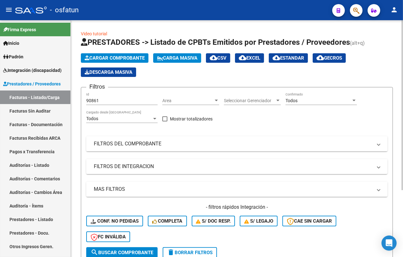
click at [93, 103] on input "90861" at bounding box center [121, 100] width 71 height 5
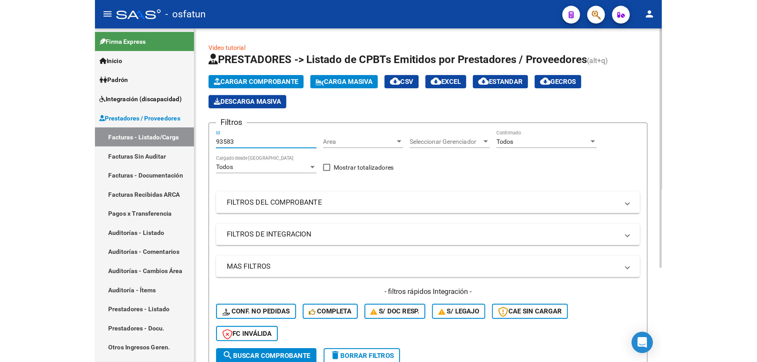
scroll to position [93, 0]
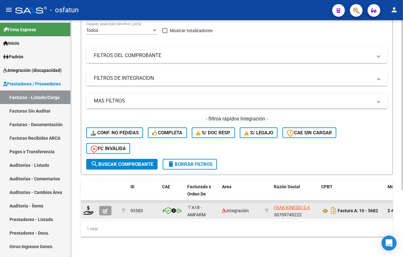
type input "93583"
click at [105, 209] on icon "button" at bounding box center [105, 211] width 5 height 5
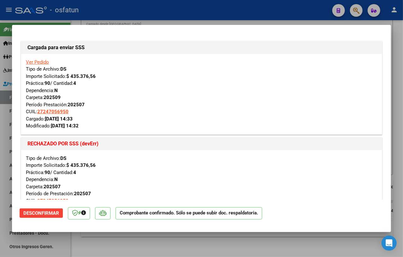
click at [45, 211] on span "Desconfirmar" at bounding box center [41, 213] width 36 height 6
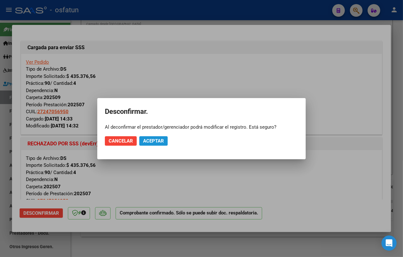
click at [148, 143] on span "Aceptar" at bounding box center [153, 141] width 21 height 6
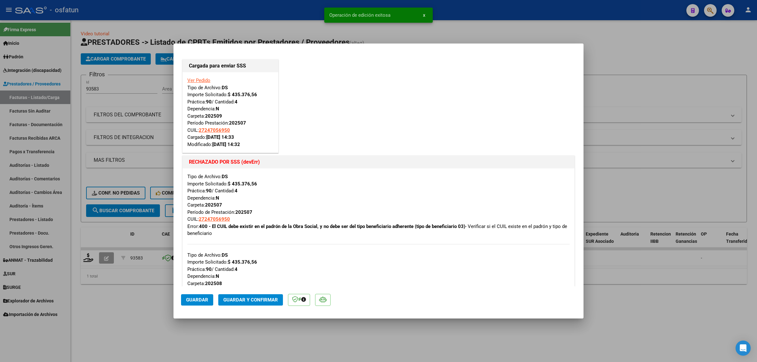
scroll to position [237, 0]
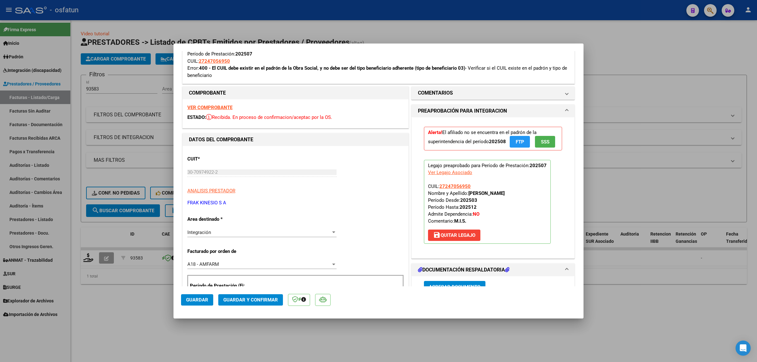
drag, startPoint x: 439, startPoint y: 248, endPoint x: 259, endPoint y: 241, distance: 180.7
click at [261, 234] on div "Integración" at bounding box center [259, 233] width 144 height 6
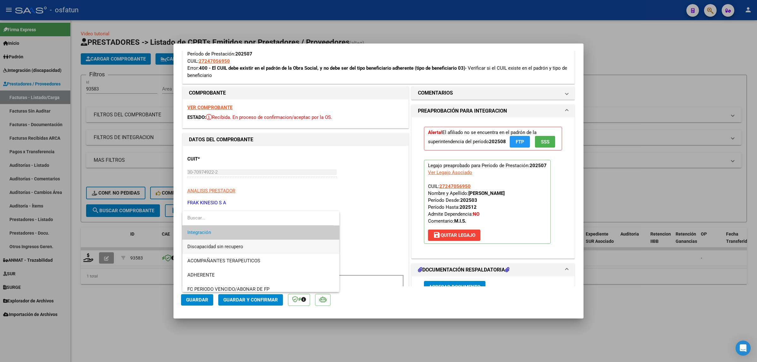
click at [243, 247] on span "Discapacidad sin recupero" at bounding box center [260, 247] width 147 height 14
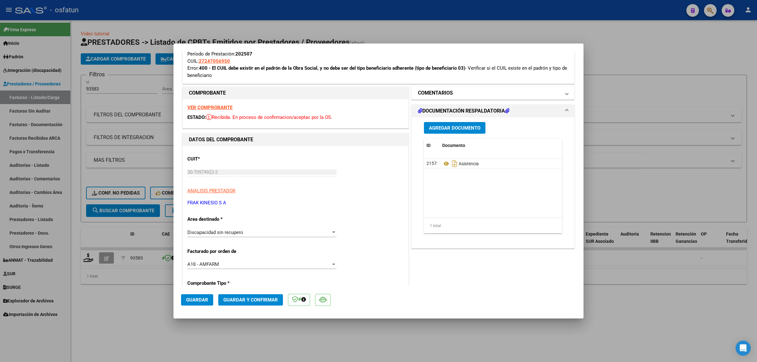
click at [402, 95] on mat-panel-title "COMENTARIOS" at bounding box center [489, 93] width 143 height 8
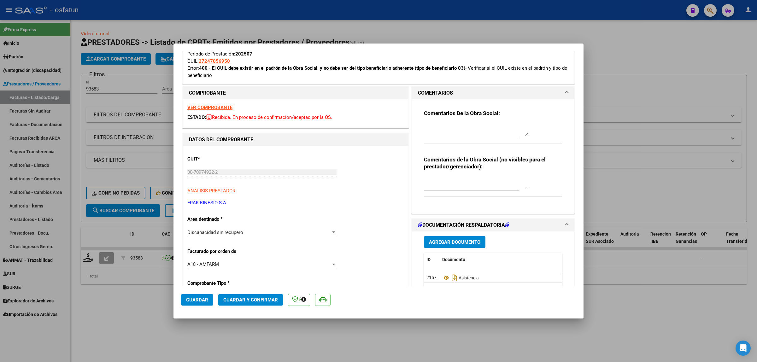
click at [402, 136] on div at bounding box center [476, 129] width 104 height 15
paste textarea "Patricia informa que el prestador facturo otro modulo (debiera ser MIS) Igualme…"
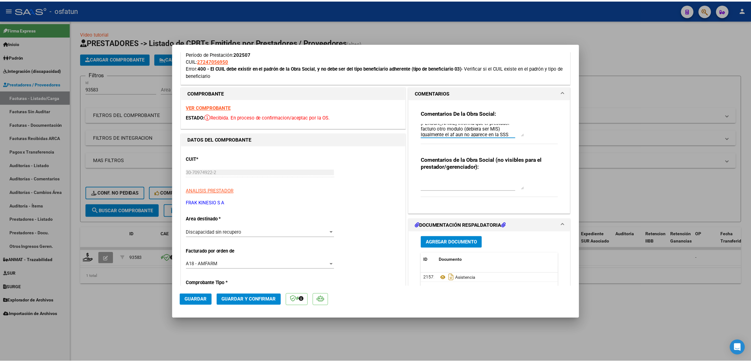
scroll to position [5, 0]
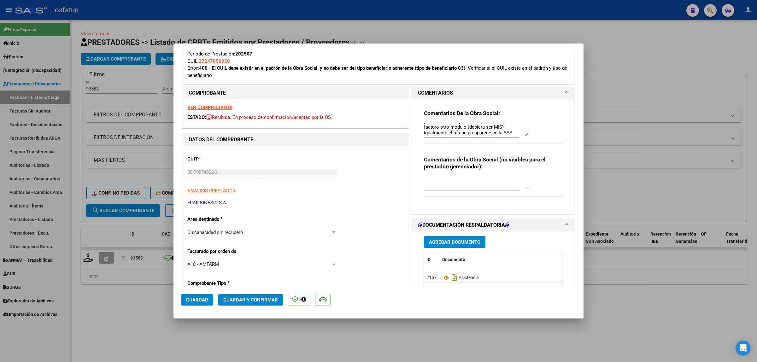
type textarea "Patricia informa que el prestador facturo otro modulo (debiera ser MIS) Igualme…"
click at [193, 257] on button "Guardar" at bounding box center [197, 299] width 32 height 11
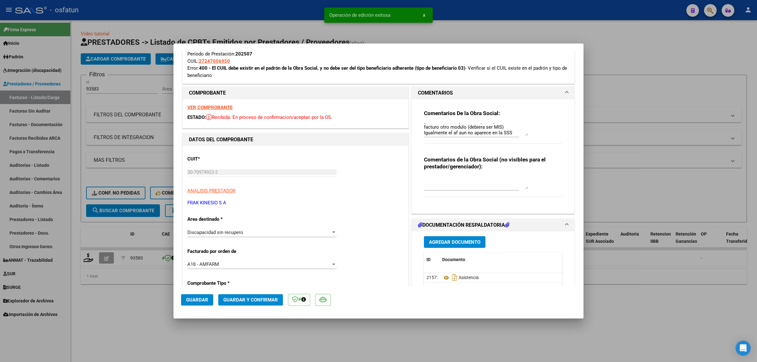
click at [234, 257] on span "Guardar y Confirmar" at bounding box center [250, 300] width 55 height 6
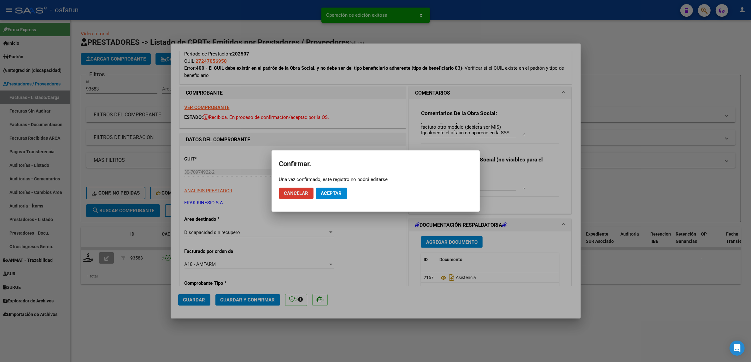
click at [338, 193] on span "Aceptar" at bounding box center [331, 194] width 21 height 6
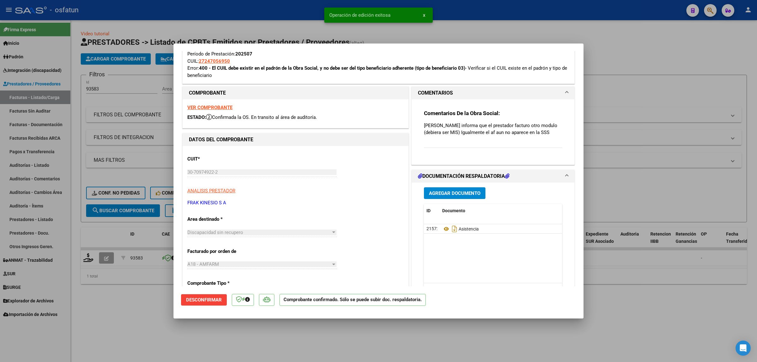
click at [141, 257] on div at bounding box center [378, 181] width 757 height 362
type input "$ 0,00"
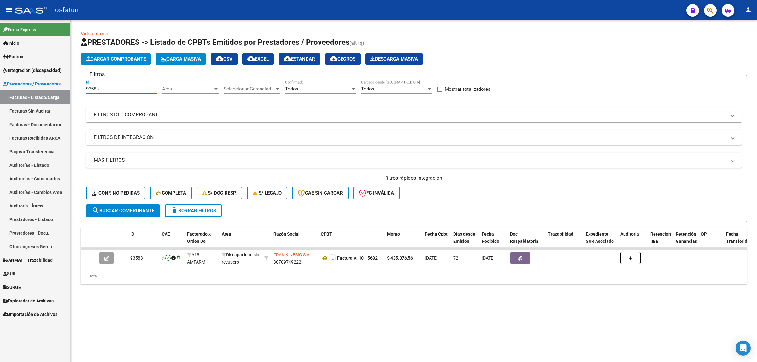
click at [95, 87] on input "93583" at bounding box center [121, 89] width 71 height 6
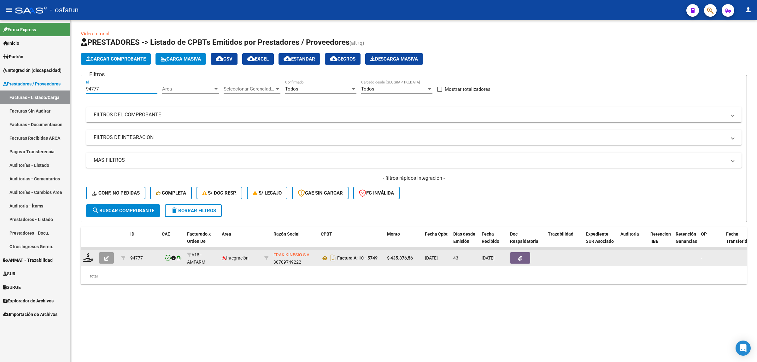
type input "94777"
click at [103, 257] on button "button" at bounding box center [106, 257] width 15 height 11
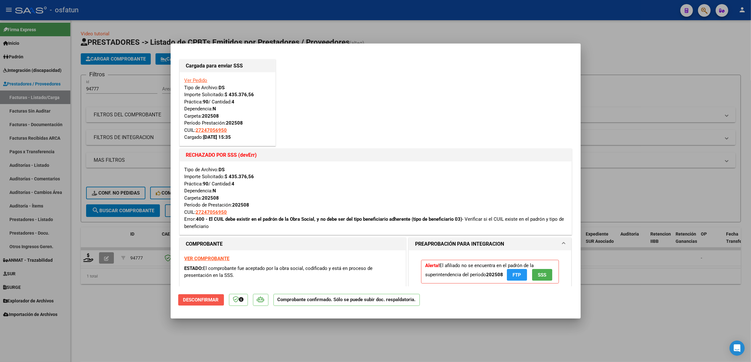
click at [215, 257] on button "Desconfirmar" at bounding box center [201, 299] width 46 height 11
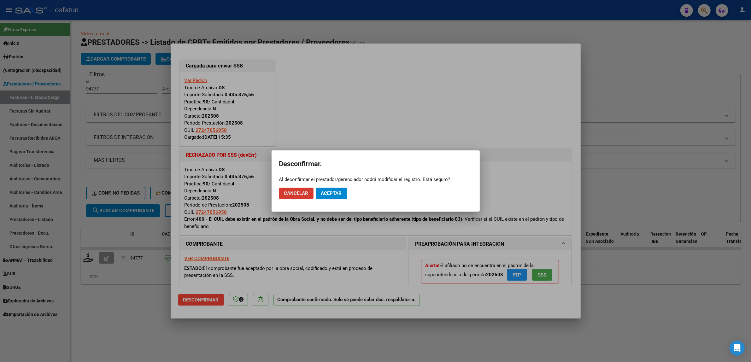
click at [330, 198] on button "Aceptar" at bounding box center [331, 193] width 31 height 11
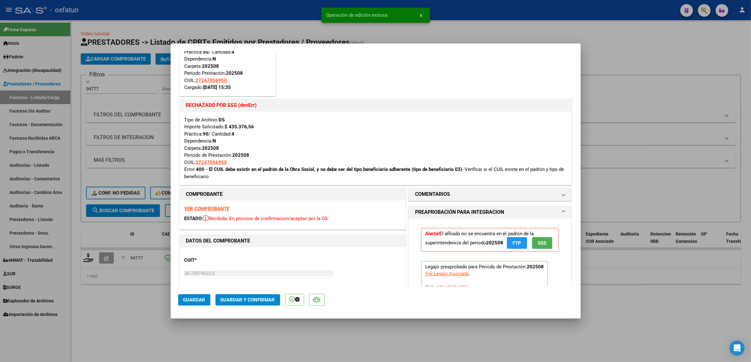
scroll to position [79, 0]
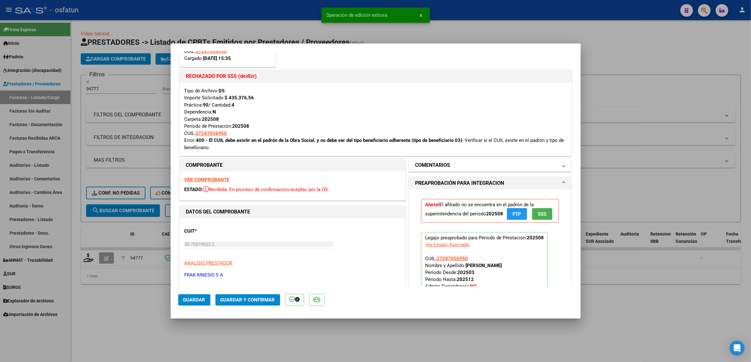
click at [402, 160] on mat-expansion-panel-header "COMENTARIOS" at bounding box center [490, 165] width 163 height 13
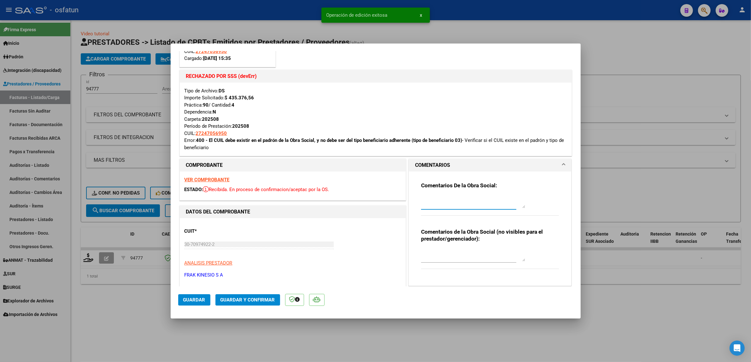
click at [402, 198] on textarea at bounding box center [473, 202] width 104 height 13
paste textarea "Patricia informa que el prestador facturo otro modulo (debiera ser MIS) Igualme…"
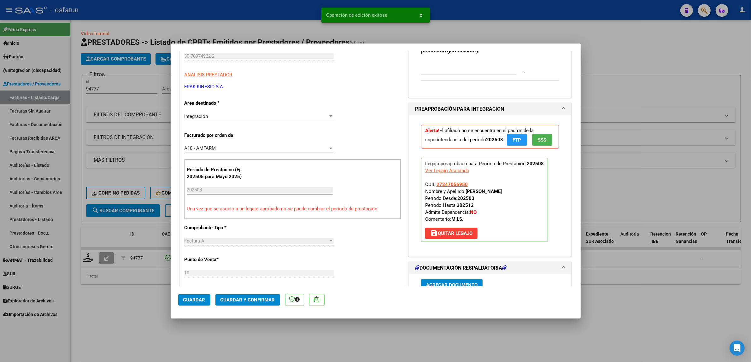
scroll to position [316, 0]
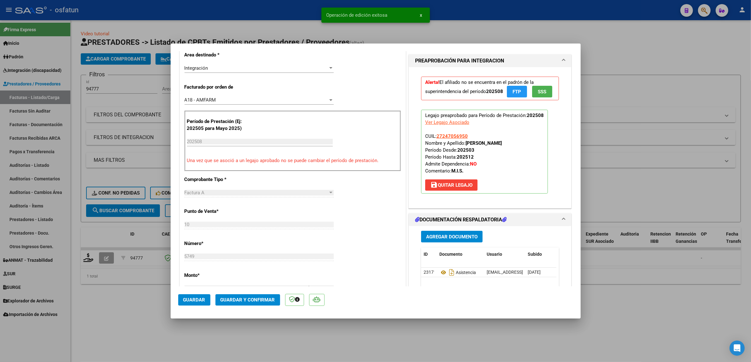
type textarea "Patricia informa que el prestador facturo otro modulo (debiera ser MIS) Igualme…"
click at [402, 188] on span "save Quitar Legajo" at bounding box center [451, 185] width 42 height 6
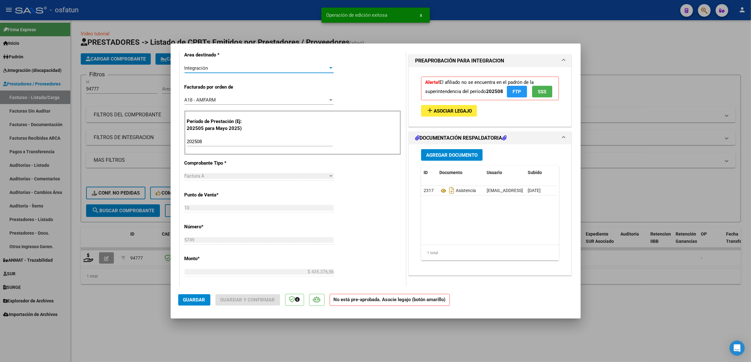
click at [209, 70] on div "Integración" at bounding box center [257, 68] width 144 height 6
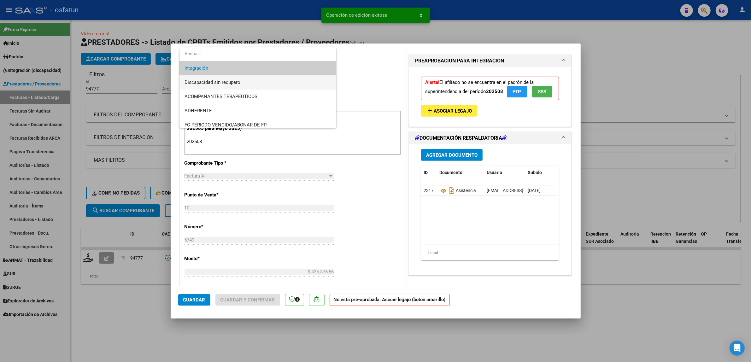
click at [212, 86] on span "Discapacidad sin recupero" at bounding box center [258, 82] width 147 height 14
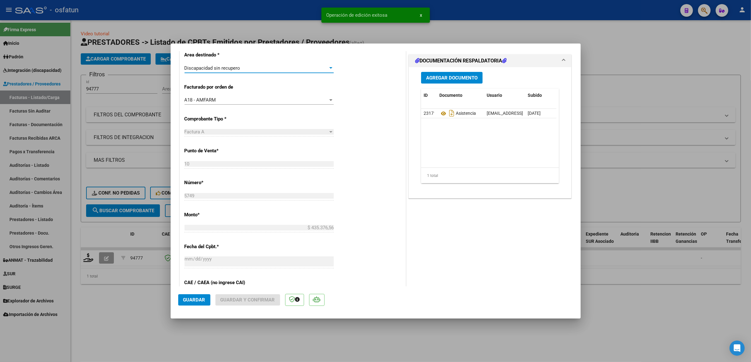
click at [203, 257] on span "Guardar" at bounding box center [194, 300] width 22 height 6
click at [277, 257] on button "Guardar y Confirmar" at bounding box center [248, 299] width 65 height 11
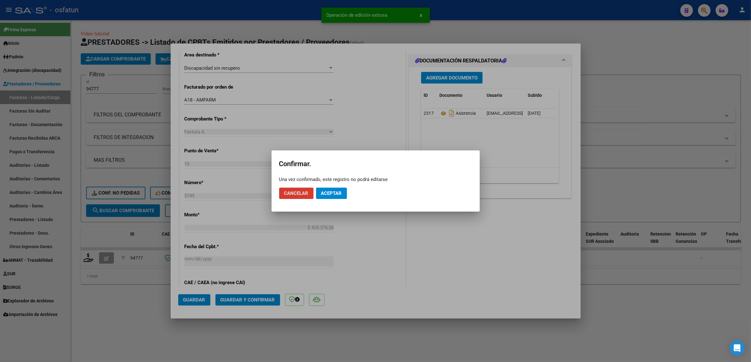
click at [338, 193] on span "Aceptar" at bounding box center [331, 194] width 21 height 6
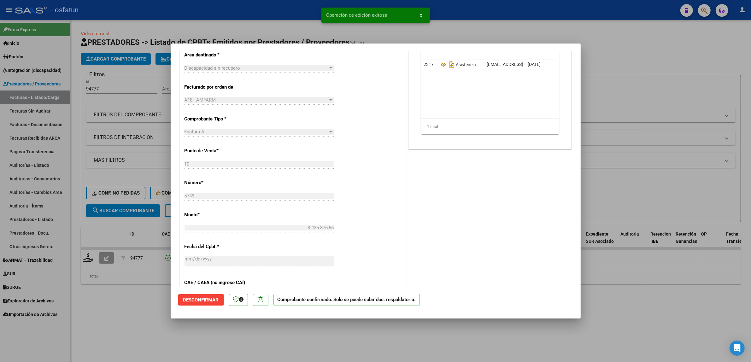
click at [402, 257] on div at bounding box center [375, 181] width 751 height 362
type input "$ 0,00"
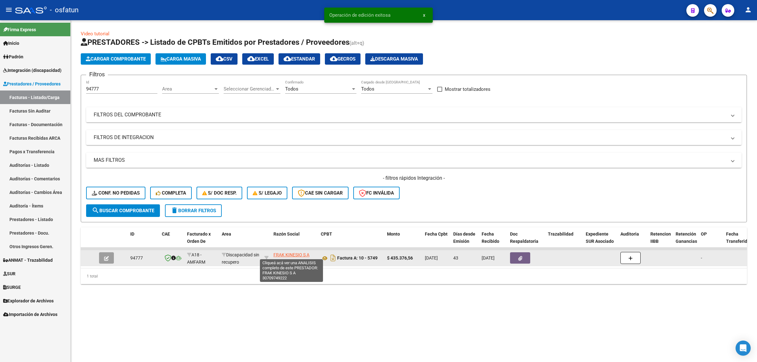
click at [280, 253] on span "FRAK KINESIO S A" at bounding box center [292, 254] width 36 height 5
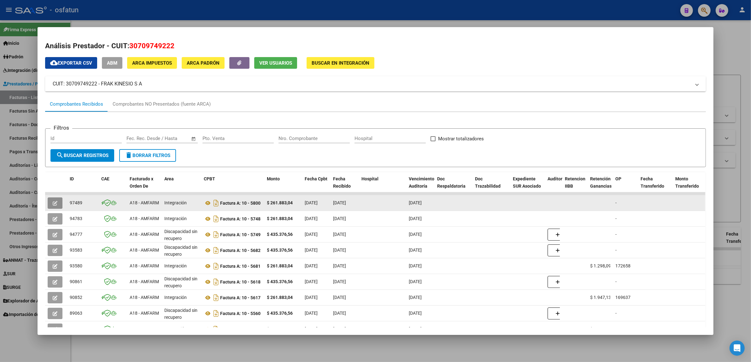
click at [58, 204] on button "button" at bounding box center [55, 203] width 15 height 11
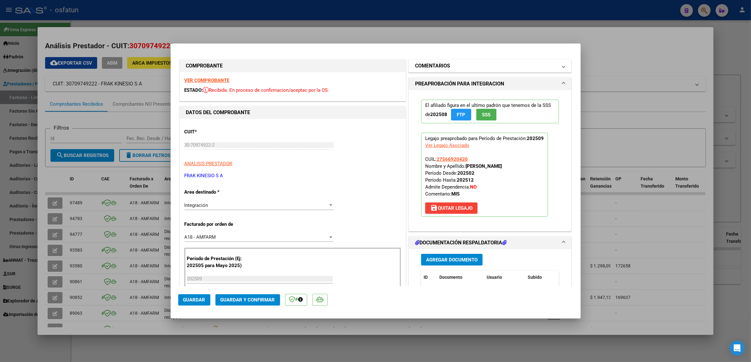
click at [402, 67] on h1 "COMENTARIOS" at bounding box center [432, 66] width 35 height 8
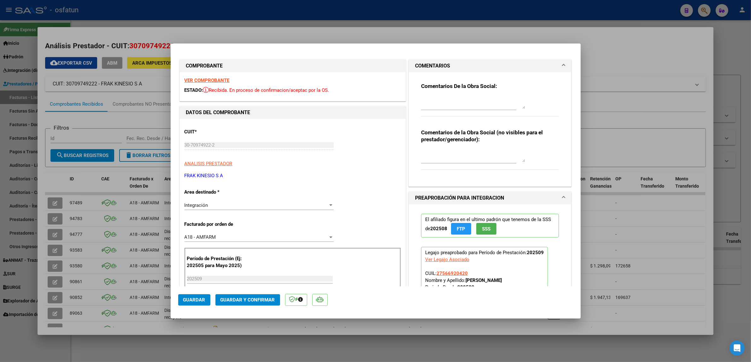
drag, startPoint x: 669, startPoint y: 143, endPoint x: 598, endPoint y: 153, distance: 71.8
click at [402, 143] on div at bounding box center [375, 181] width 751 height 362
type input "$ 0,00"
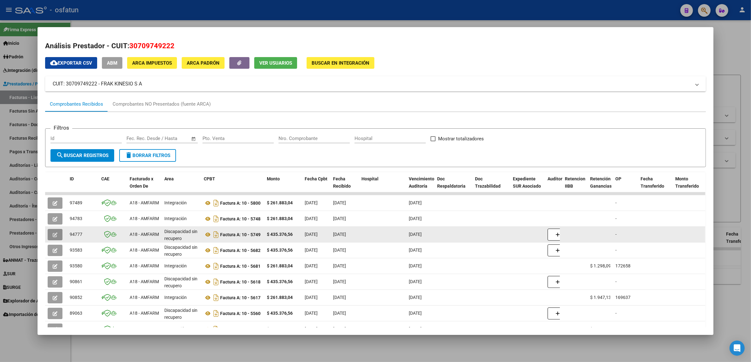
click at [58, 235] on button "button" at bounding box center [55, 234] width 15 height 11
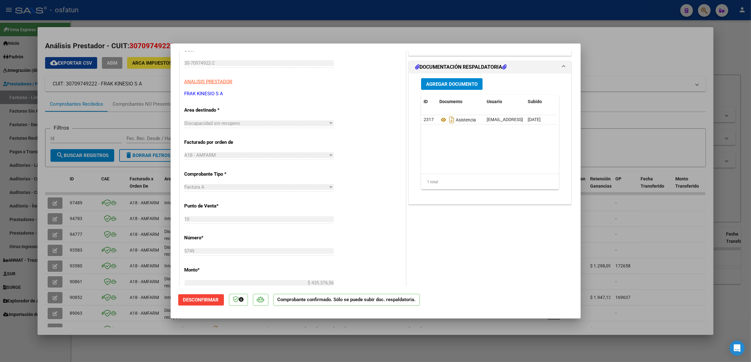
scroll to position [267, 0]
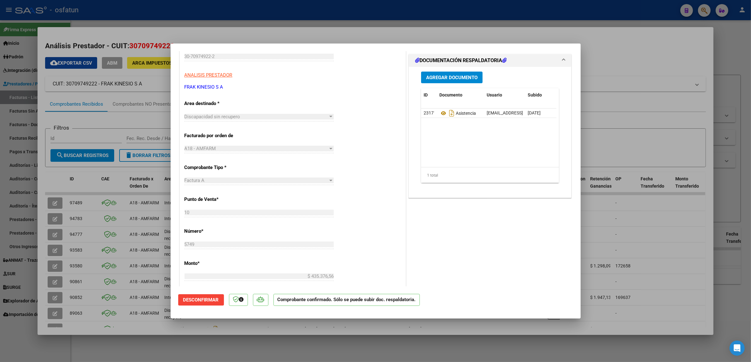
drag, startPoint x: 463, startPoint y: 277, endPoint x: 499, endPoint y: 62, distance: 217.6
click at [402, 62] on div "COMENTARIOS Comentarios De la Obra Social: Patricia informa que el prestador fa…" at bounding box center [490, 240] width 166 height 542
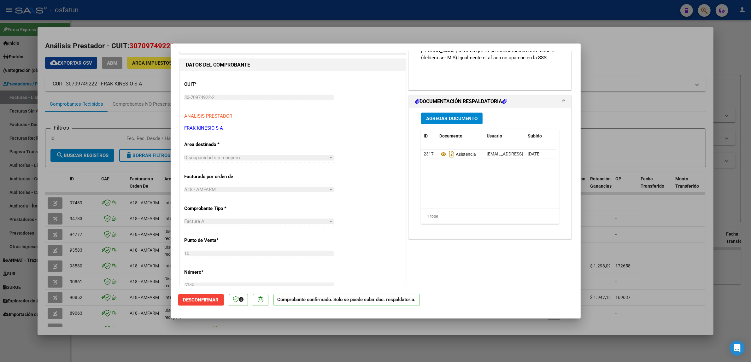
scroll to position [188, 0]
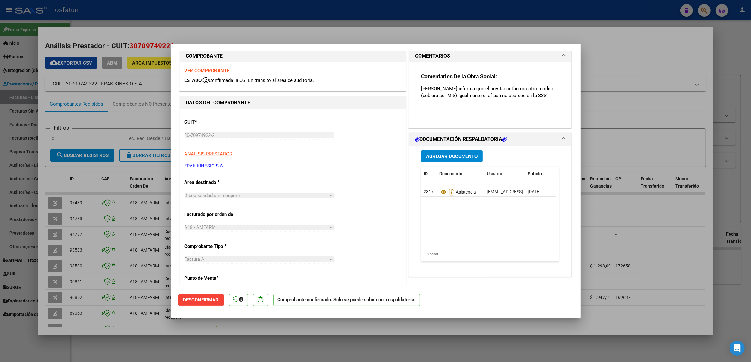
click at [402, 116] on div "Comentarios De la Obra Social: Patricia informa que el prestador facturo otro m…" at bounding box center [490, 95] width 138 height 45
drag, startPoint x: 532, startPoint y: 97, endPoint x: 412, endPoint y: 88, distance: 120.5
click at [402, 88] on div "Comentarios De la Obra Social: Patricia informa que el prestador facturo otro m…" at bounding box center [490, 94] width 163 height 65
copy p "Patricia informa que el prestador facturo otro modulo (debiera ser MIS) Igualme…"
click at [139, 15] on div at bounding box center [375, 181] width 751 height 362
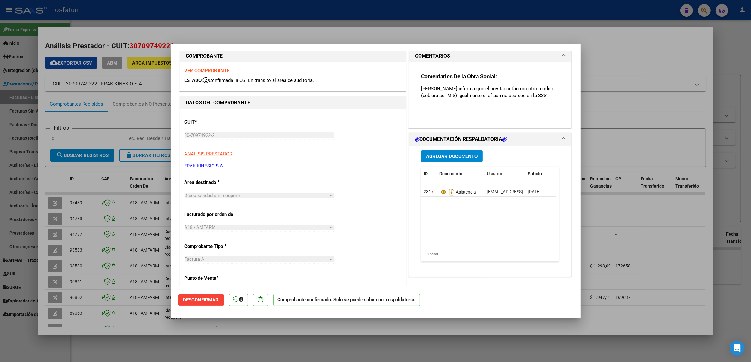
type input "$ 0,00"
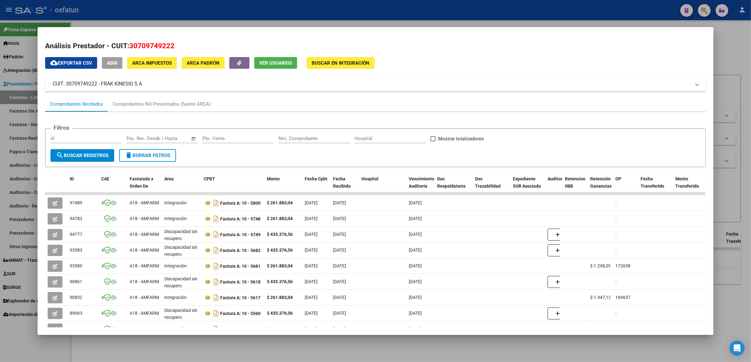
click at [145, 5] on div at bounding box center [375, 181] width 751 height 362
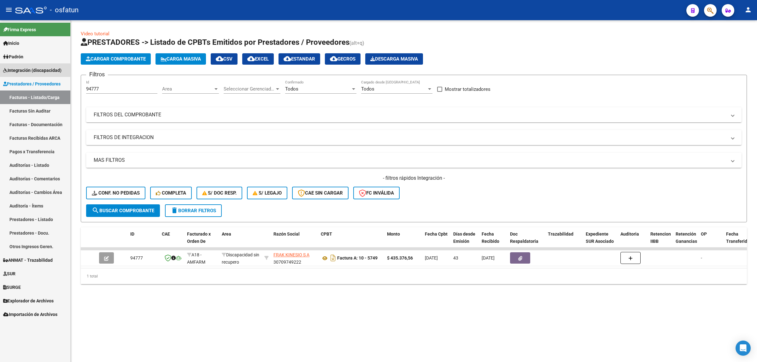
click at [29, 73] on span "Integración (discapacidad)" at bounding box center [32, 70] width 58 height 7
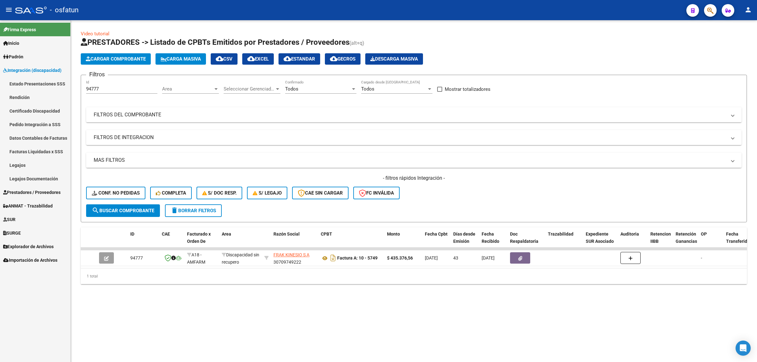
click at [39, 163] on link "Legajos" at bounding box center [35, 165] width 70 height 14
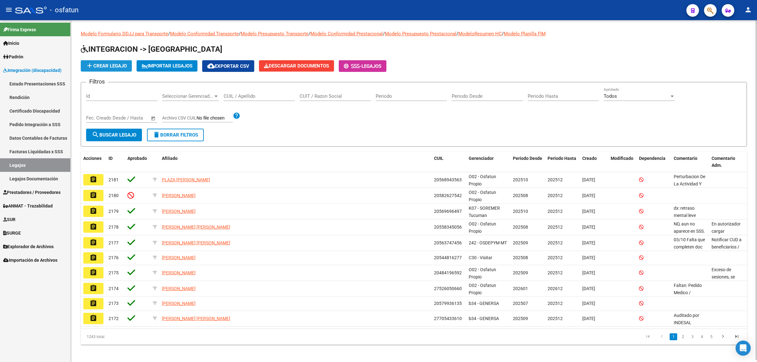
click at [97, 65] on span "add Crear Legajo" at bounding box center [106, 66] width 41 height 6
click at [21, 193] on span "Prestadores / Proveedores" at bounding box center [31, 192] width 57 height 7
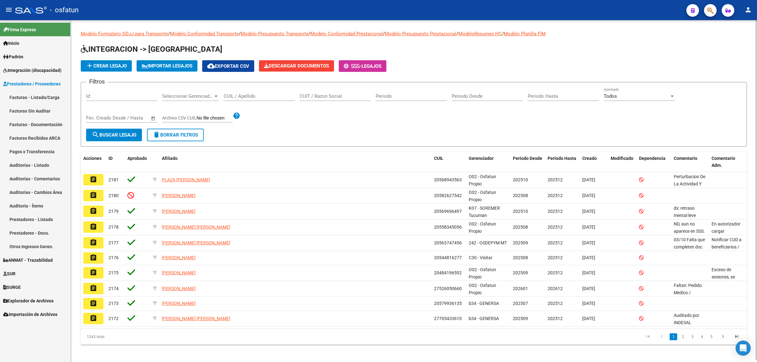
click at [26, 94] on link "Facturas - Listado/Carga" at bounding box center [35, 98] width 70 height 14
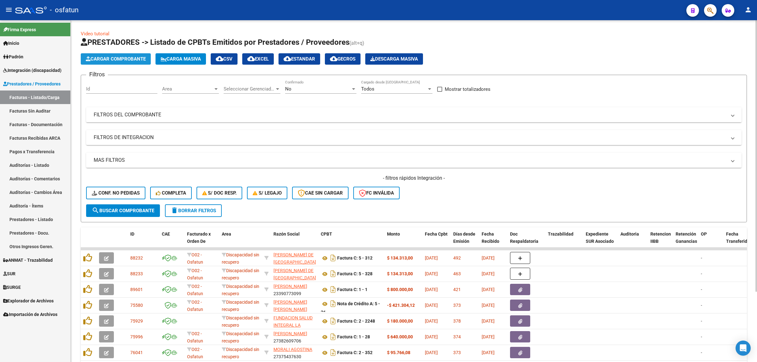
click at [115, 62] on button "Cargar Comprobante" at bounding box center [116, 58] width 70 height 11
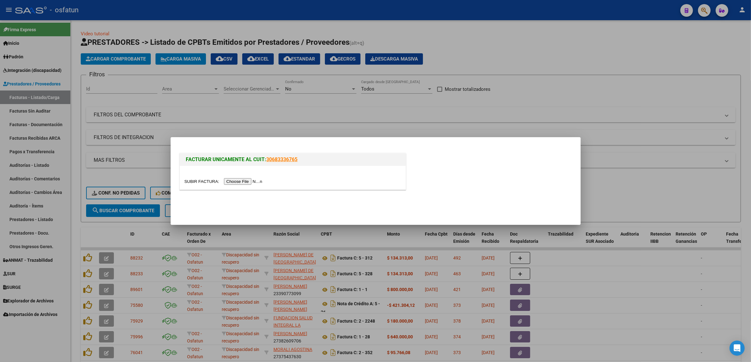
click at [234, 179] on input "file" at bounding box center [225, 181] width 80 height 7
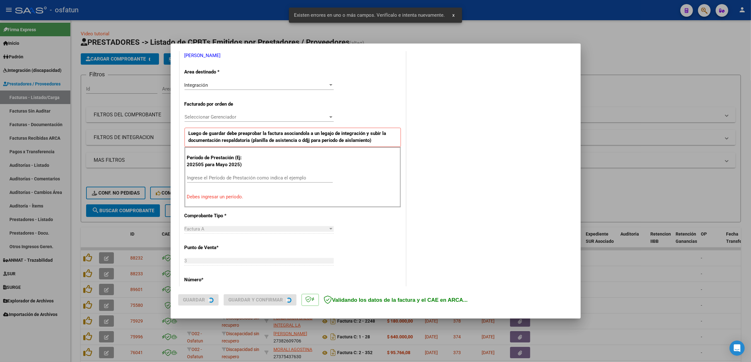
scroll to position [134, 0]
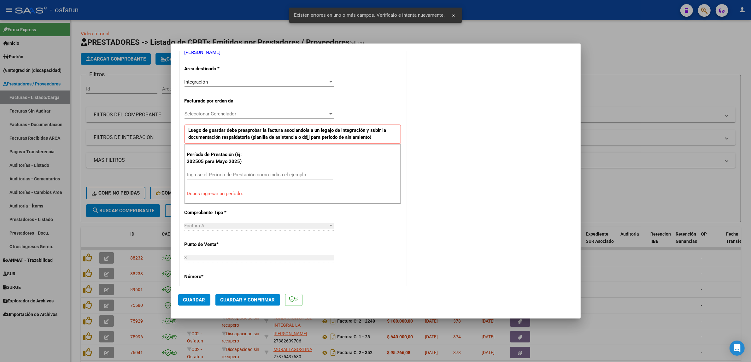
click at [372, 118] on div "CUIT * 27-35914725-8 Ingresar CUIT ANALISIS PRESTADOR MAÑAS MAYRA ESTEFANIA ARC…" at bounding box center [293, 275] width 226 height 559
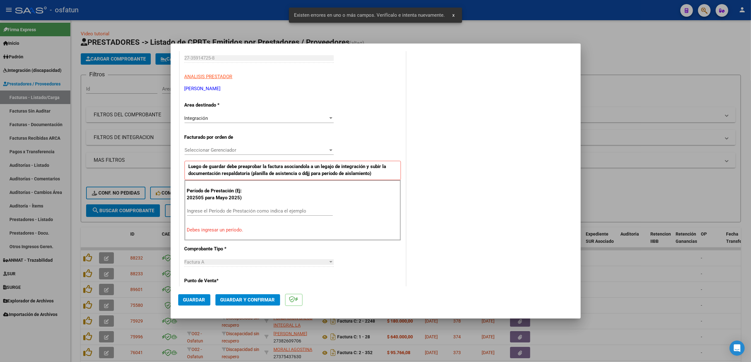
scroll to position [0, 0]
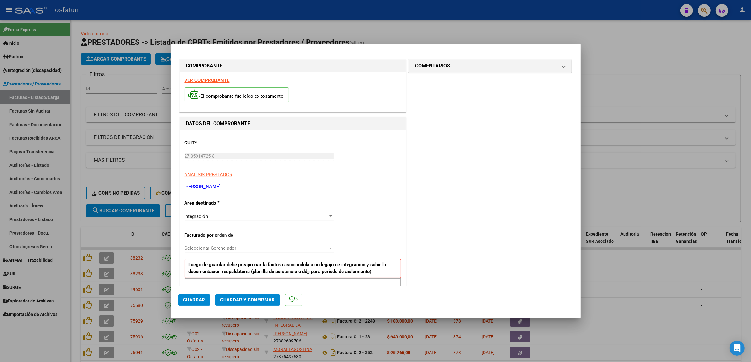
click at [212, 80] on strong "VER COMPROBANTE" at bounding box center [207, 81] width 45 height 6
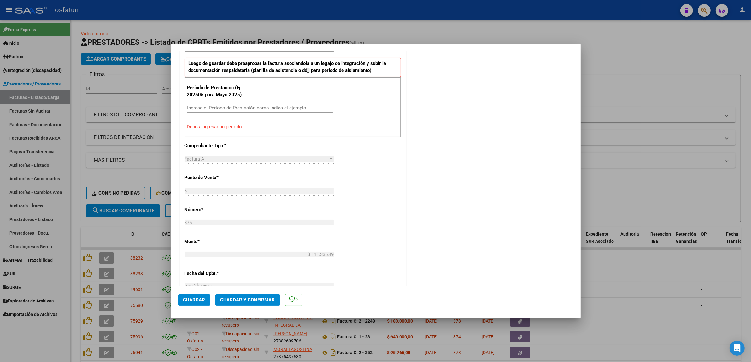
scroll to position [168, 0]
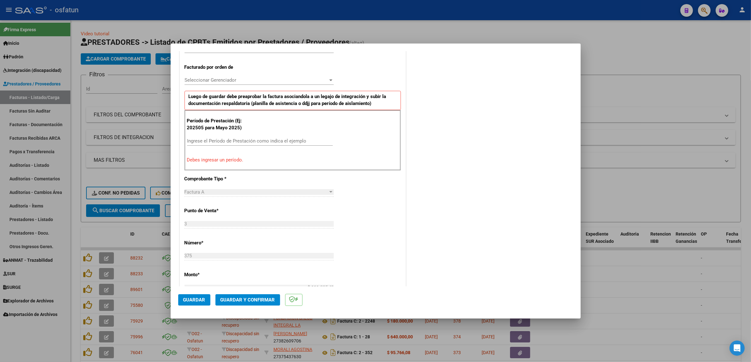
click at [233, 145] on div "Ingrese el Período de Prestación como indica el ejemplo" at bounding box center [260, 140] width 146 height 9
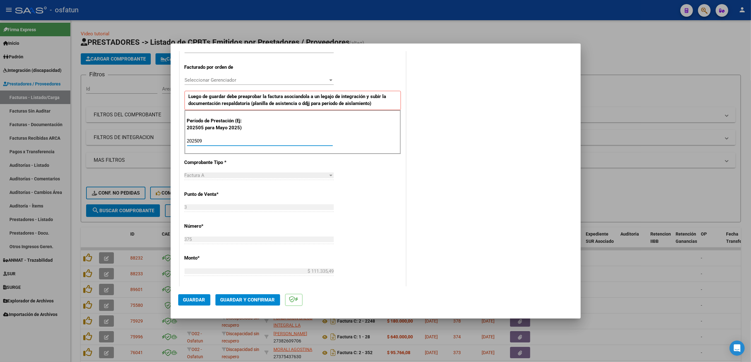
type input "202509"
click at [402, 215] on div "COMENTARIOS Comentarios De la Obra Social: Comentarios de la Obra Social (no vi…" at bounding box center [490, 198] width 166 height 616
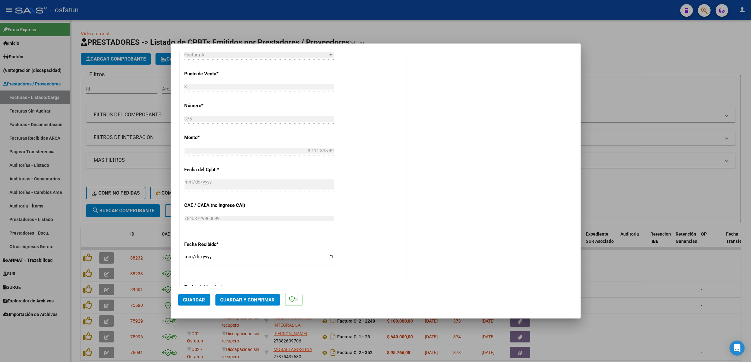
scroll to position [237, 0]
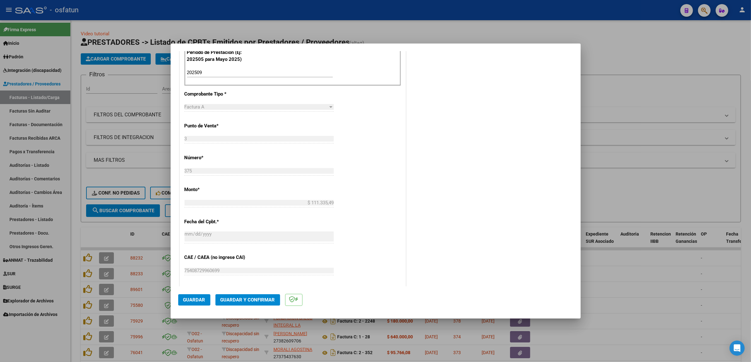
click at [203, 257] on mat-dialog-actions "Guardar Guardar y Confirmar" at bounding box center [375, 299] width 395 height 25
click at [204, 257] on span "Guardar" at bounding box center [194, 300] width 22 height 6
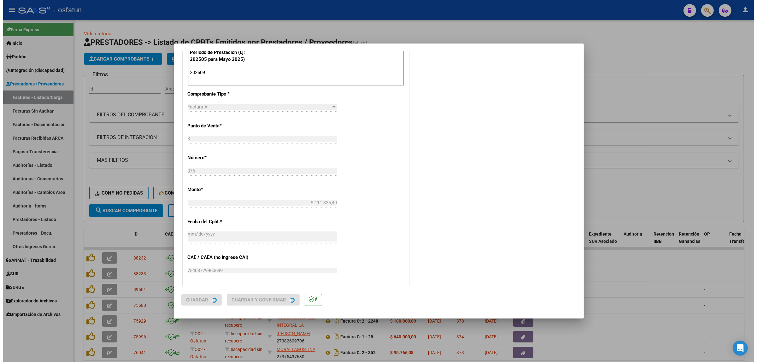
scroll to position [0, 0]
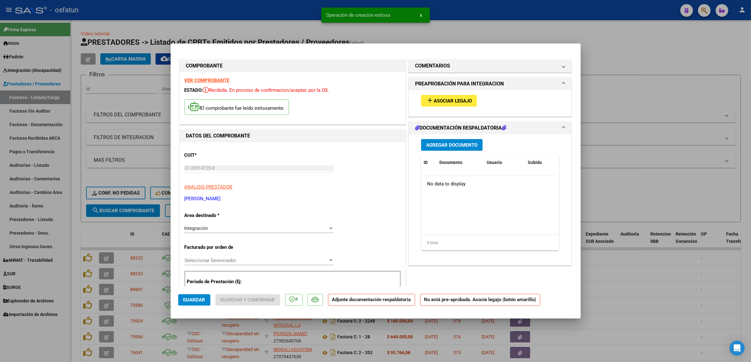
click at [402, 108] on div "add Asociar Legajo" at bounding box center [491, 100] width 148 height 21
click at [402, 103] on span "Asociar Legajo" at bounding box center [453, 101] width 38 height 6
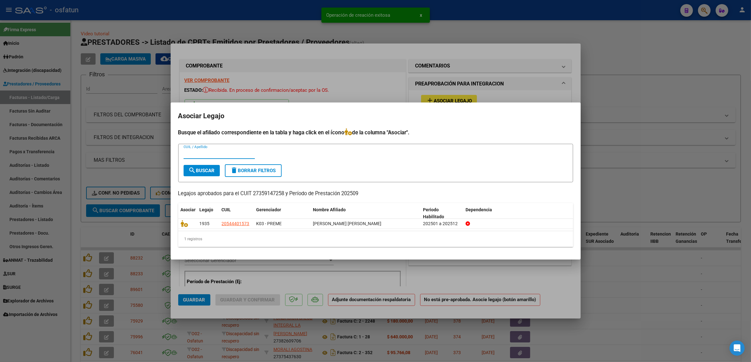
paste input "54440157"
type input "54440157"
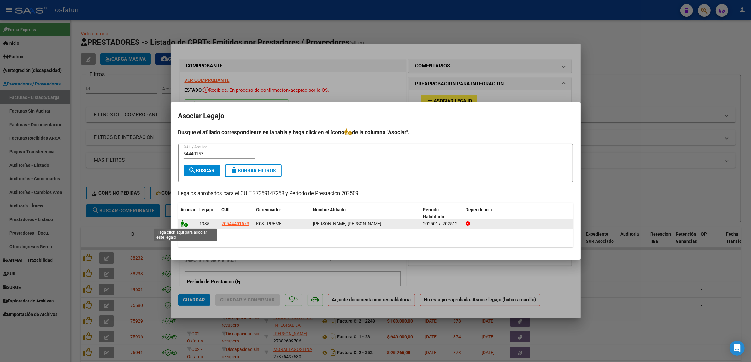
click at [185, 226] on icon at bounding box center [185, 223] width 8 height 7
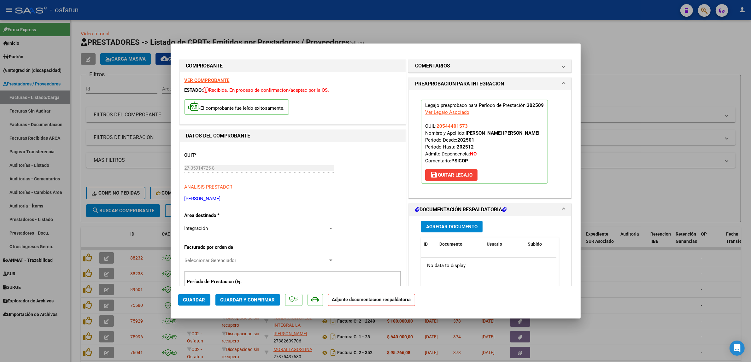
click at [202, 257] on span "Guardar" at bounding box center [194, 300] width 22 height 6
click at [402, 195] on div at bounding box center [375, 181] width 751 height 362
type input "$ 0,00"
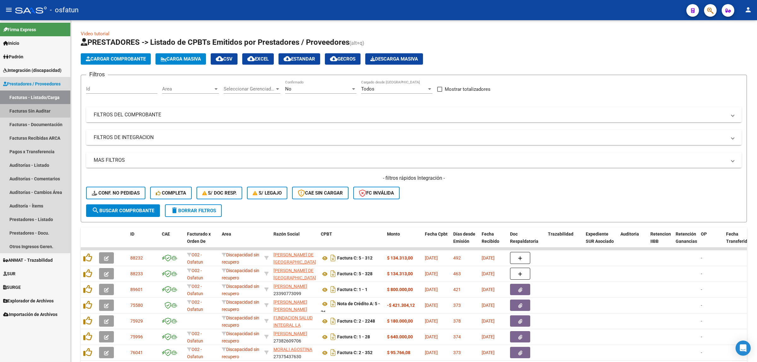
click at [45, 110] on link "Facturas Sin Auditar" at bounding box center [35, 111] width 70 height 14
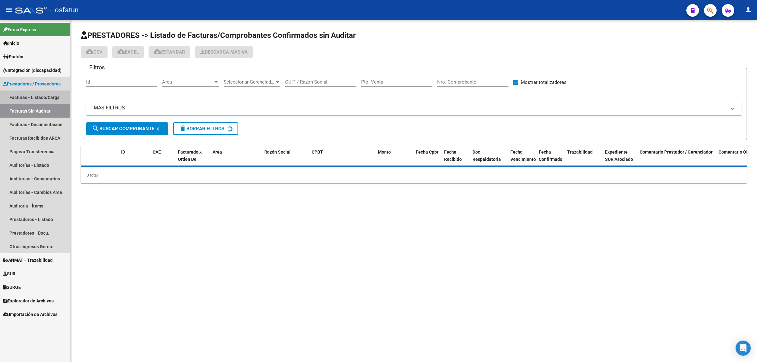
click at [42, 95] on link "Facturas - Listado/Carga" at bounding box center [35, 98] width 70 height 14
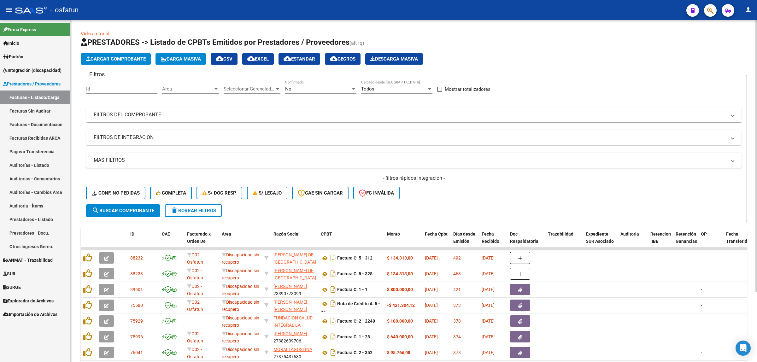
click at [143, 137] on mat-panel-title "FILTROS DE INTEGRACION" at bounding box center [410, 137] width 633 height 7
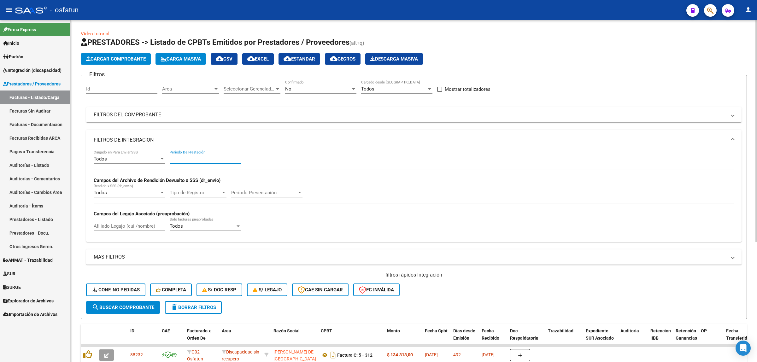
click at [187, 158] on input "Período De Prestación" at bounding box center [205, 159] width 71 height 6
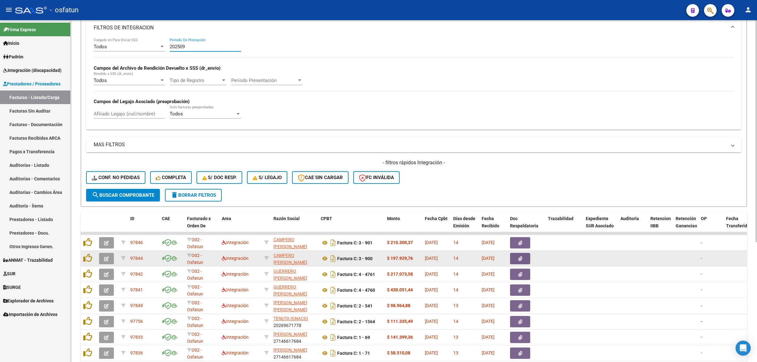
scroll to position [118, 0]
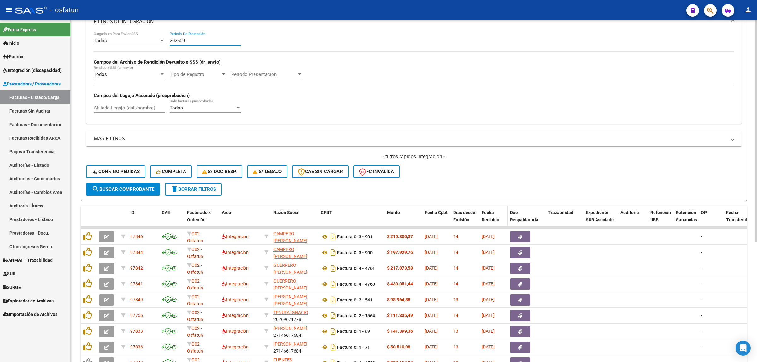
type input "202509"
click at [402, 216] on span "Fecha Recibido" at bounding box center [491, 216] width 18 height 12
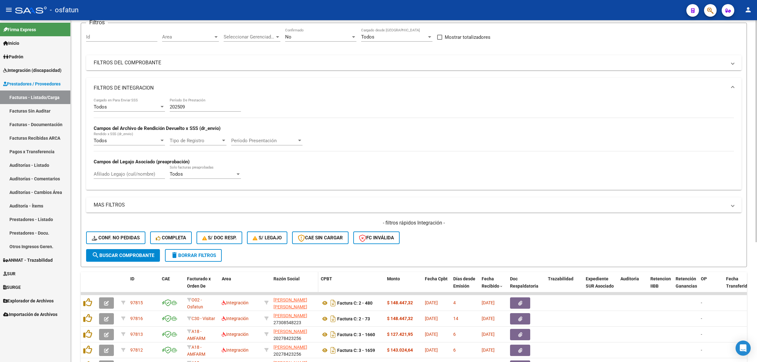
scroll to position [0, 0]
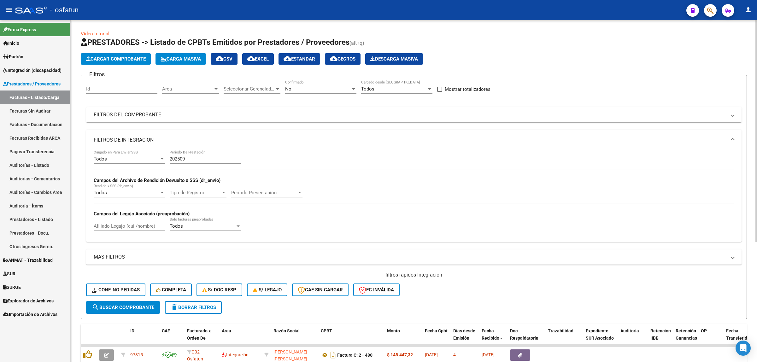
click at [137, 122] on mat-expansion-panel-header "FILTROS DEL COMPROBANTE" at bounding box center [414, 114] width 656 height 15
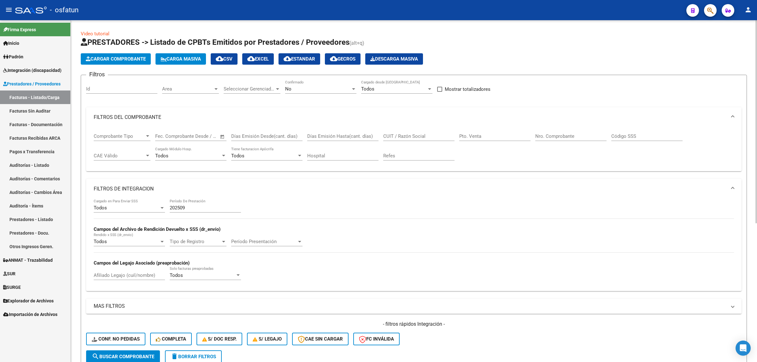
click at [139, 118] on mat-panel-title "FILTROS DEL COMPROBANTE" at bounding box center [410, 117] width 633 height 7
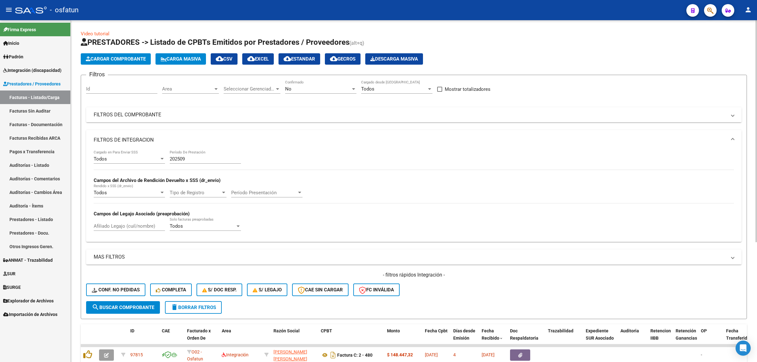
click at [139, 118] on mat-expansion-panel-header "FILTROS DEL COMPROBANTE" at bounding box center [414, 114] width 656 height 15
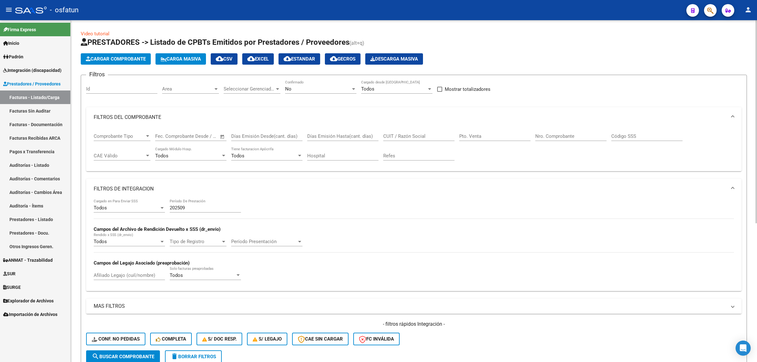
click at [399, 135] on input "CUIT / Razón Social" at bounding box center [418, 136] width 71 height 6
click at [402, 138] on input "Nro. Comprobante" at bounding box center [570, 136] width 71 height 6
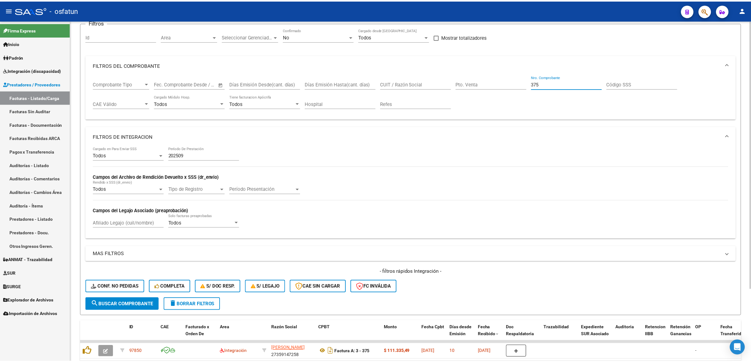
scroll to position [92, 0]
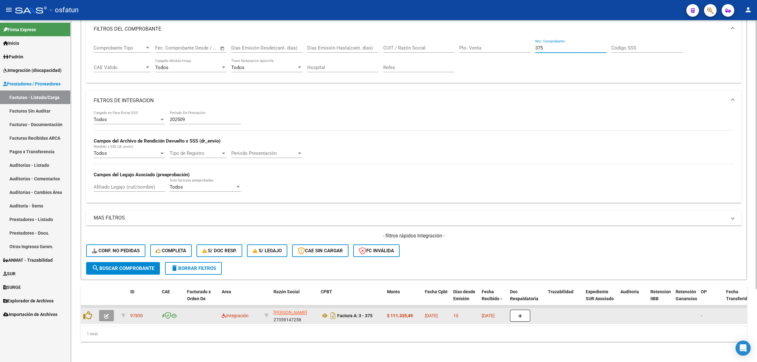
type input "375"
click at [106, 257] on span "button" at bounding box center [106, 316] width 5 height 6
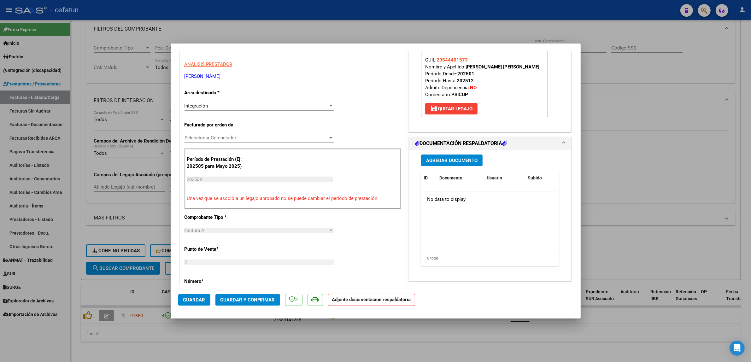
scroll to position [79, 0]
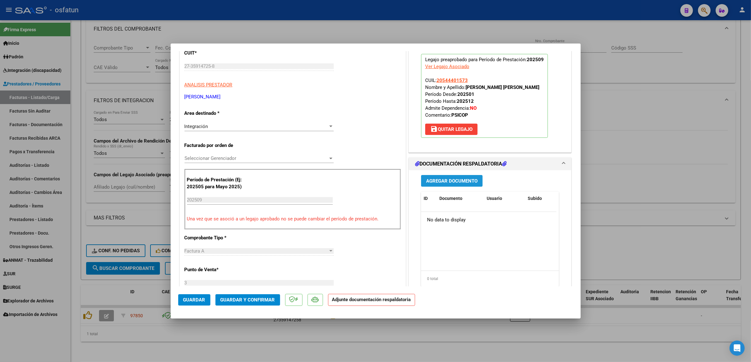
click at [402, 187] on button "Agregar Documento" at bounding box center [452, 181] width 62 height 12
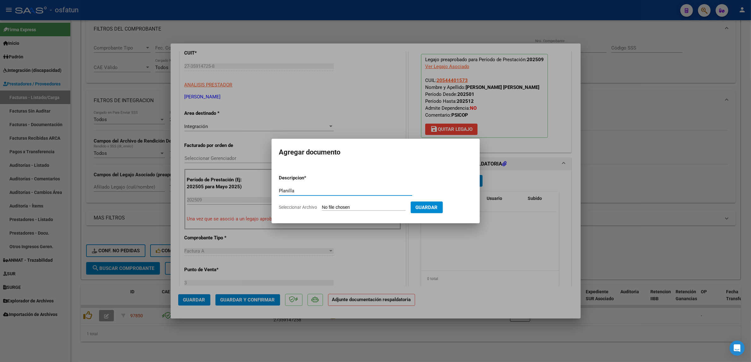
type input "Planilla"
click at [366, 208] on input "Seleccionar Archivo" at bounding box center [364, 208] width 84 height 6
type input "C:\fakepath\375 p.pdf"
click at [402, 205] on span "Guardar" at bounding box center [460, 208] width 22 height 6
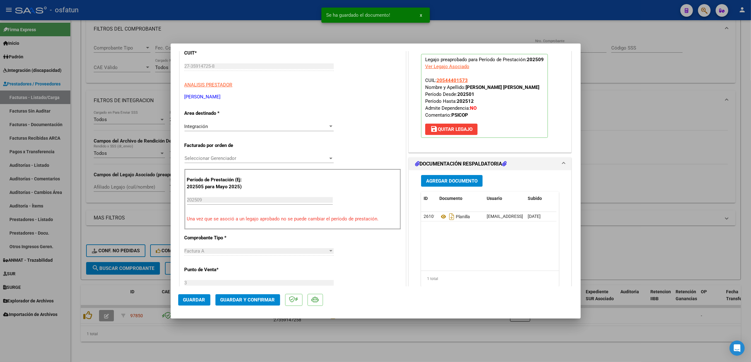
click at [402, 213] on div at bounding box center [375, 181] width 751 height 362
type input "$ 0,00"
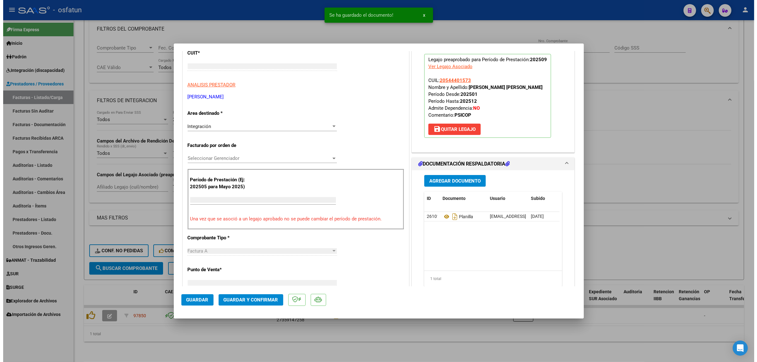
scroll to position [0, 0]
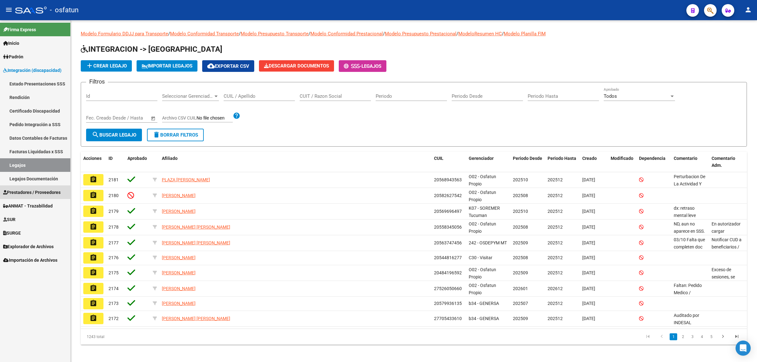
click at [37, 195] on span "Prestadores / Proveedores" at bounding box center [31, 192] width 57 height 7
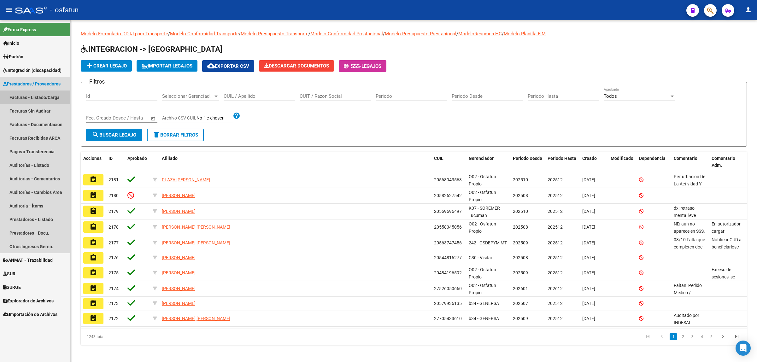
click at [42, 93] on link "Facturas - Listado/Carga" at bounding box center [35, 98] width 70 height 14
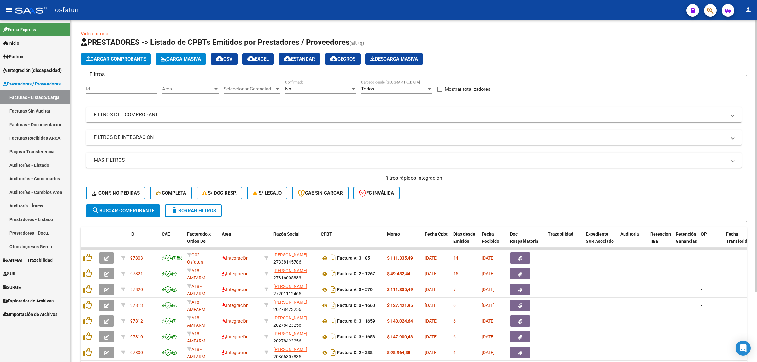
click at [159, 138] on mat-panel-title "FILTROS DE INTEGRACION" at bounding box center [410, 137] width 633 height 7
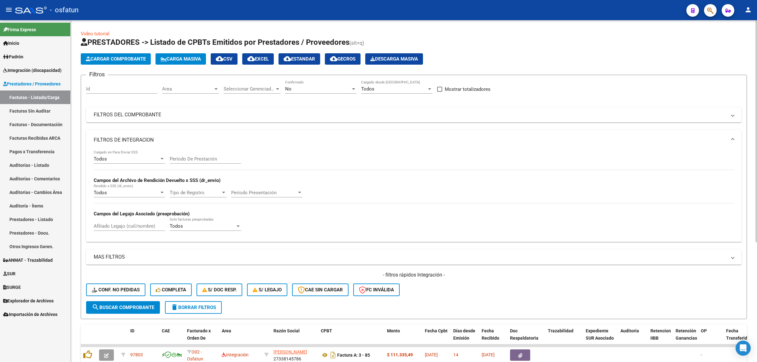
click at [204, 156] on input "Período De Prestación" at bounding box center [205, 159] width 71 height 6
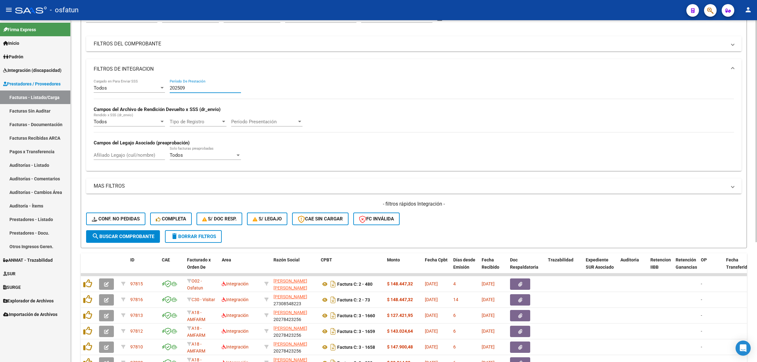
scroll to position [186, 0]
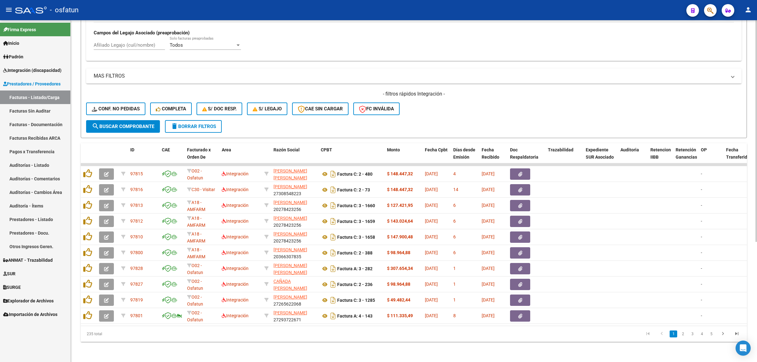
type input "202509"
